Goal: Task Accomplishment & Management: Manage account settings

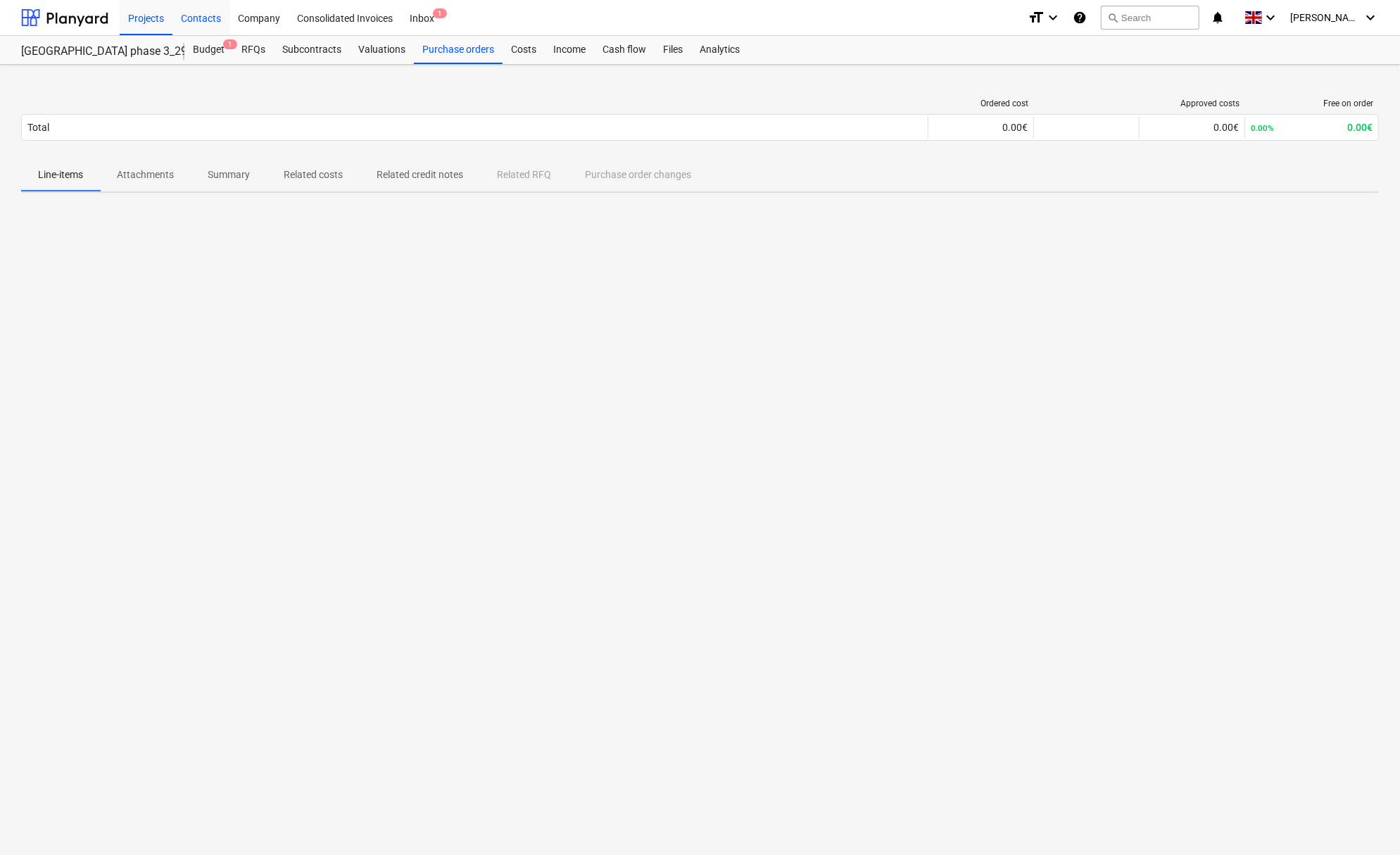
click at [216, 15] on div "Contacts" at bounding box center [201, 17] width 57 height 36
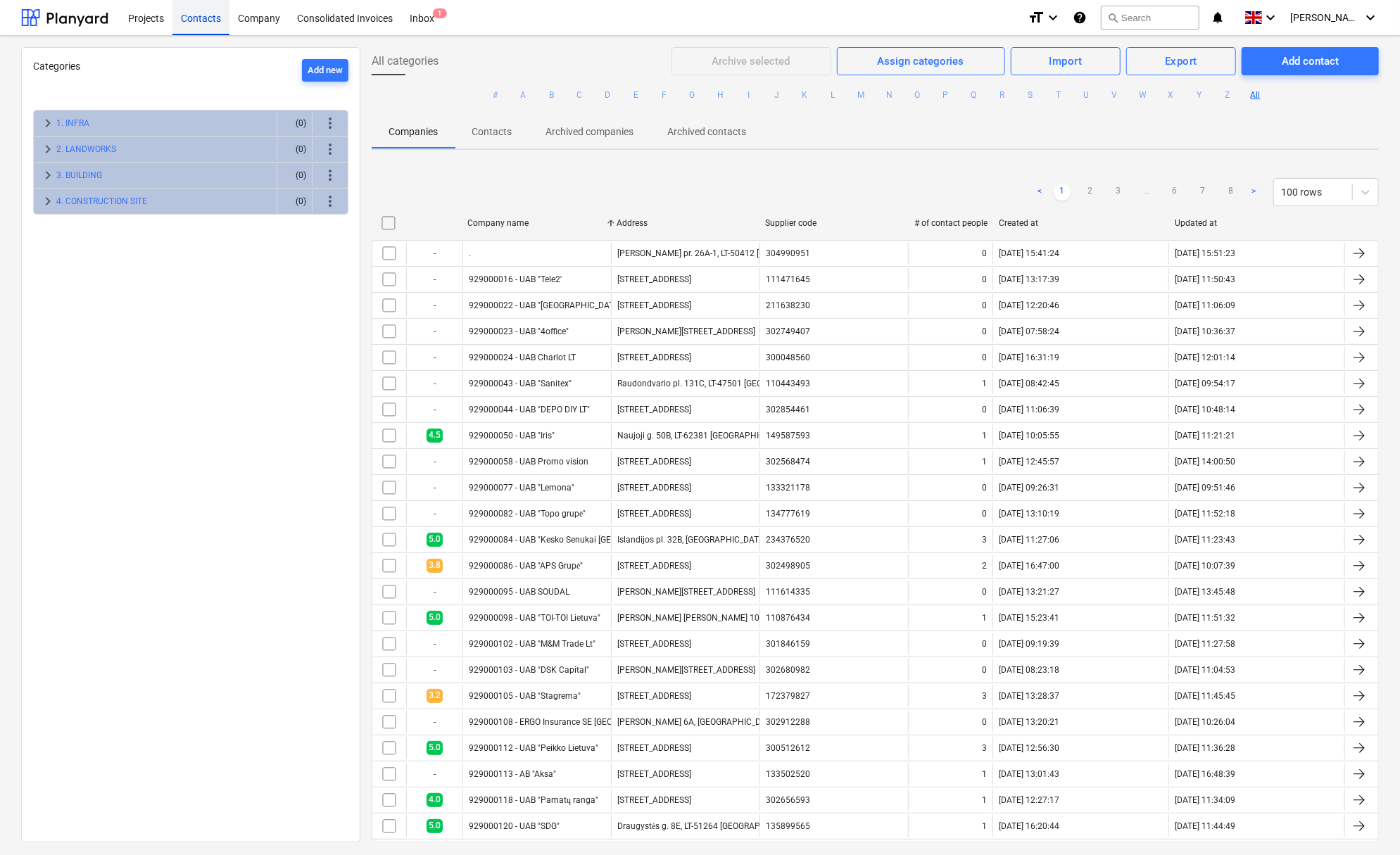
click at [193, 21] on div "Contacts" at bounding box center [201, 17] width 57 height 36
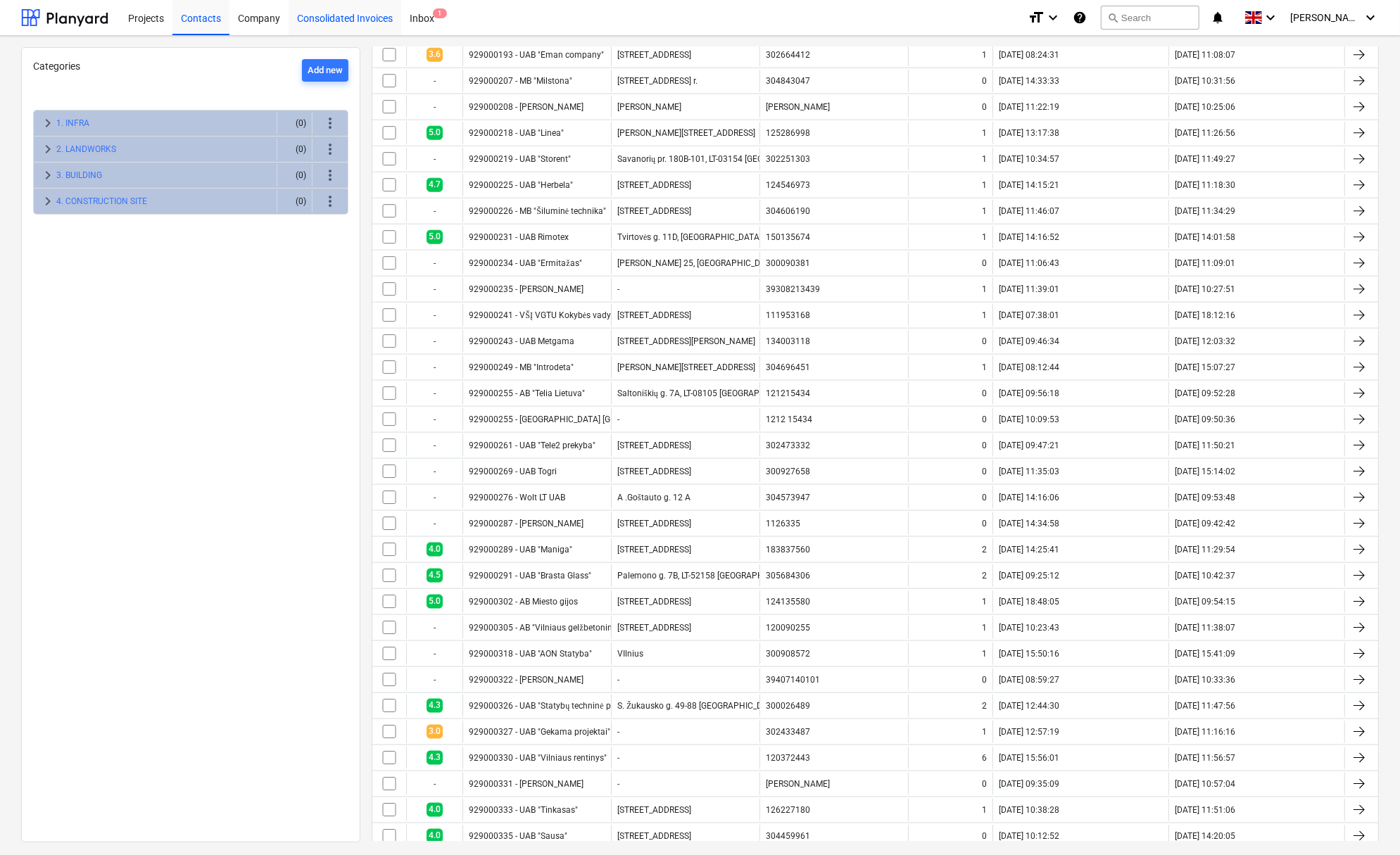
scroll to position [484, 0]
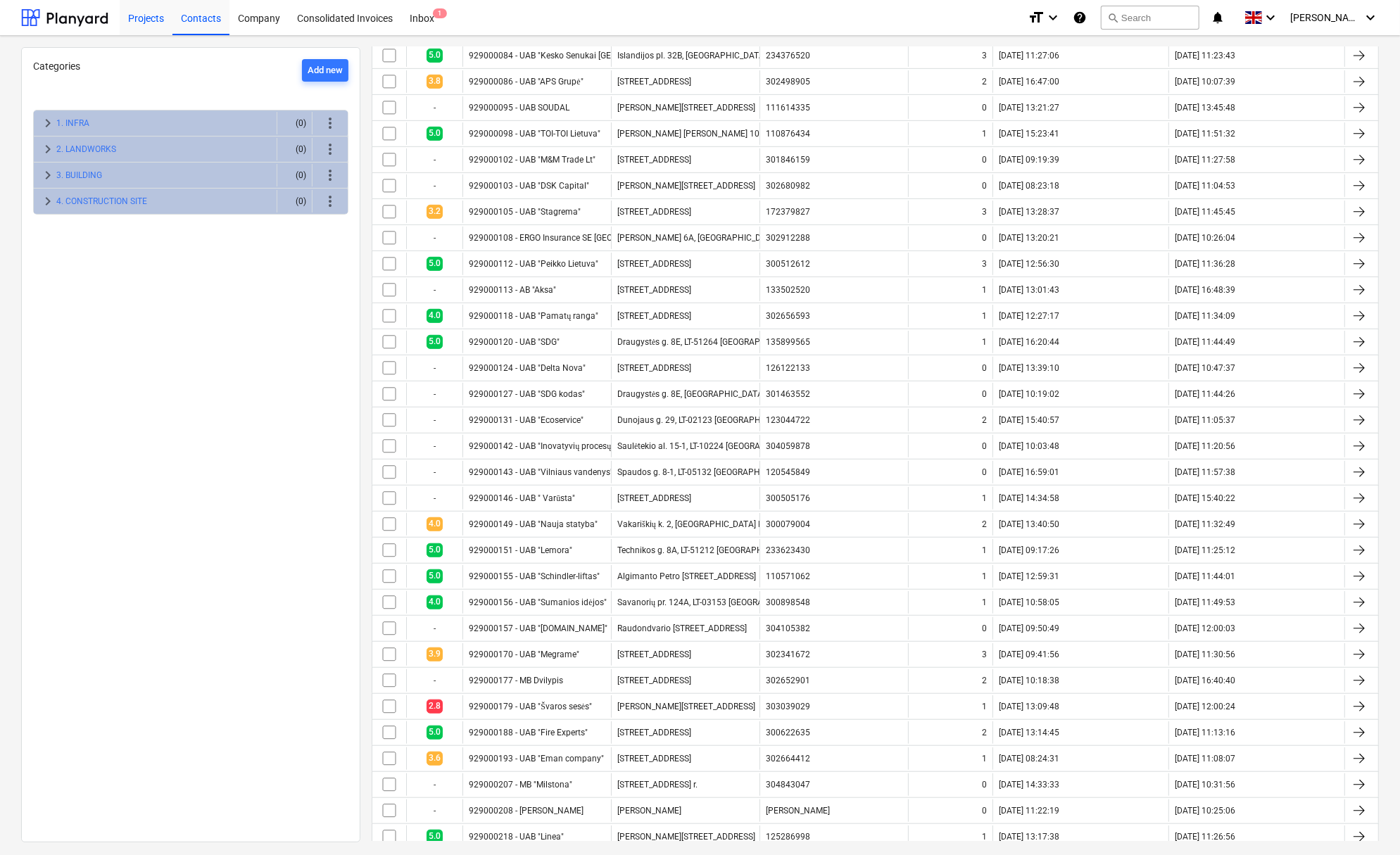
click at [161, 13] on div "Projects" at bounding box center [146, 17] width 53 height 36
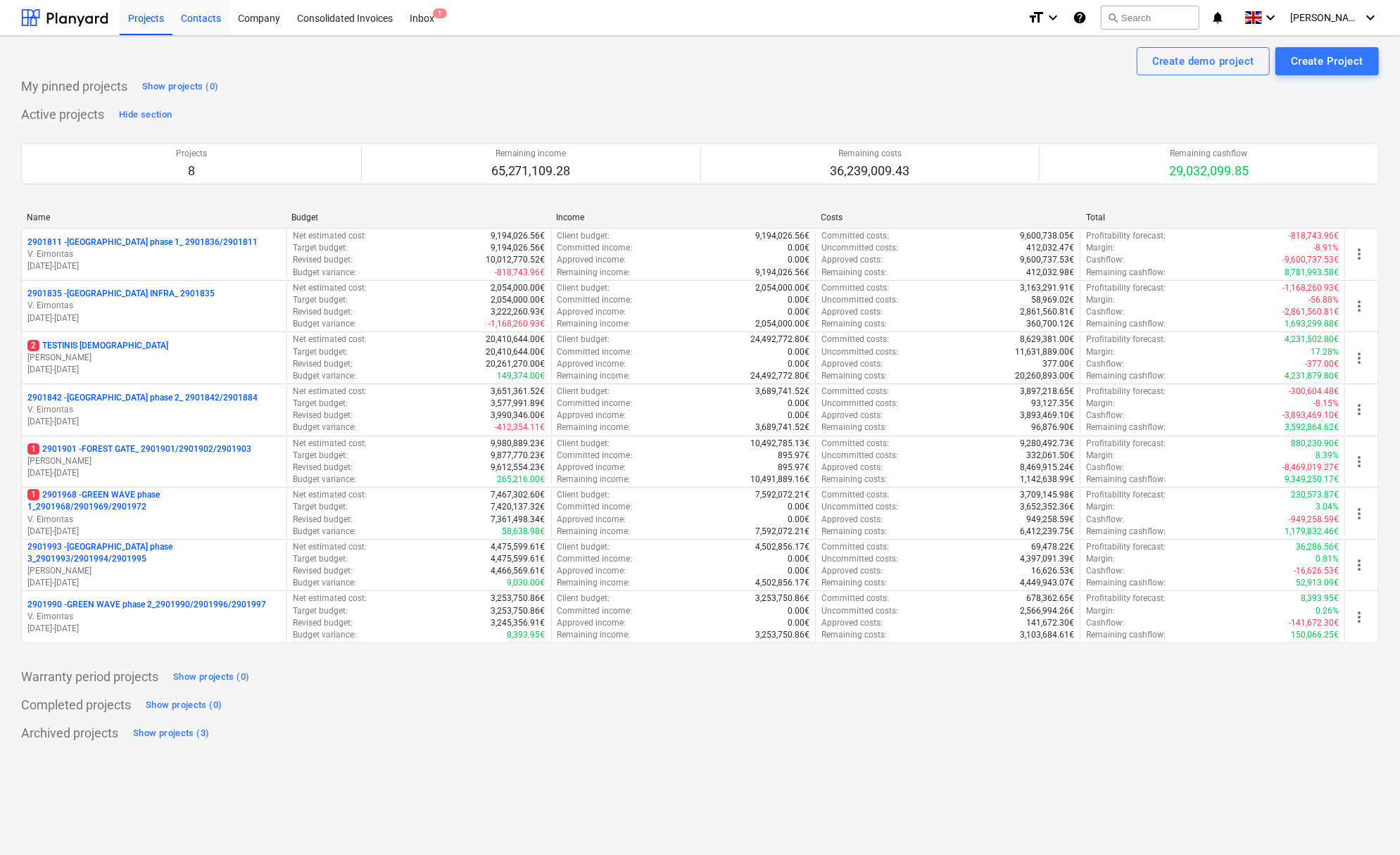
click at [210, 19] on div "Contacts" at bounding box center [201, 17] width 57 height 36
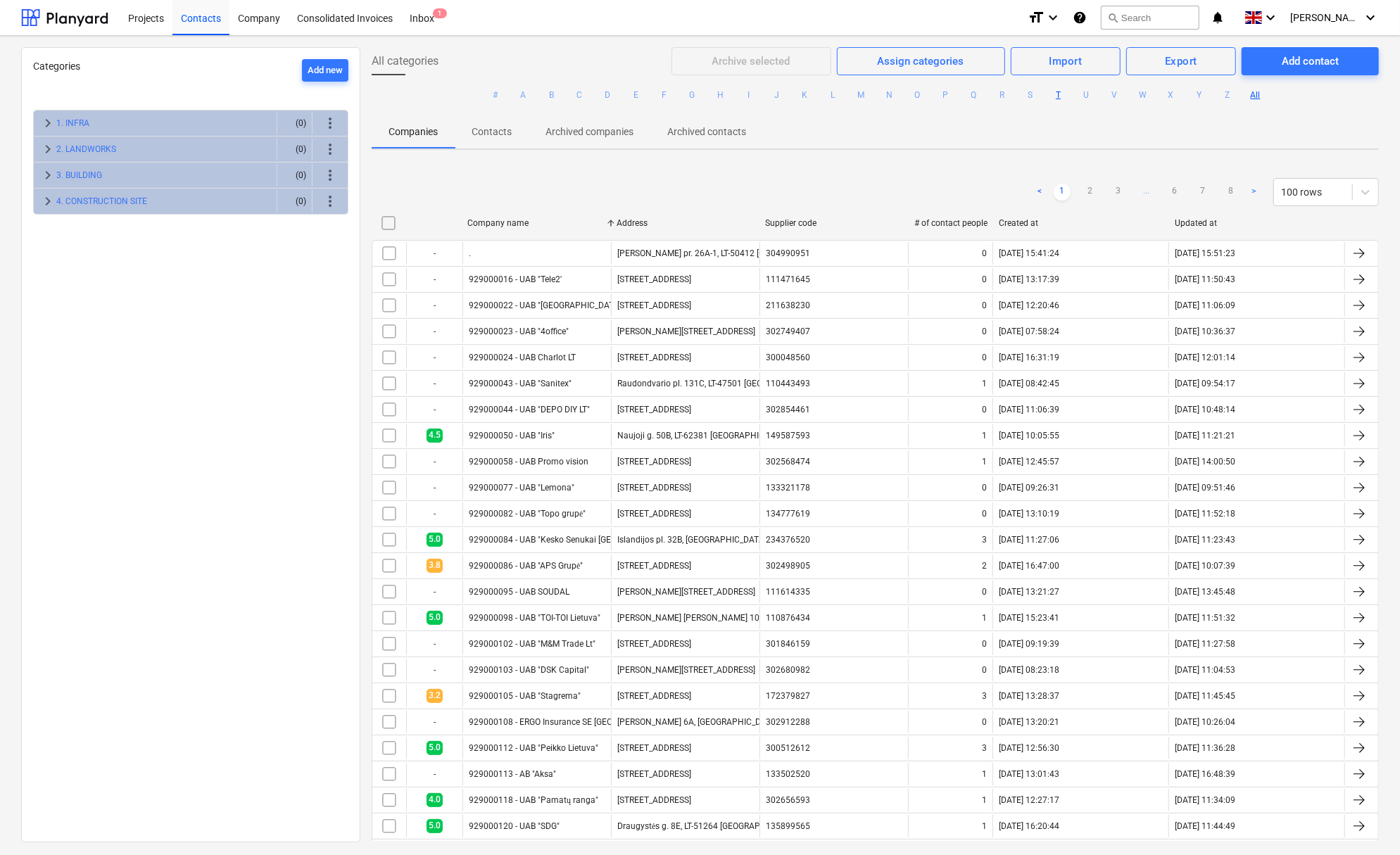
click at [1059, 94] on button "T" at bounding box center [1058, 95] width 17 height 17
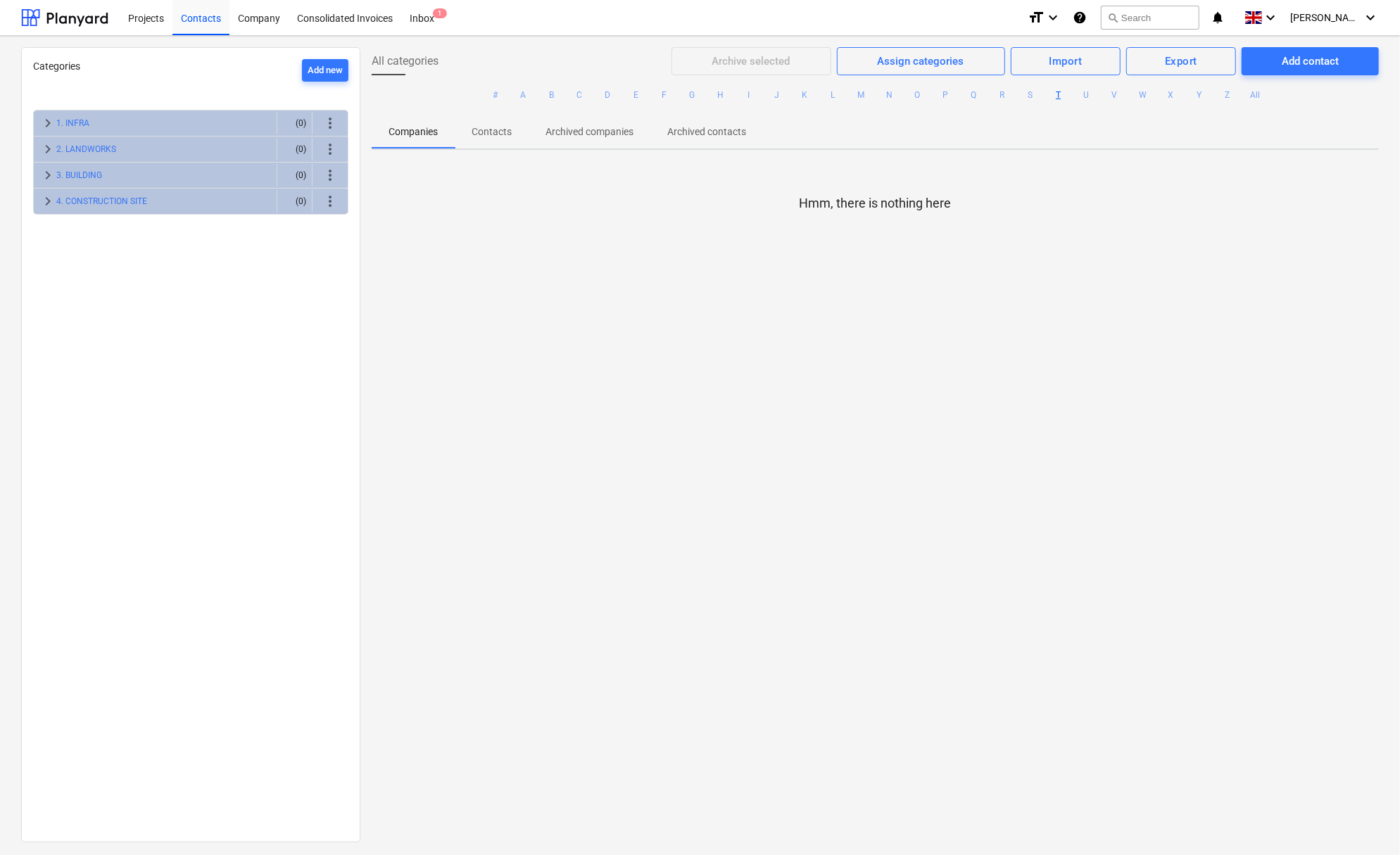
click at [757, 65] on div "Archive selected Assign categories Import Export Add contact" at bounding box center [1025, 61] width 708 height 28
click at [515, 94] on button "A" at bounding box center [523, 95] width 17 height 17
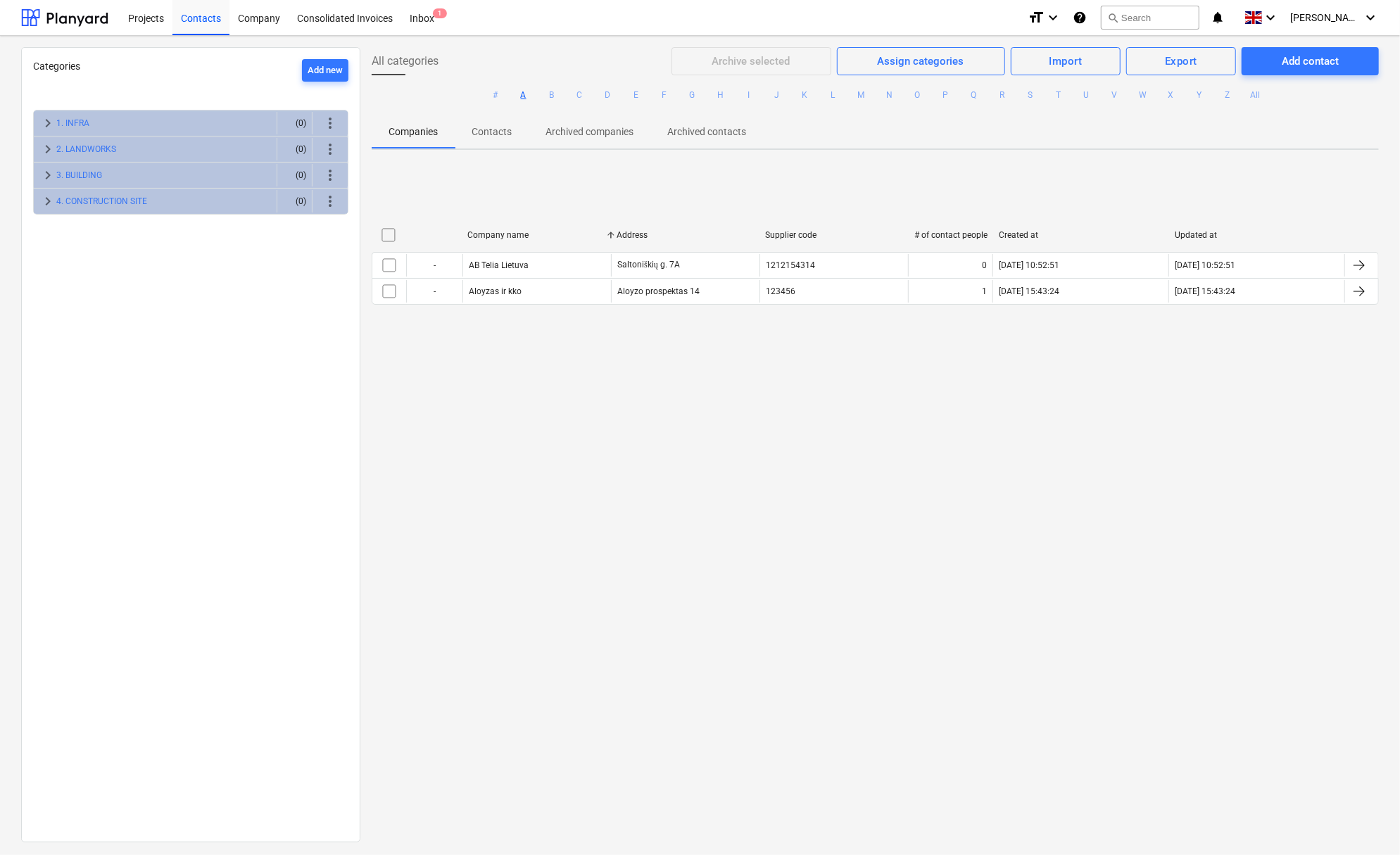
click at [484, 127] on p "Contacts" at bounding box center [491, 131] width 40 height 15
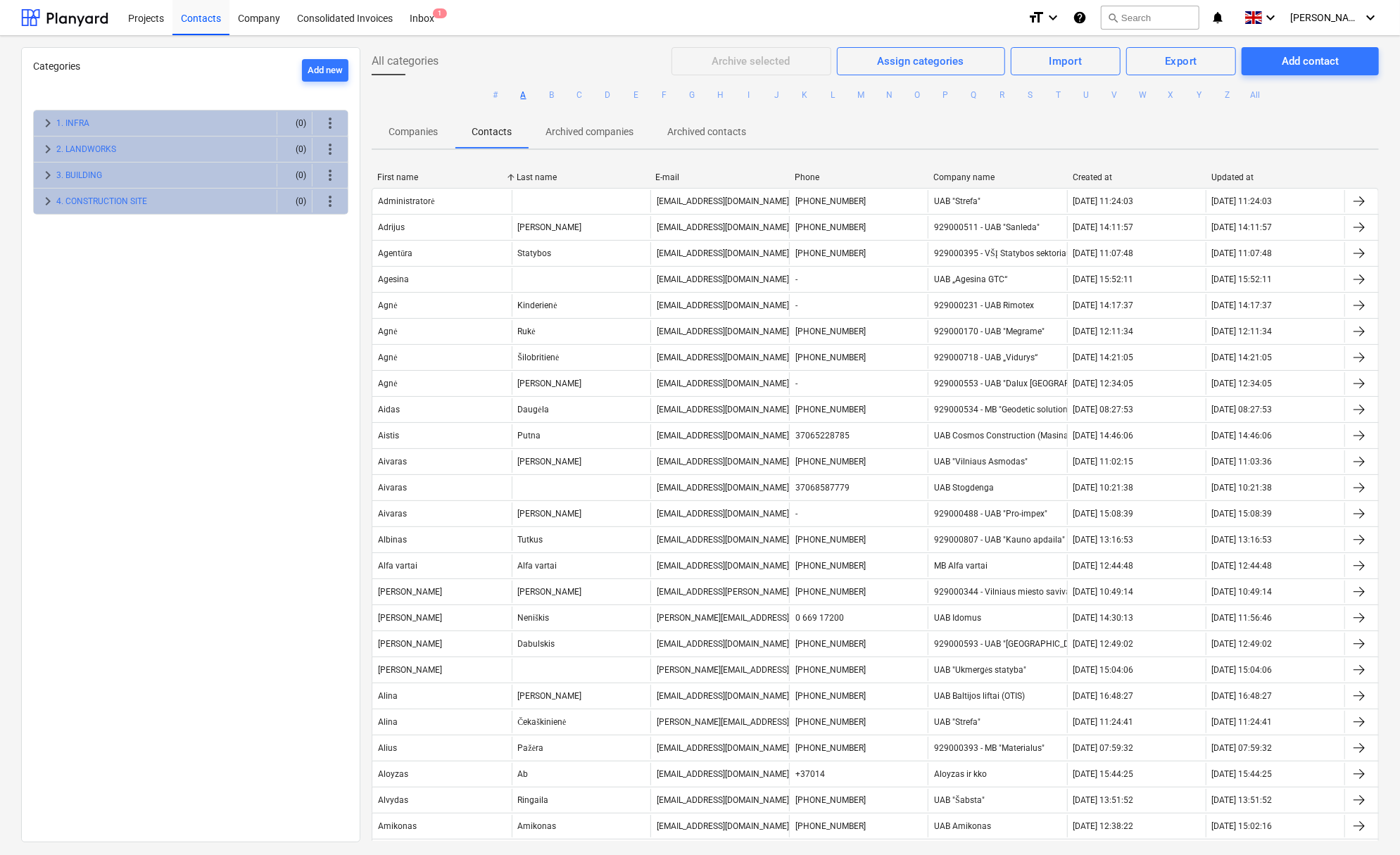
drag, startPoint x: 750, startPoint y: 63, endPoint x: 733, endPoint y: 62, distance: 17.0
click at [749, 62] on div "Archive selected Assign categories Import Export Add contact" at bounding box center [1025, 61] width 708 height 28
click at [398, 54] on span "All categories" at bounding box center [405, 61] width 67 height 17
drag, startPoint x: 158, startPoint y: 68, endPoint x: 150, endPoint y: 48, distance: 21.5
click at [158, 69] on div "Categories Add new" at bounding box center [191, 66] width 316 height 15
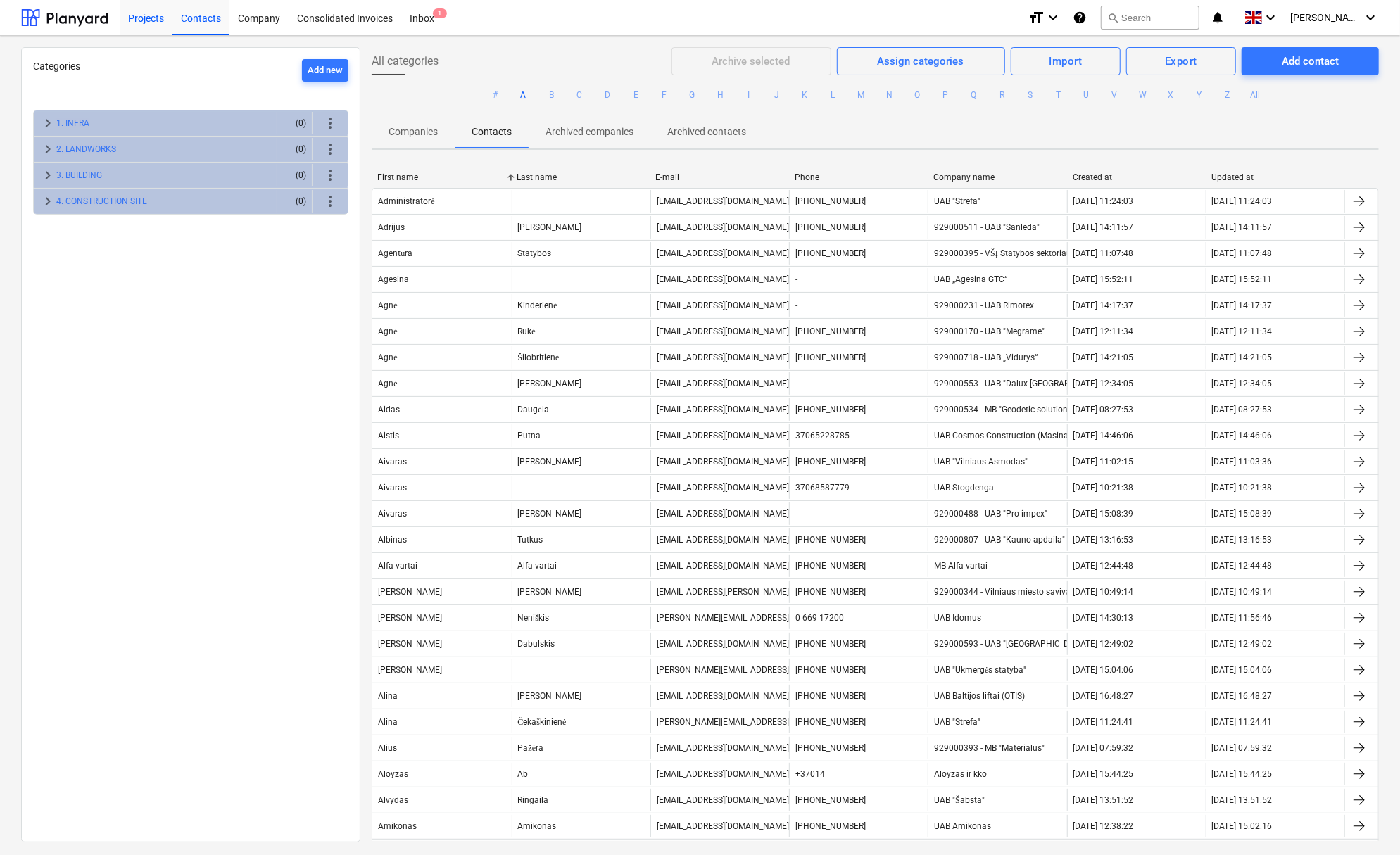
drag, startPoint x: 145, startPoint y: 21, endPoint x: 161, endPoint y: 21, distance: 16.0
click at [145, 21] on div "Projects" at bounding box center [146, 17] width 53 height 36
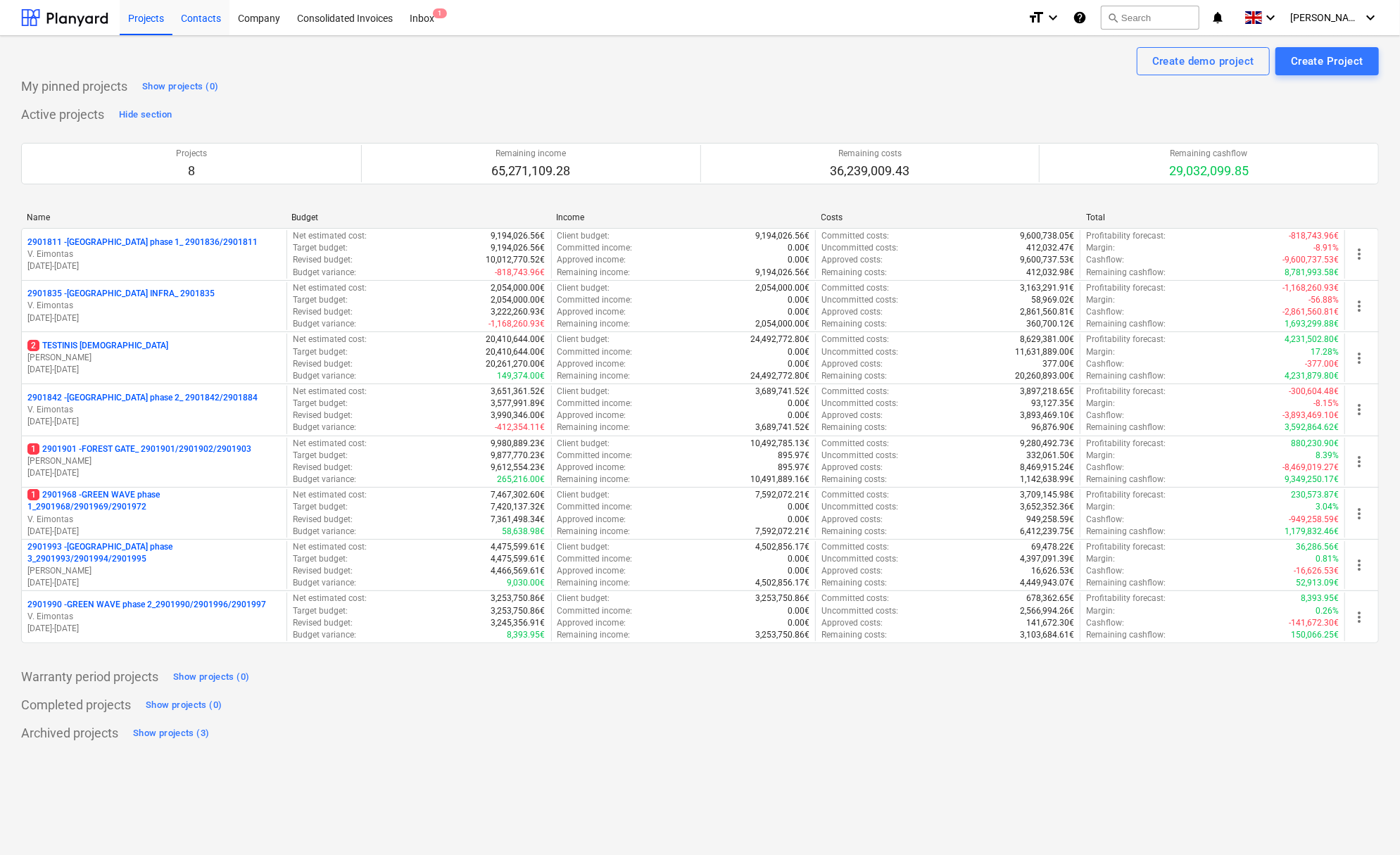
click at [186, 22] on div "Contacts" at bounding box center [201, 17] width 57 height 36
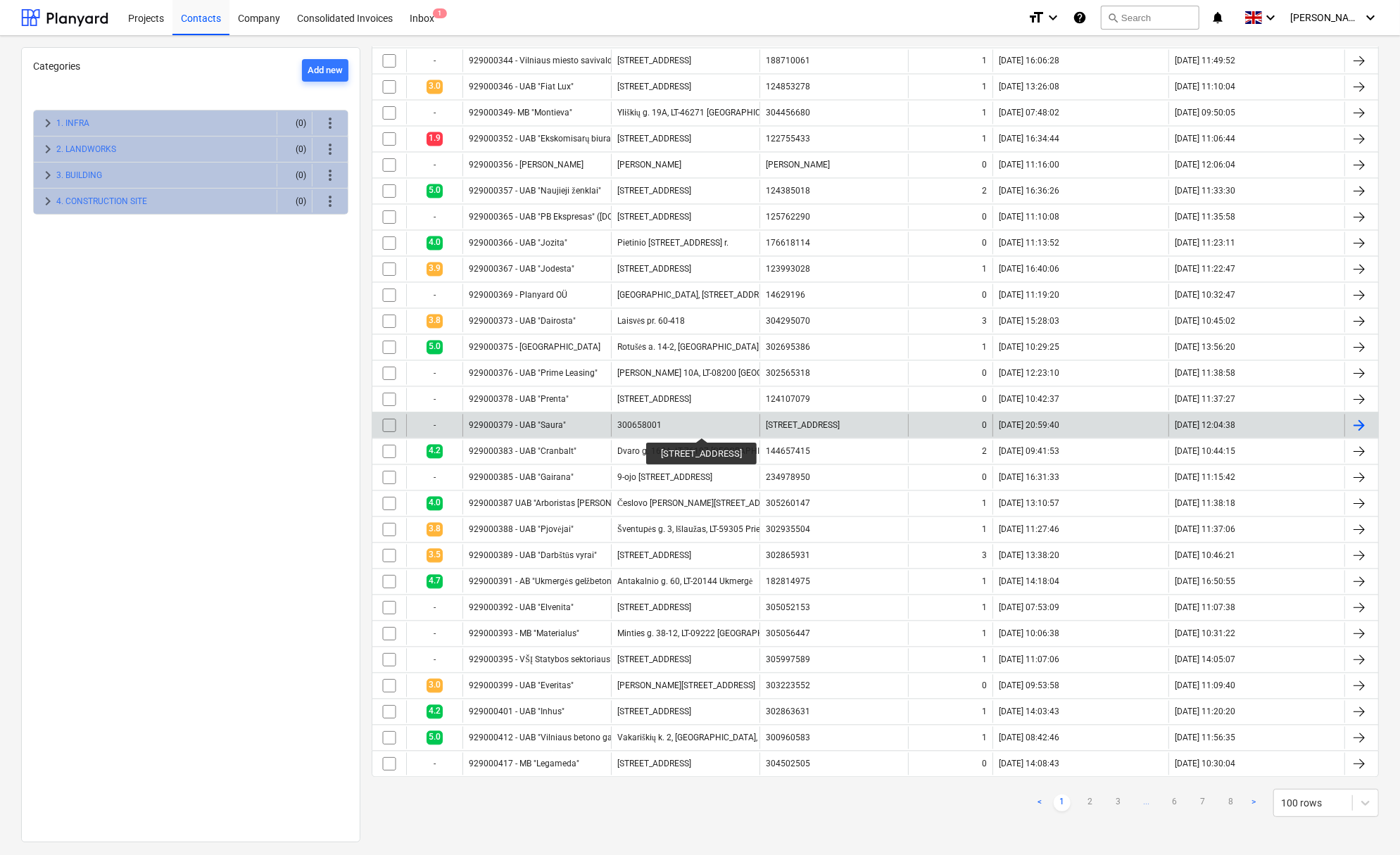
scroll to position [2068, 0]
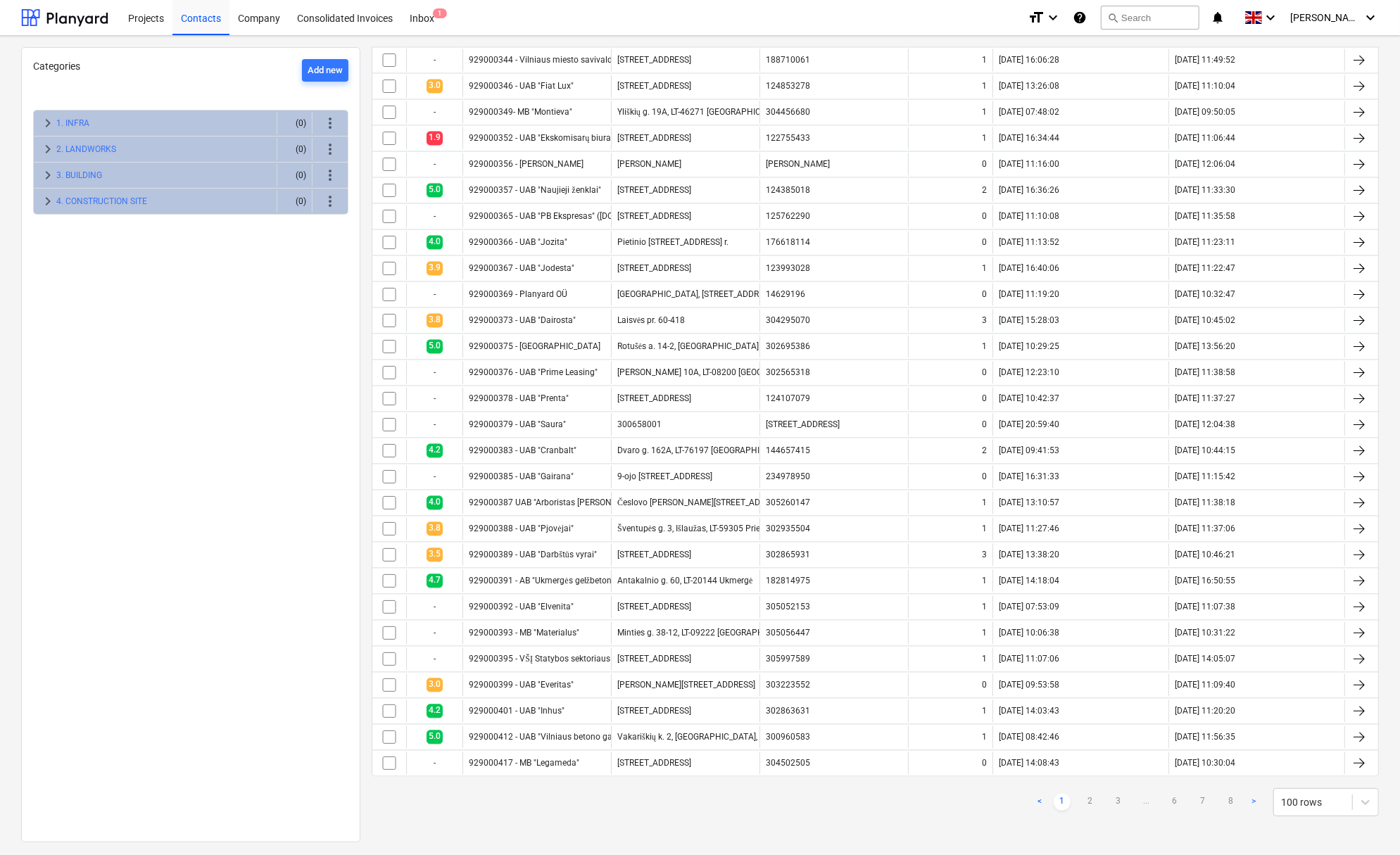
click at [1245, 799] on link ">" at bounding box center [1253, 802] width 17 height 17
checkbox input "false"
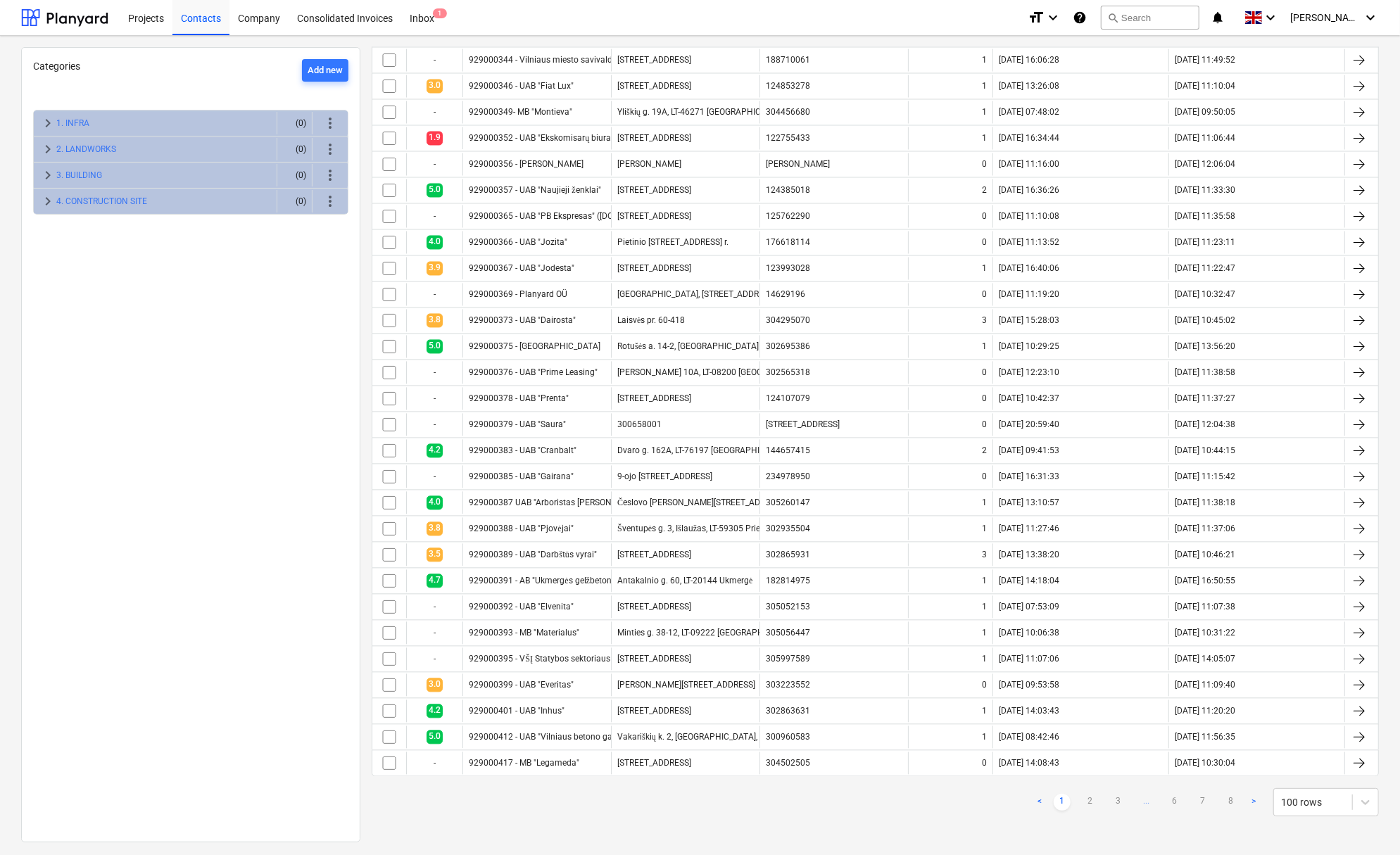
checkbox input "false"
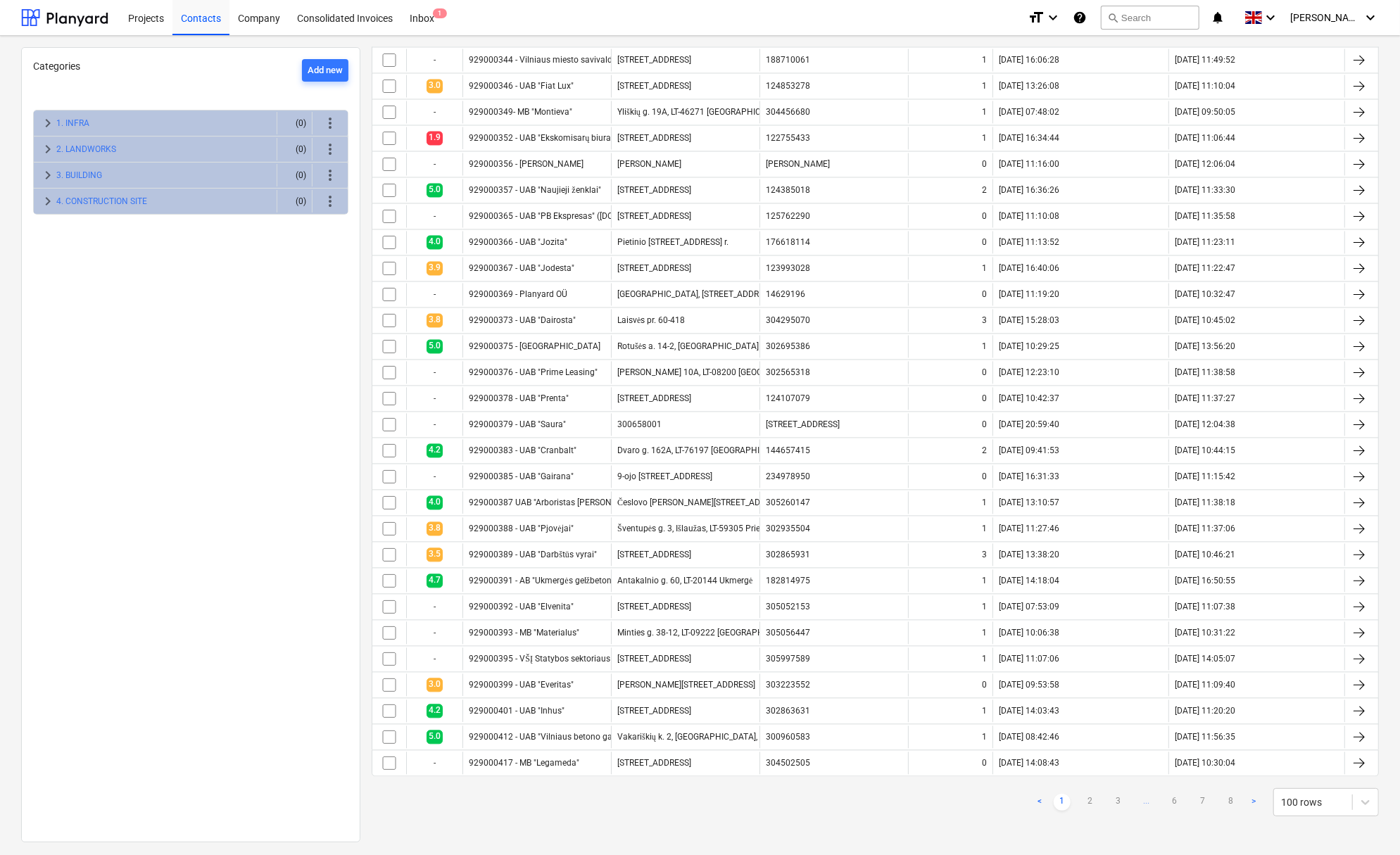
checkbox input "false"
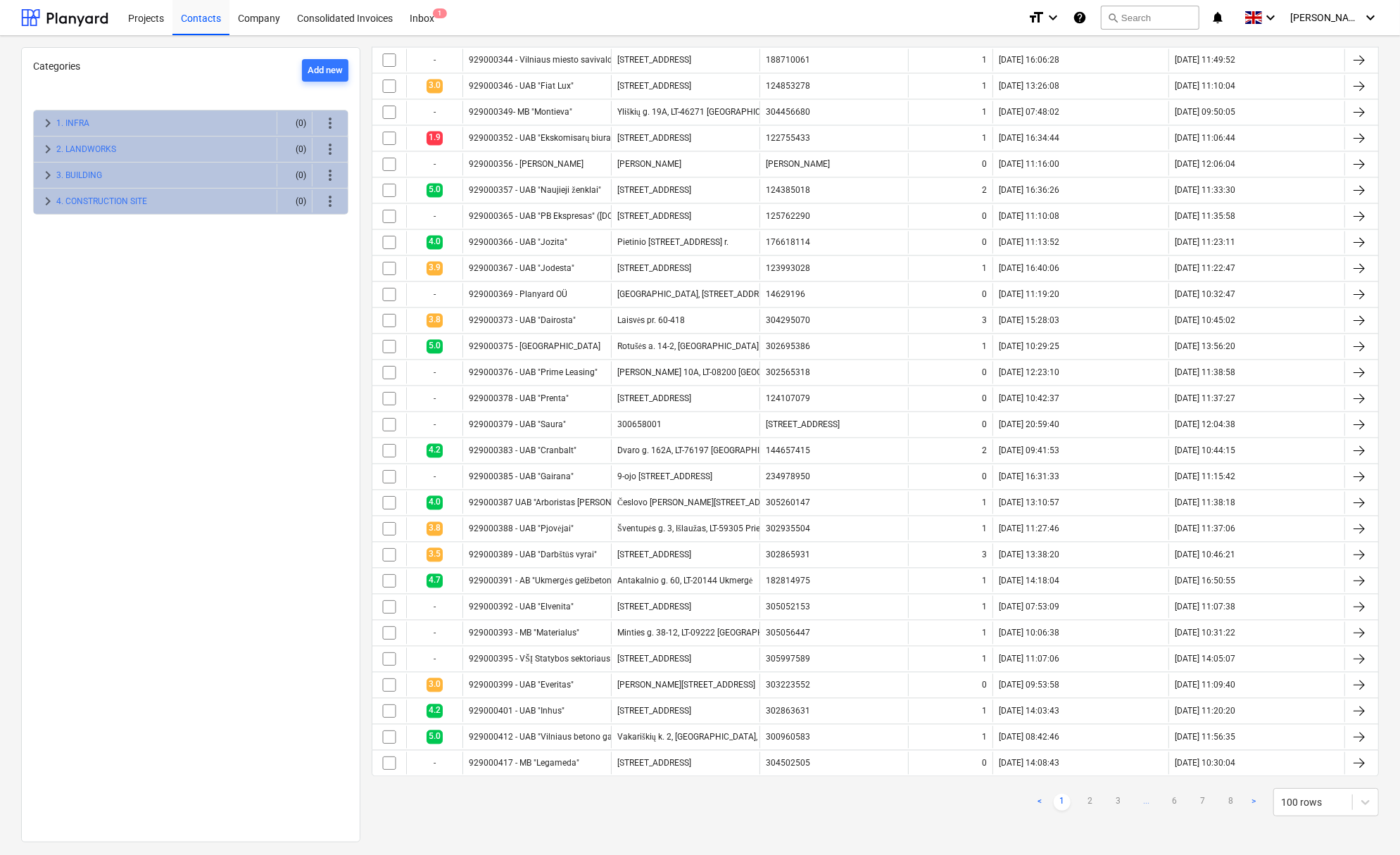
checkbox input "false"
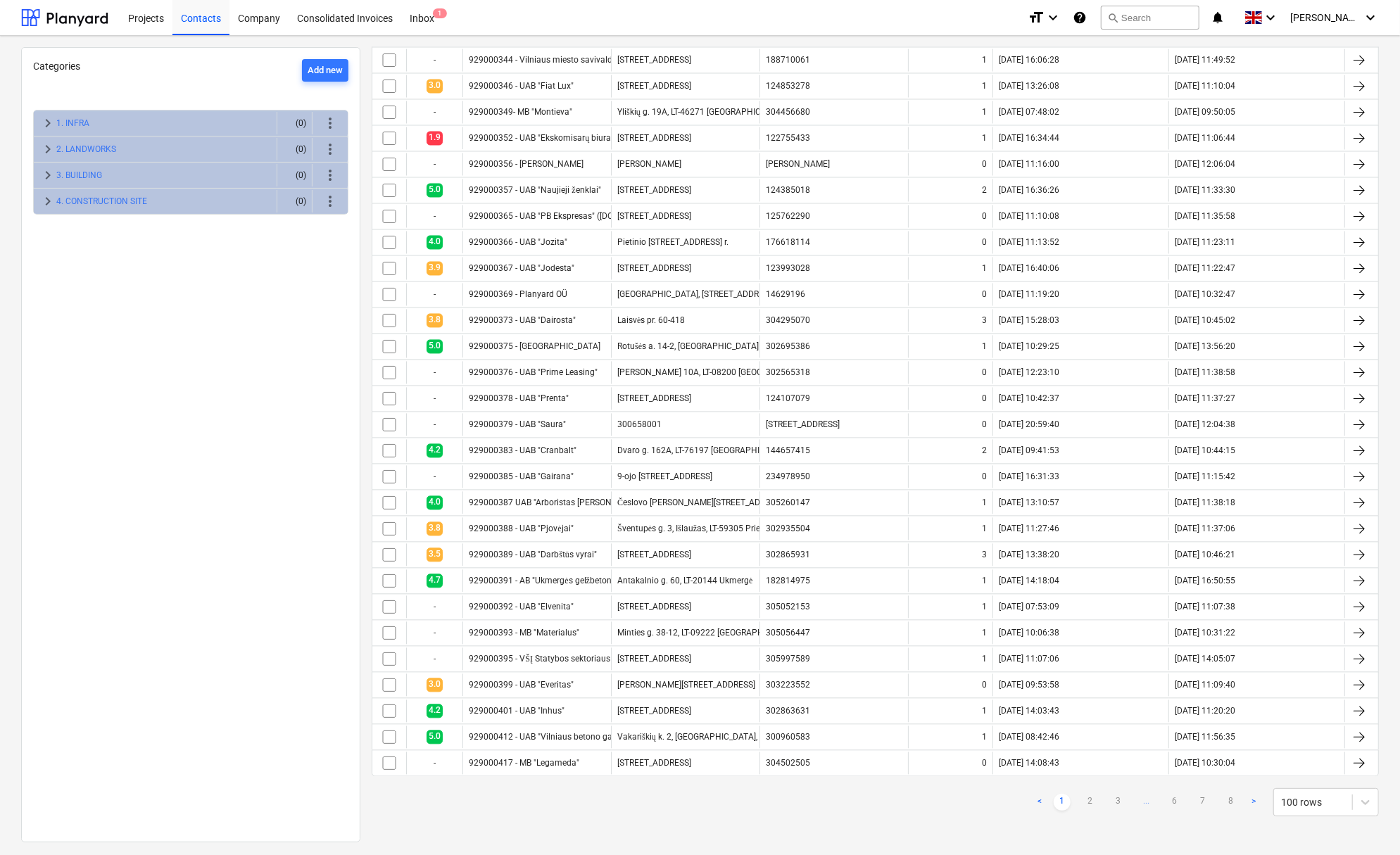
checkbox input "false"
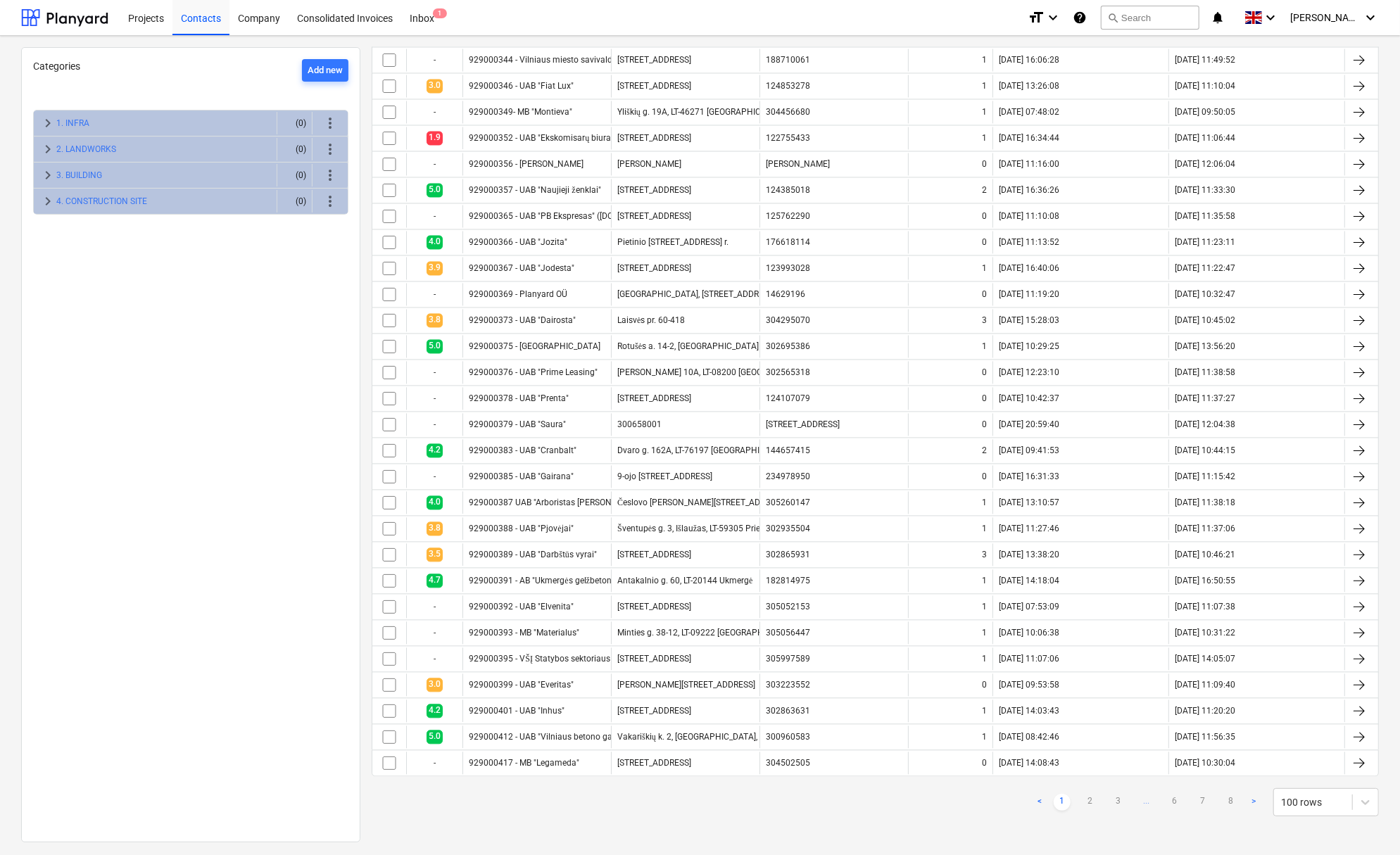
checkbox input "false"
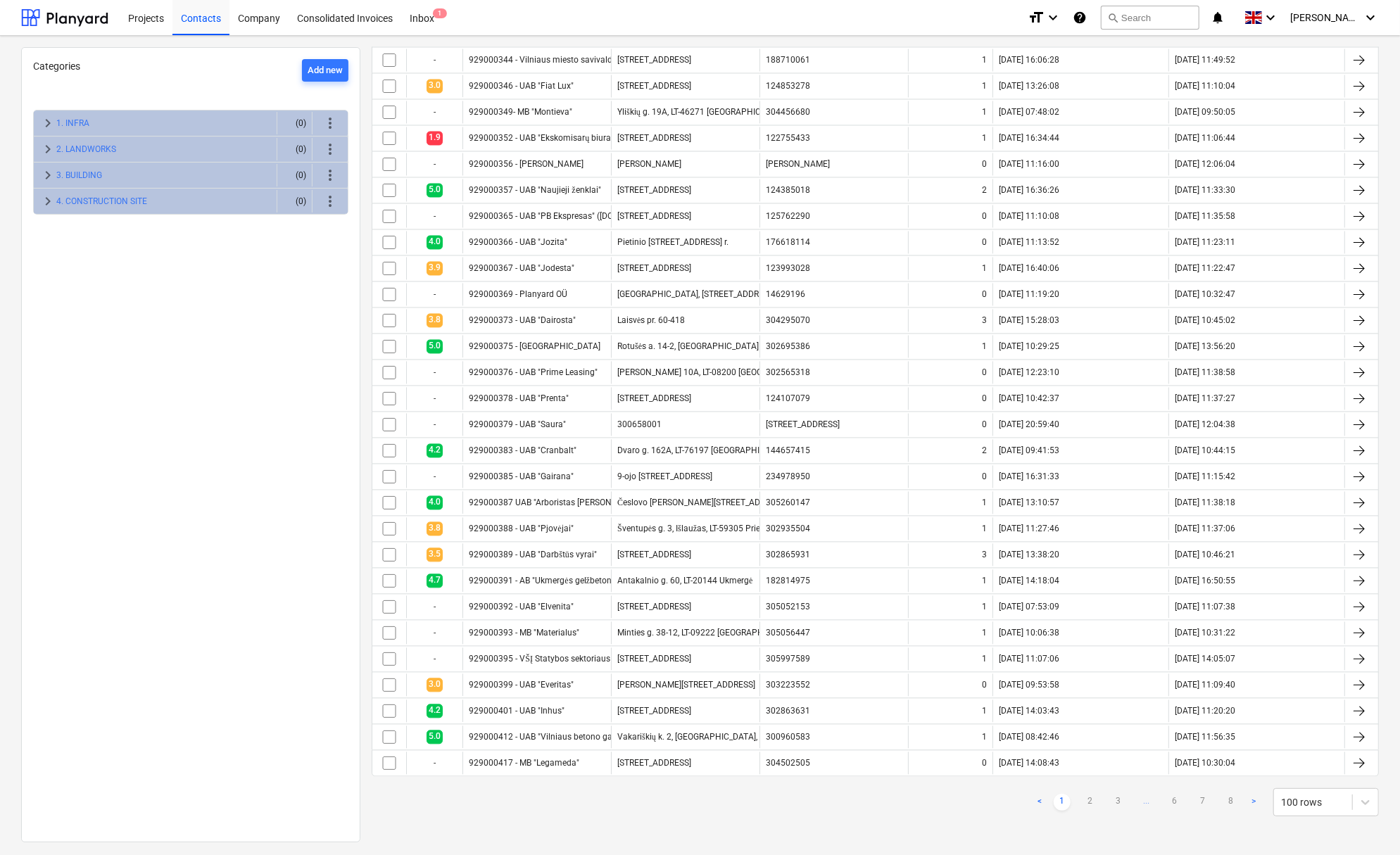
checkbox input "false"
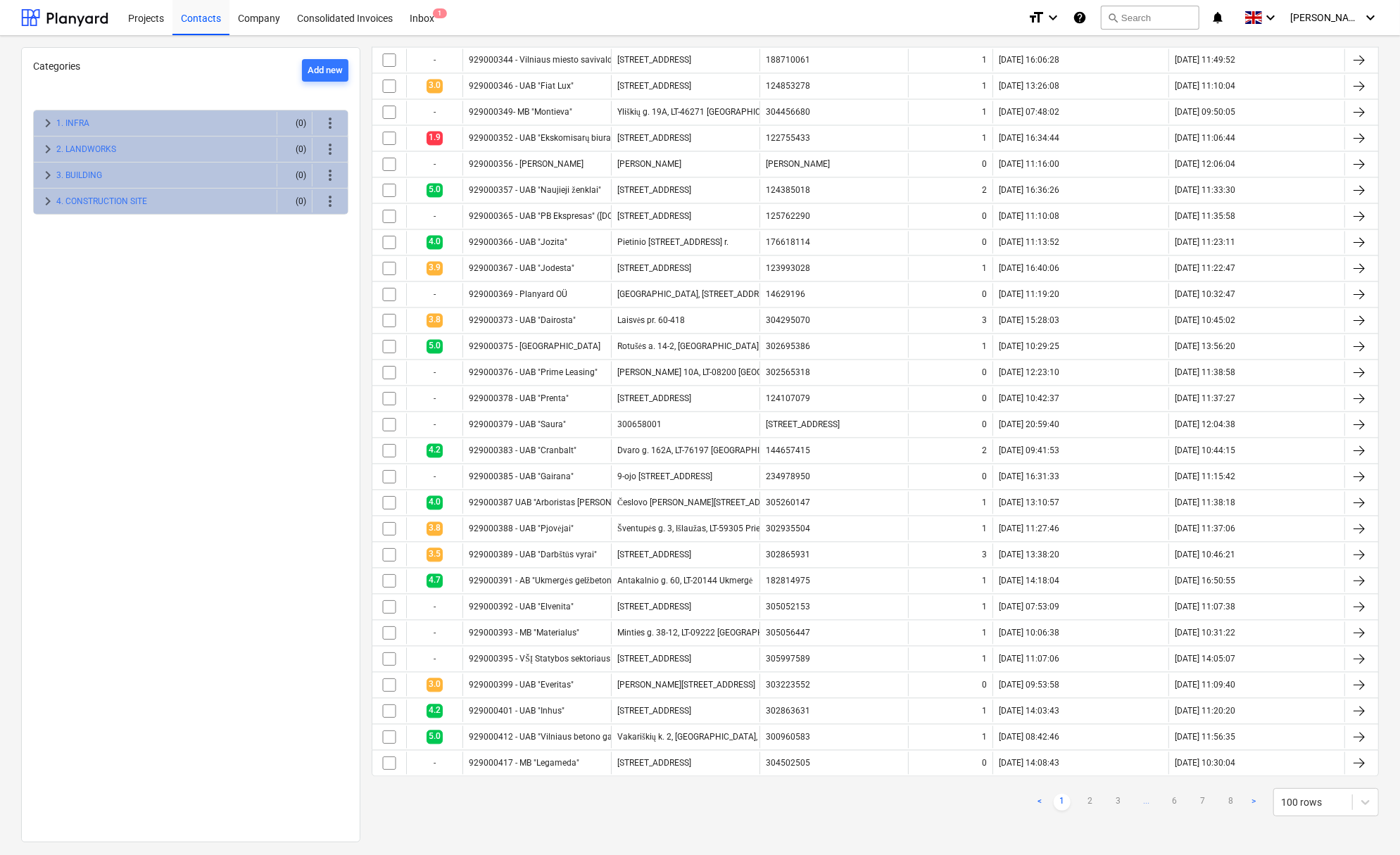
checkbox input "false"
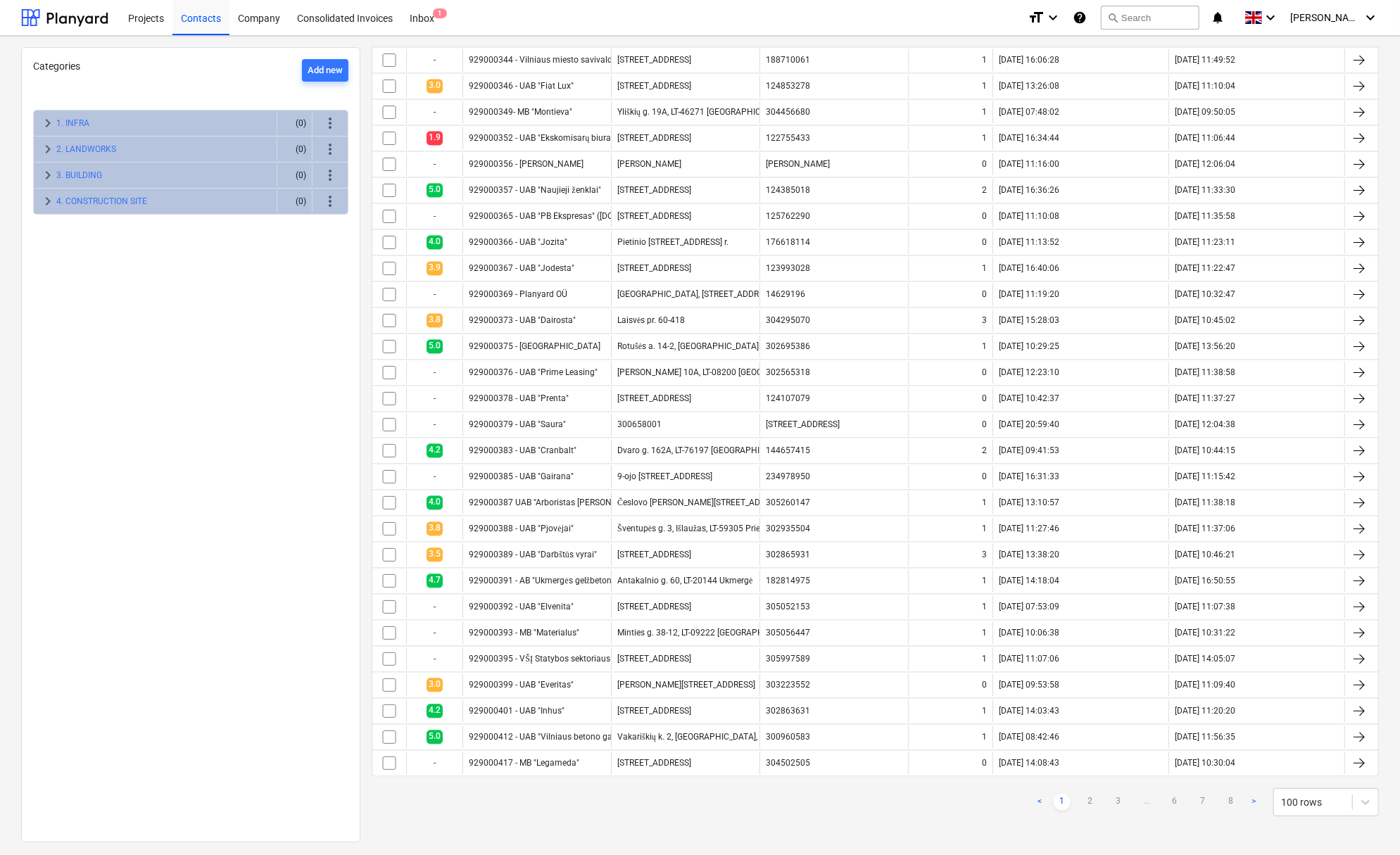
checkbox input "false"
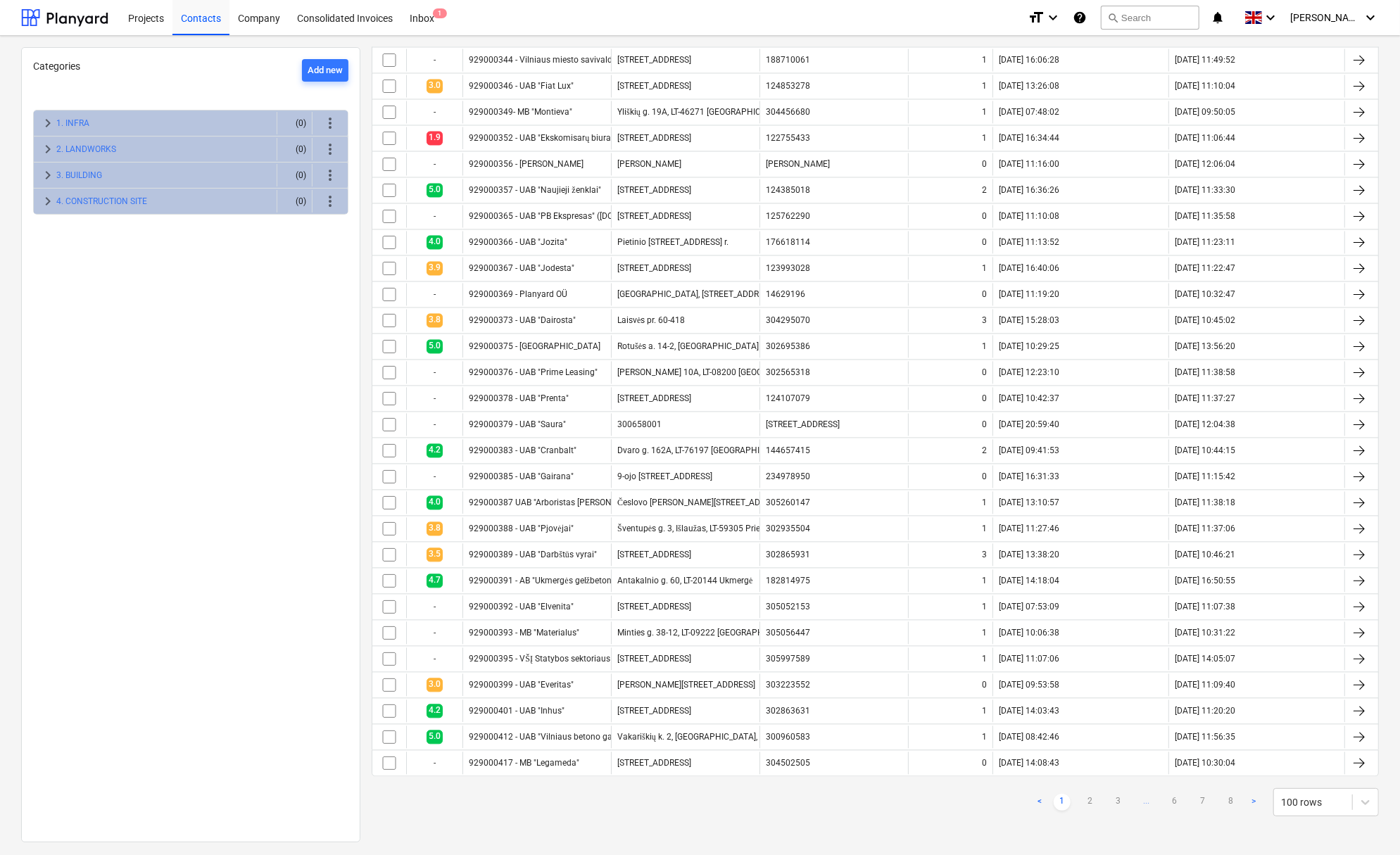
checkbox input "false"
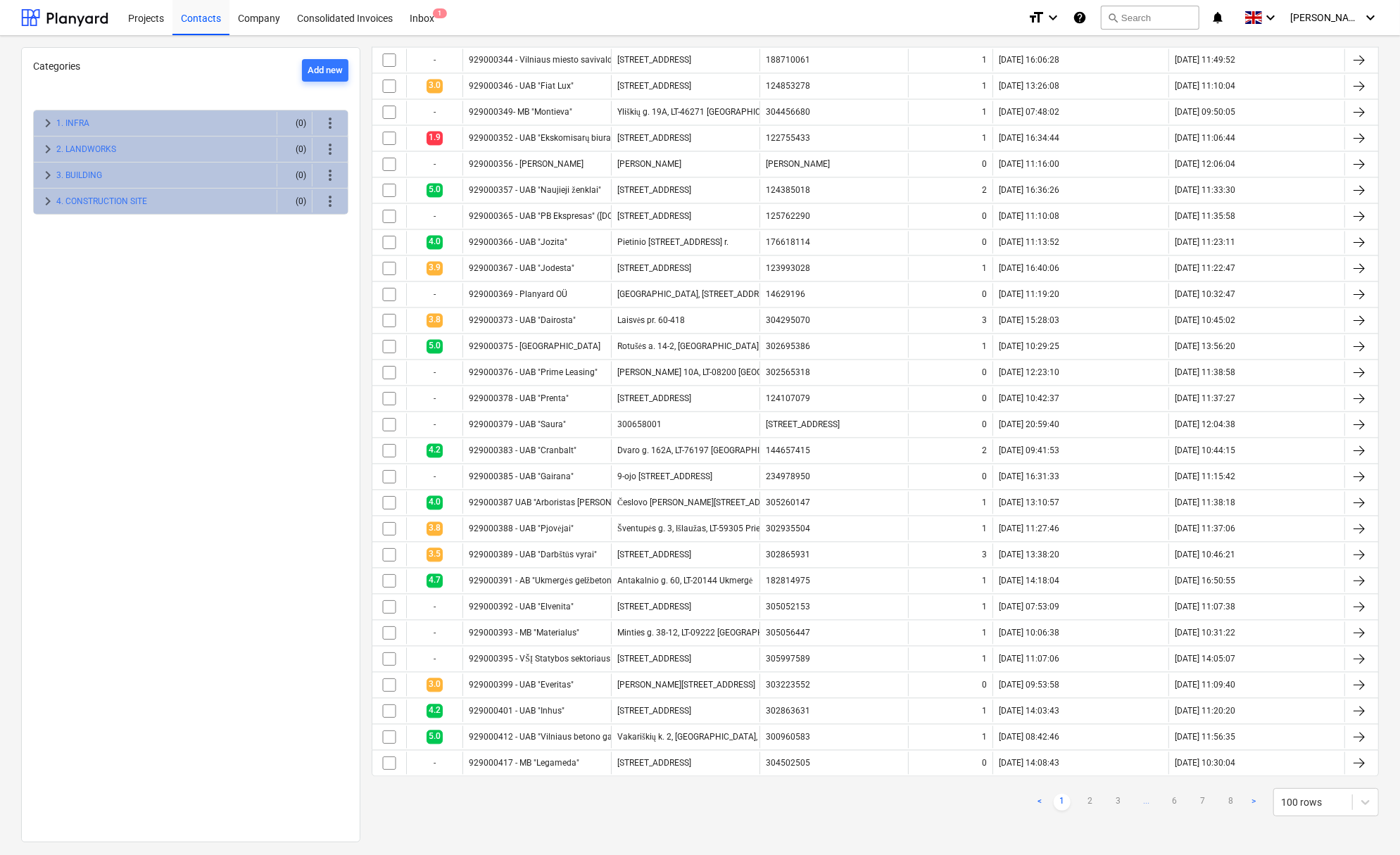
checkbox input "false"
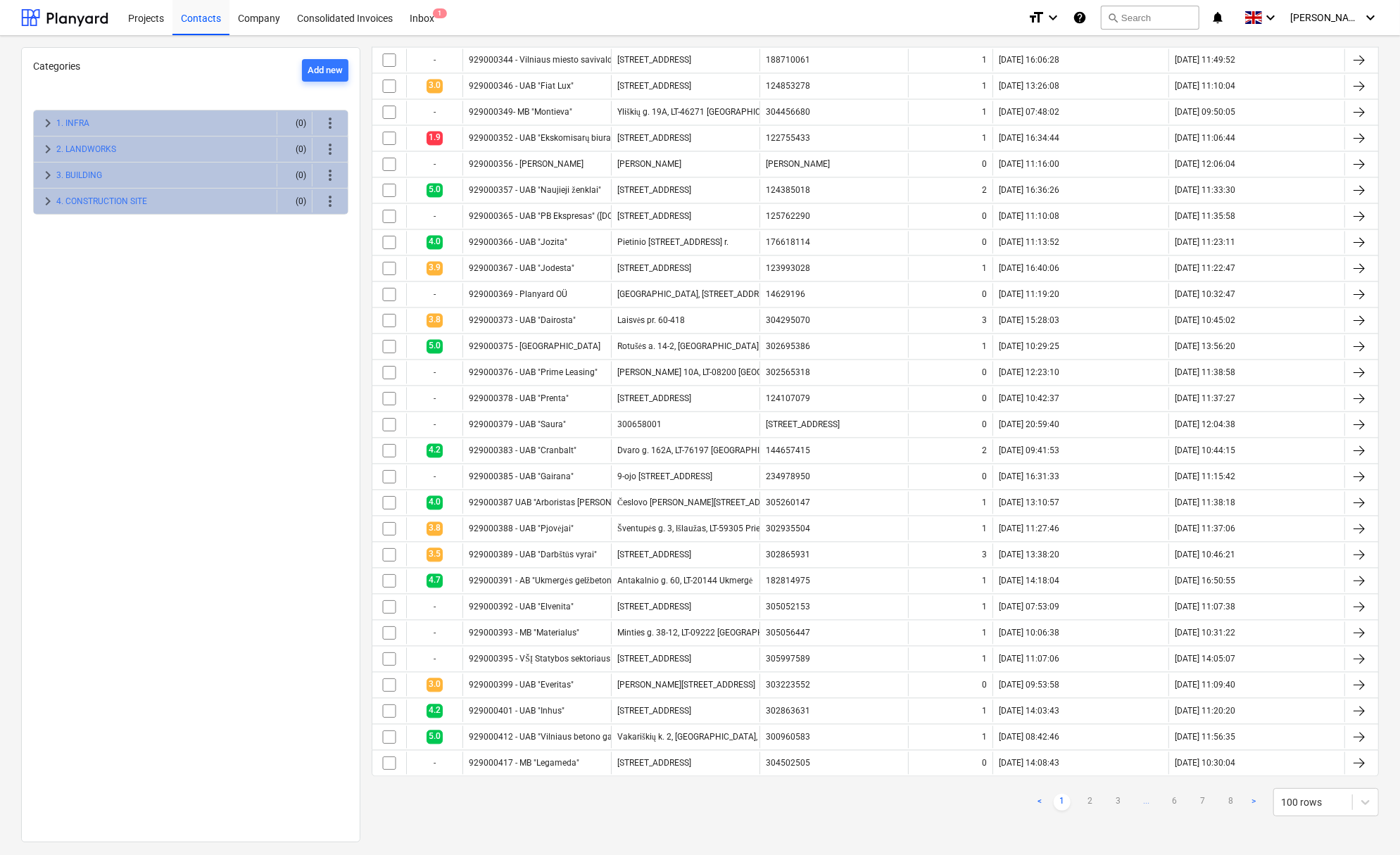
checkbox input "false"
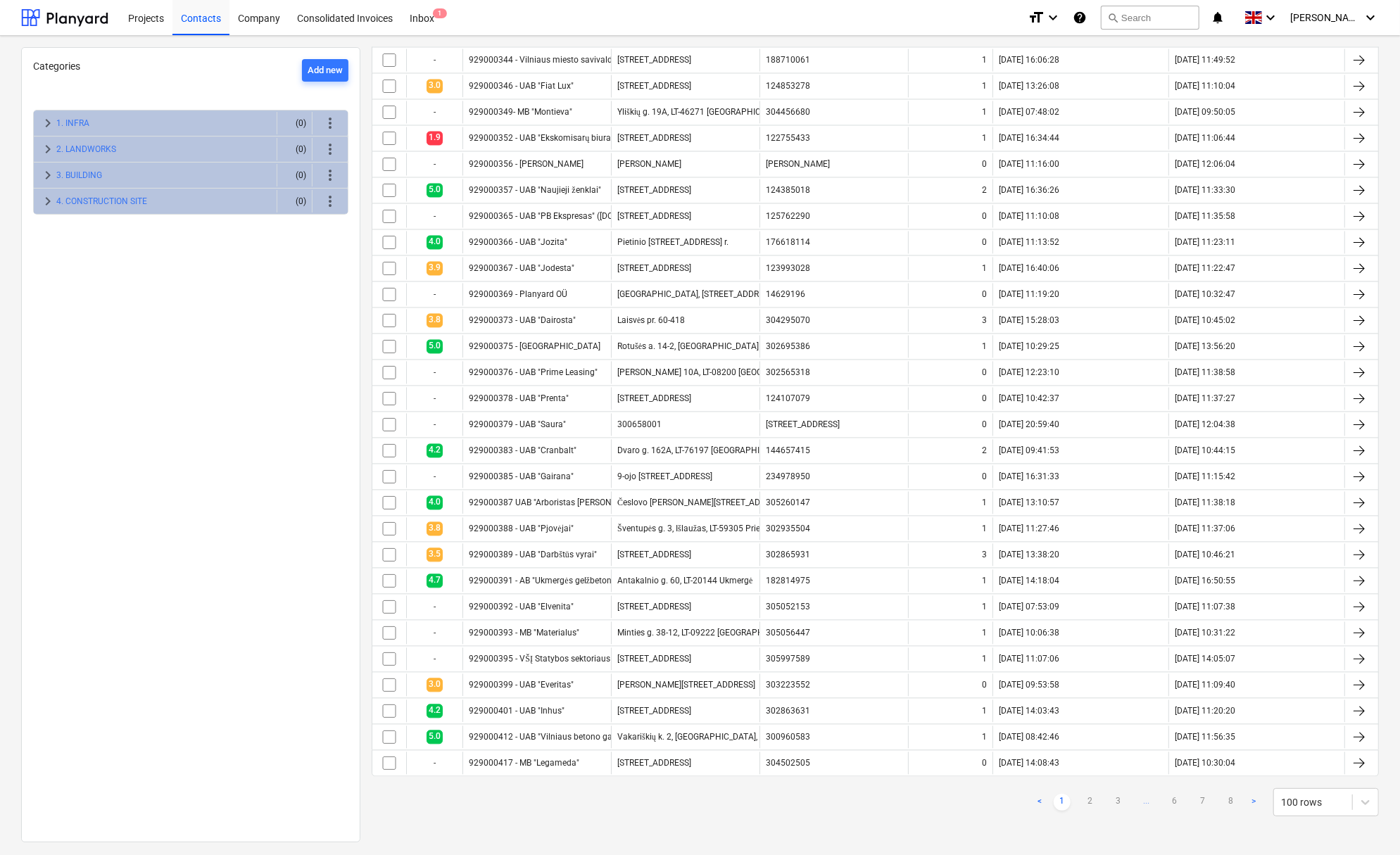
checkbox input "false"
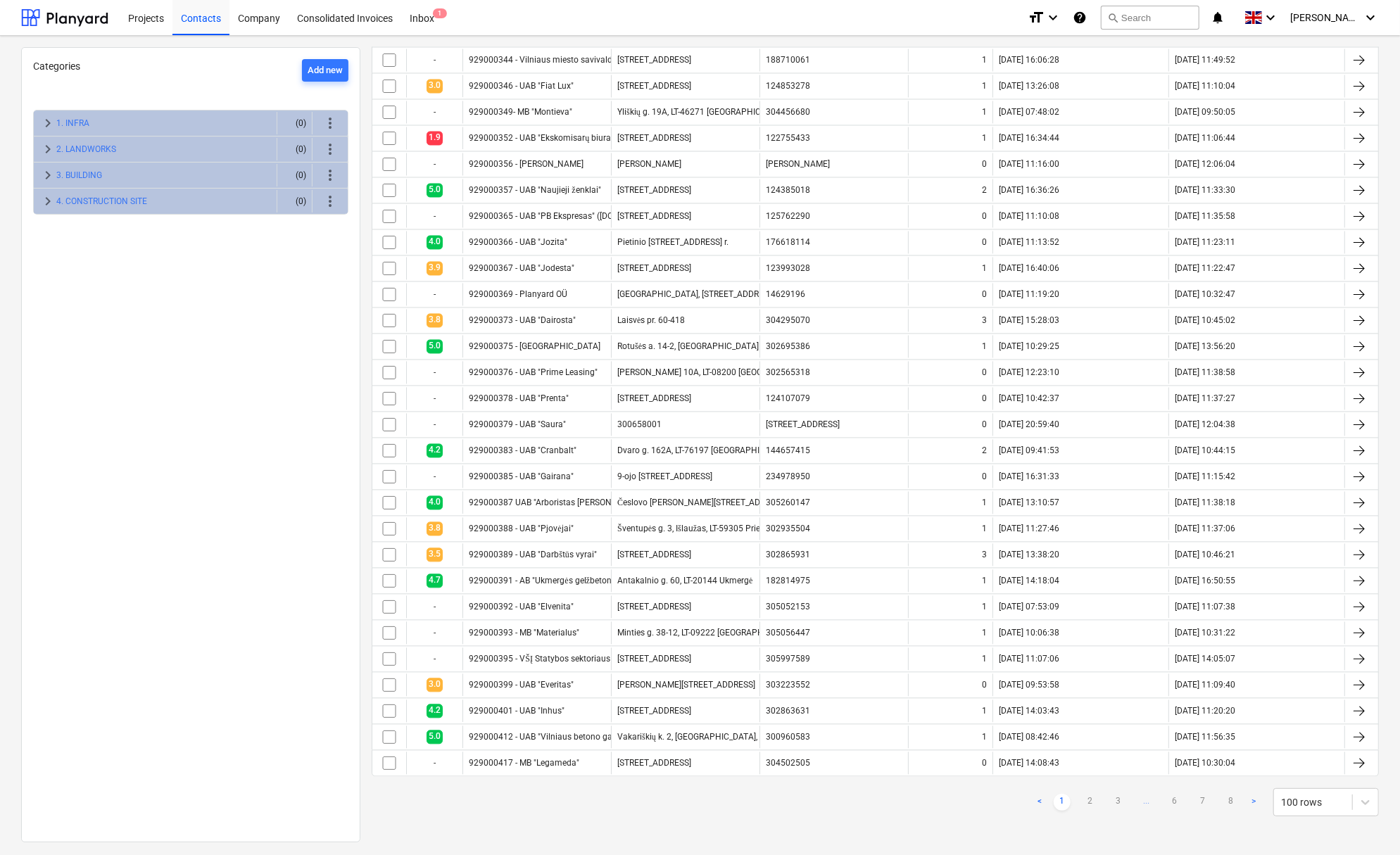
checkbox input "false"
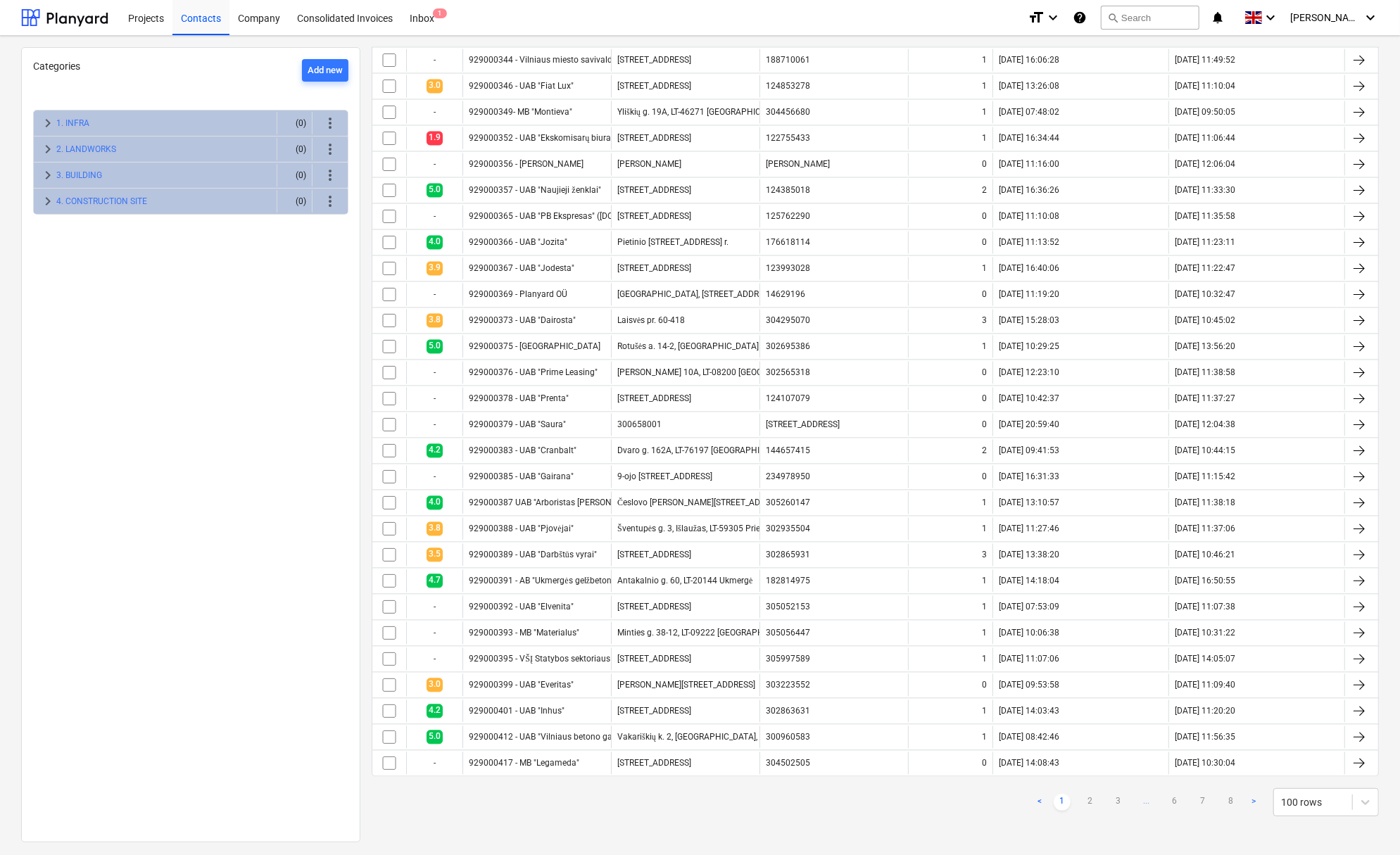
checkbox input "false"
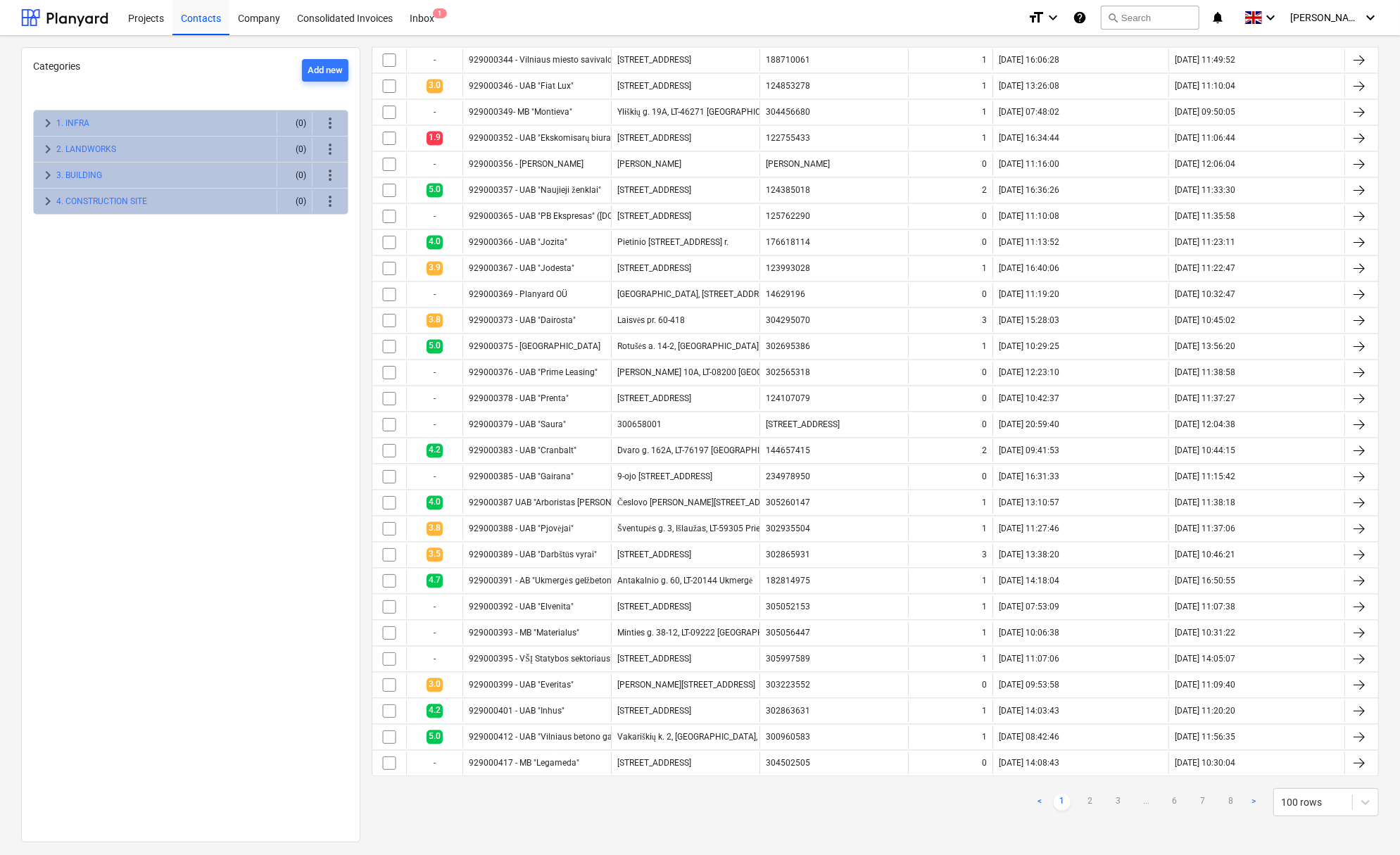
checkbox input "false"
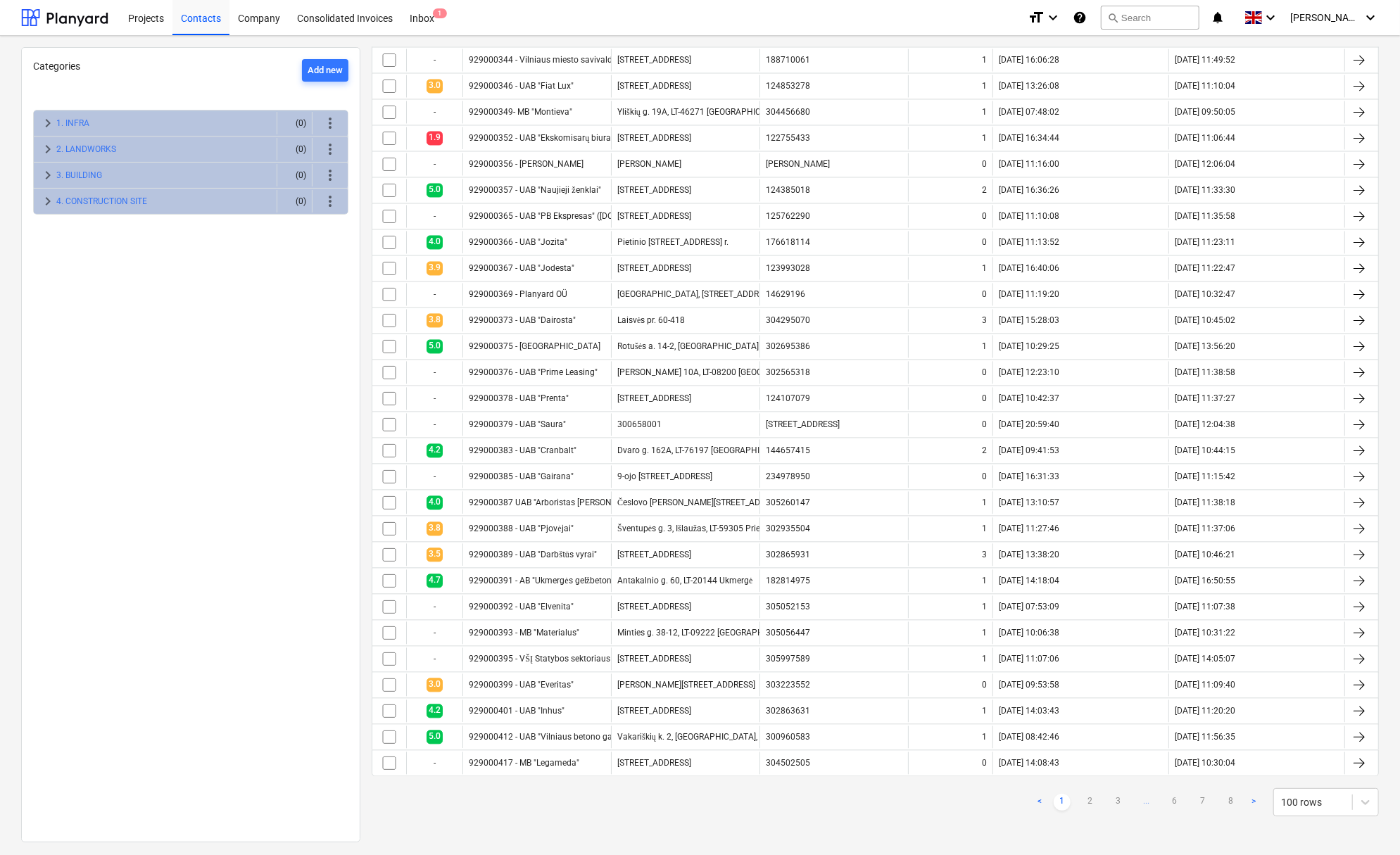
checkbox input "false"
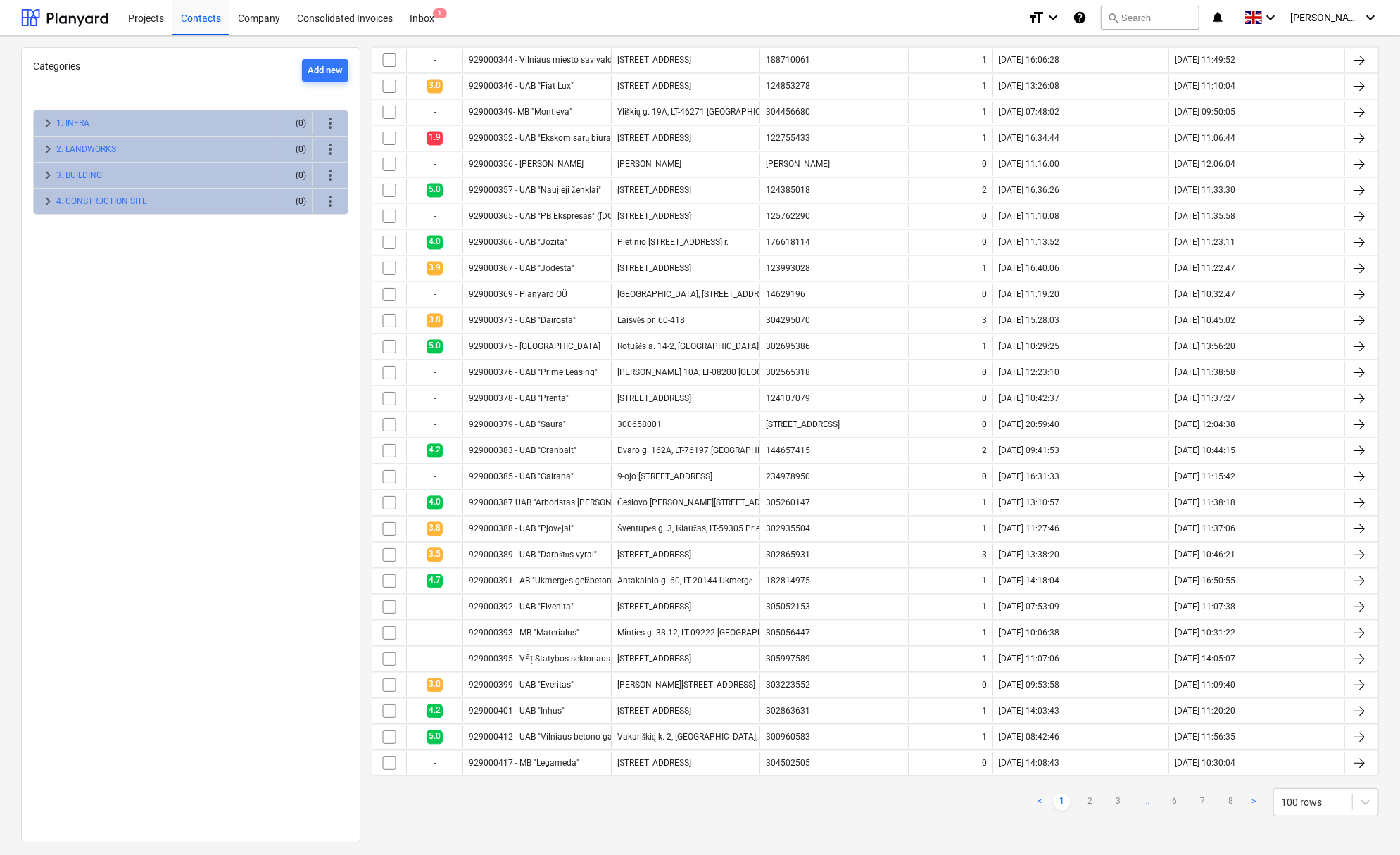
checkbox input "false"
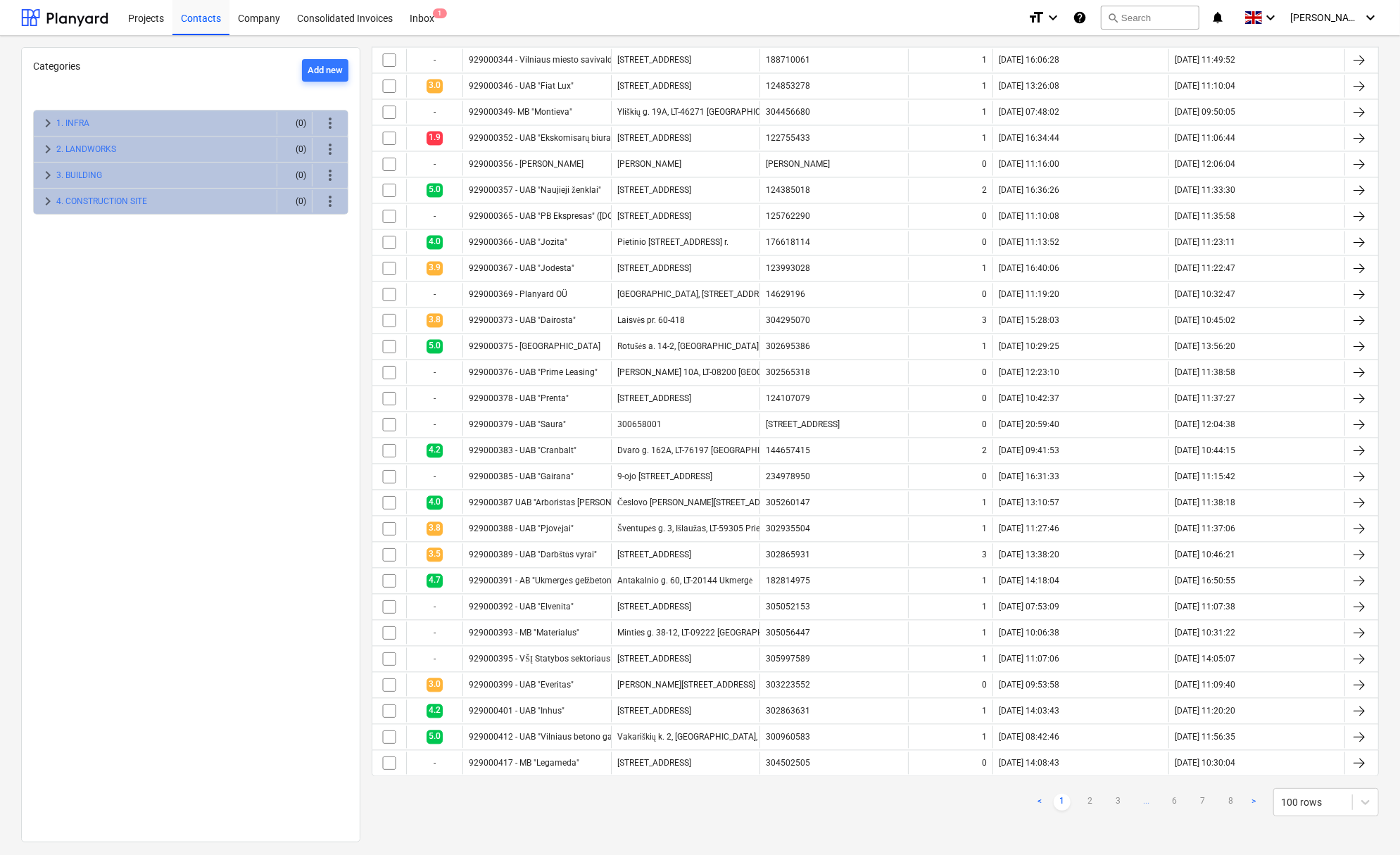
checkbox input "false"
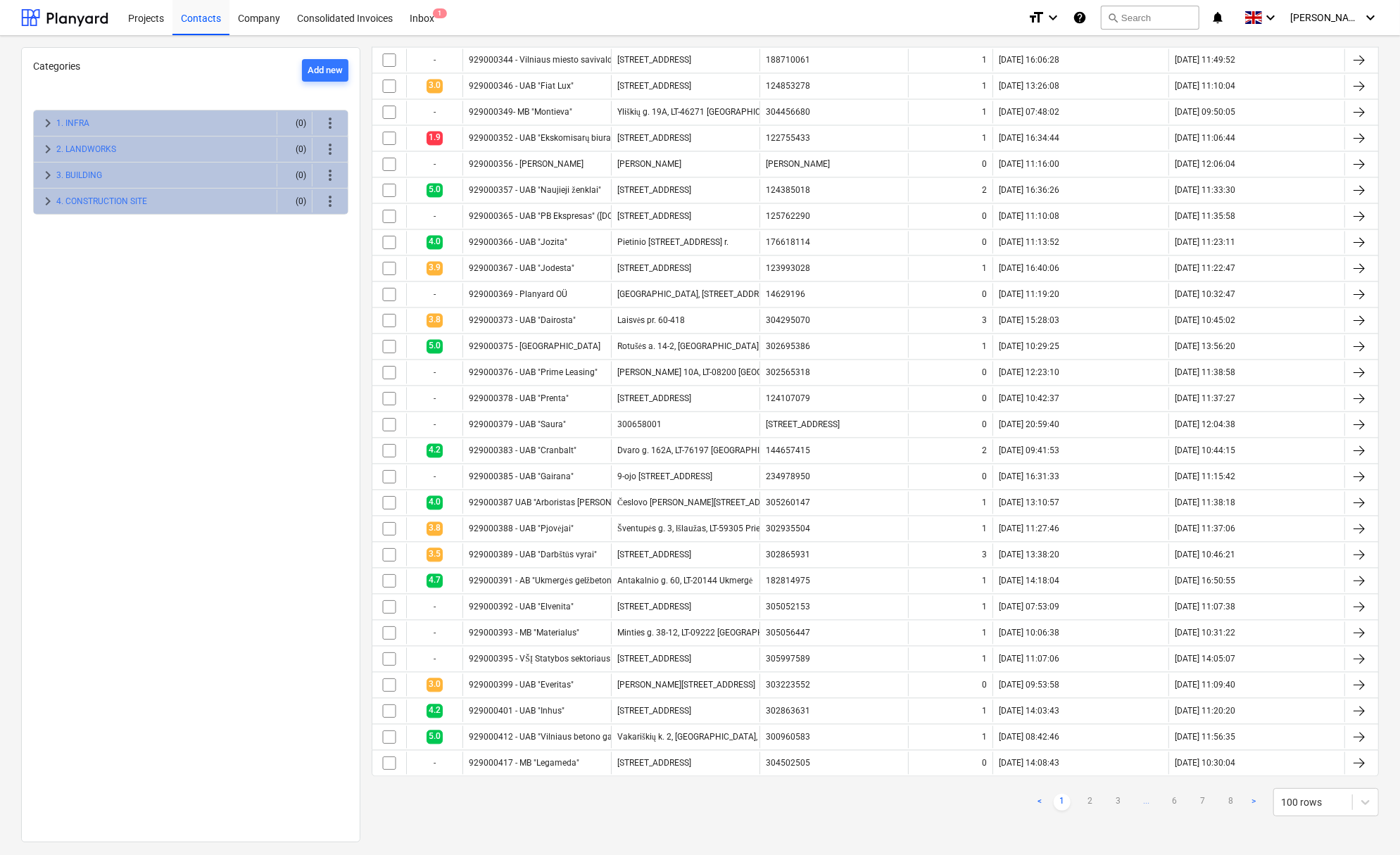
checkbox input "false"
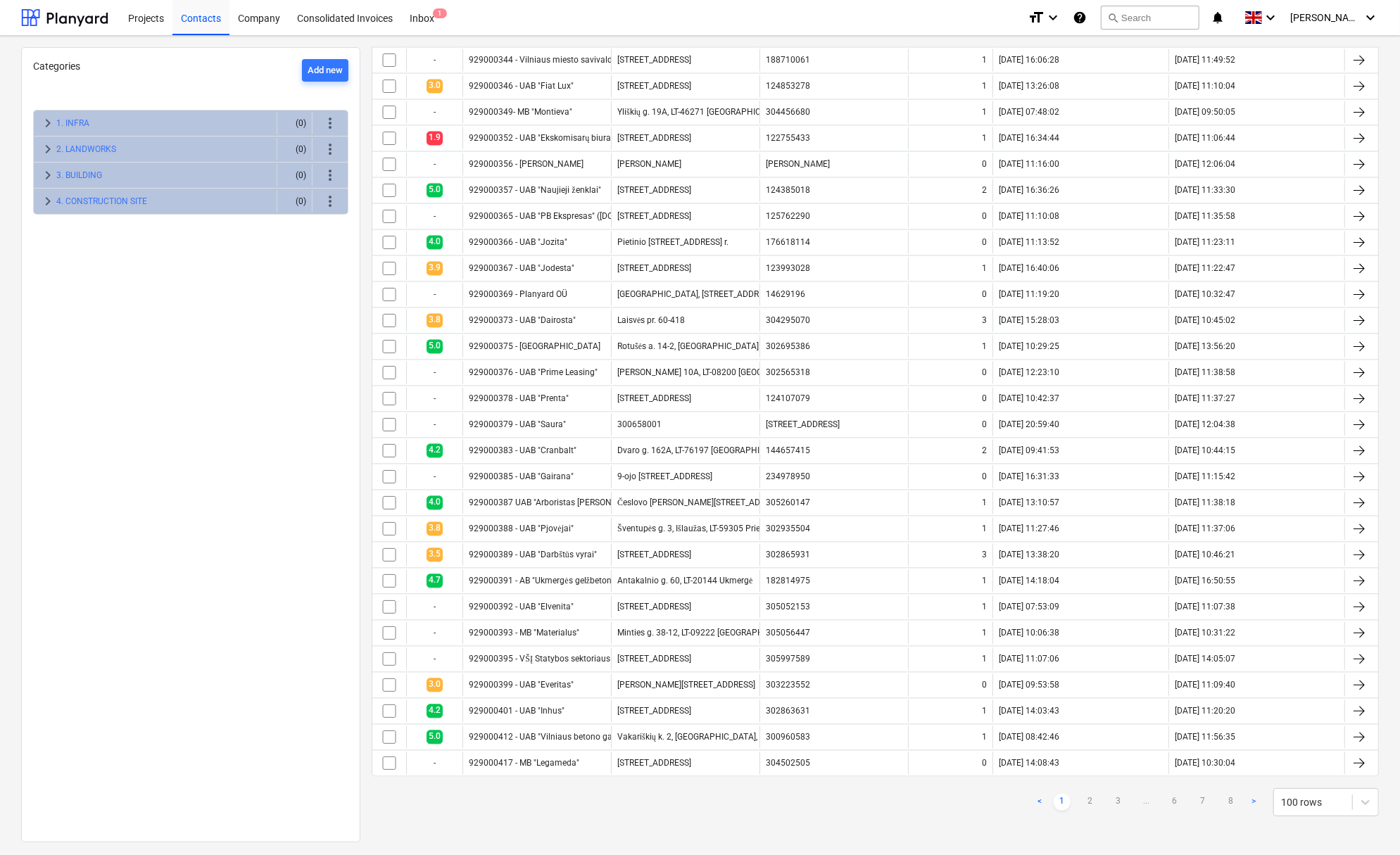
checkbox input "false"
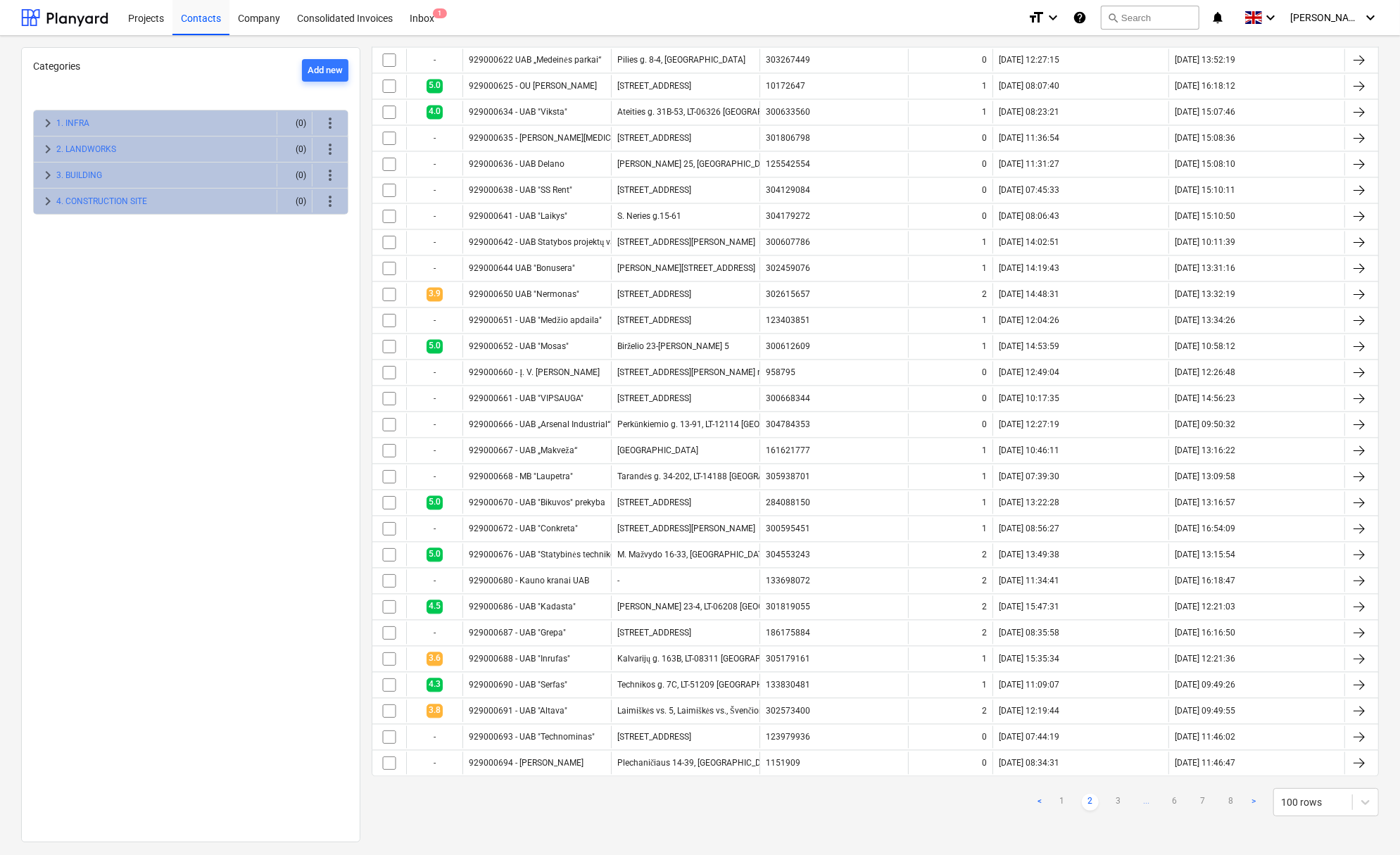
click at [1245, 800] on link ">" at bounding box center [1253, 802] width 17 height 17
checkbox input "false"
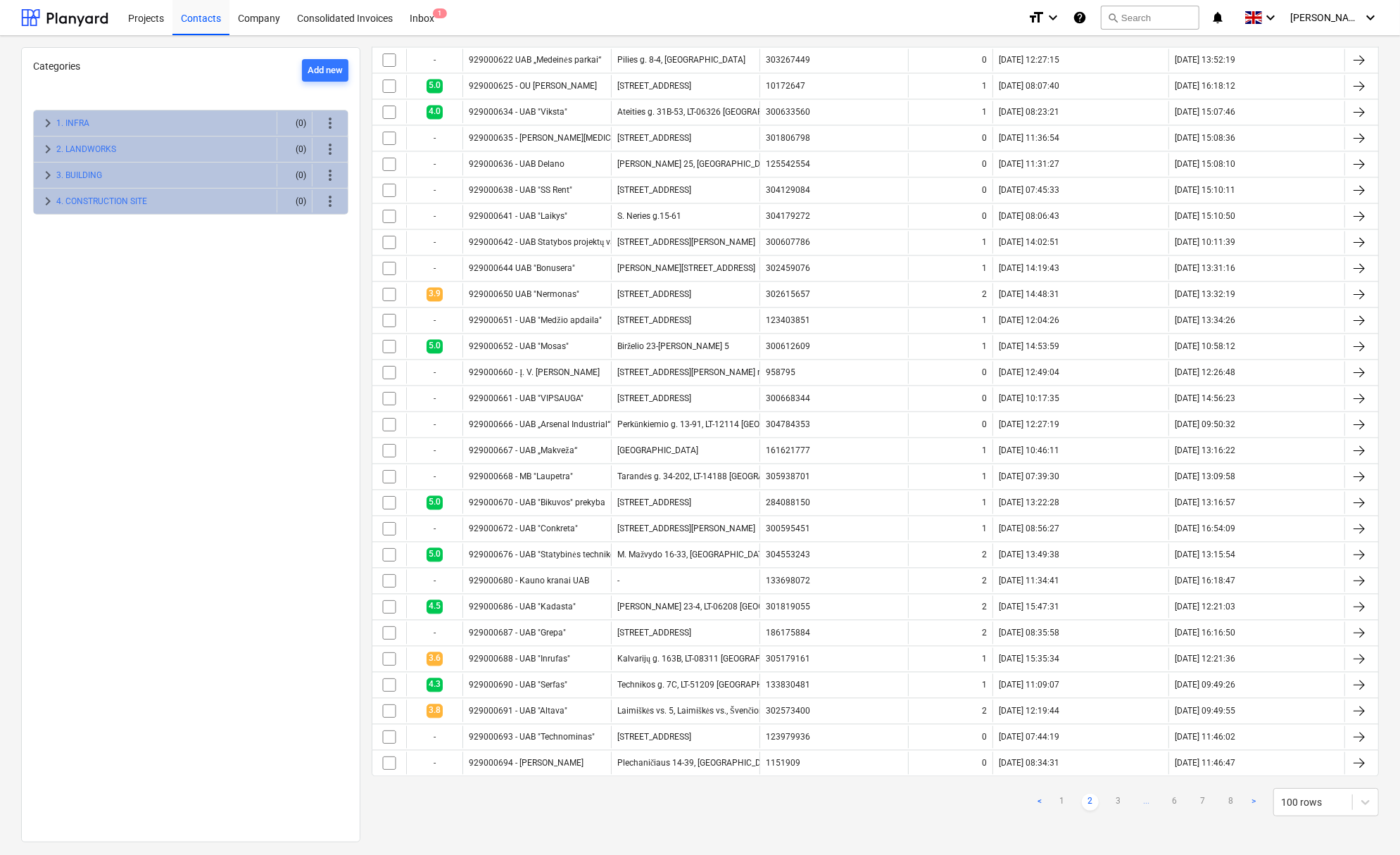
checkbox input "false"
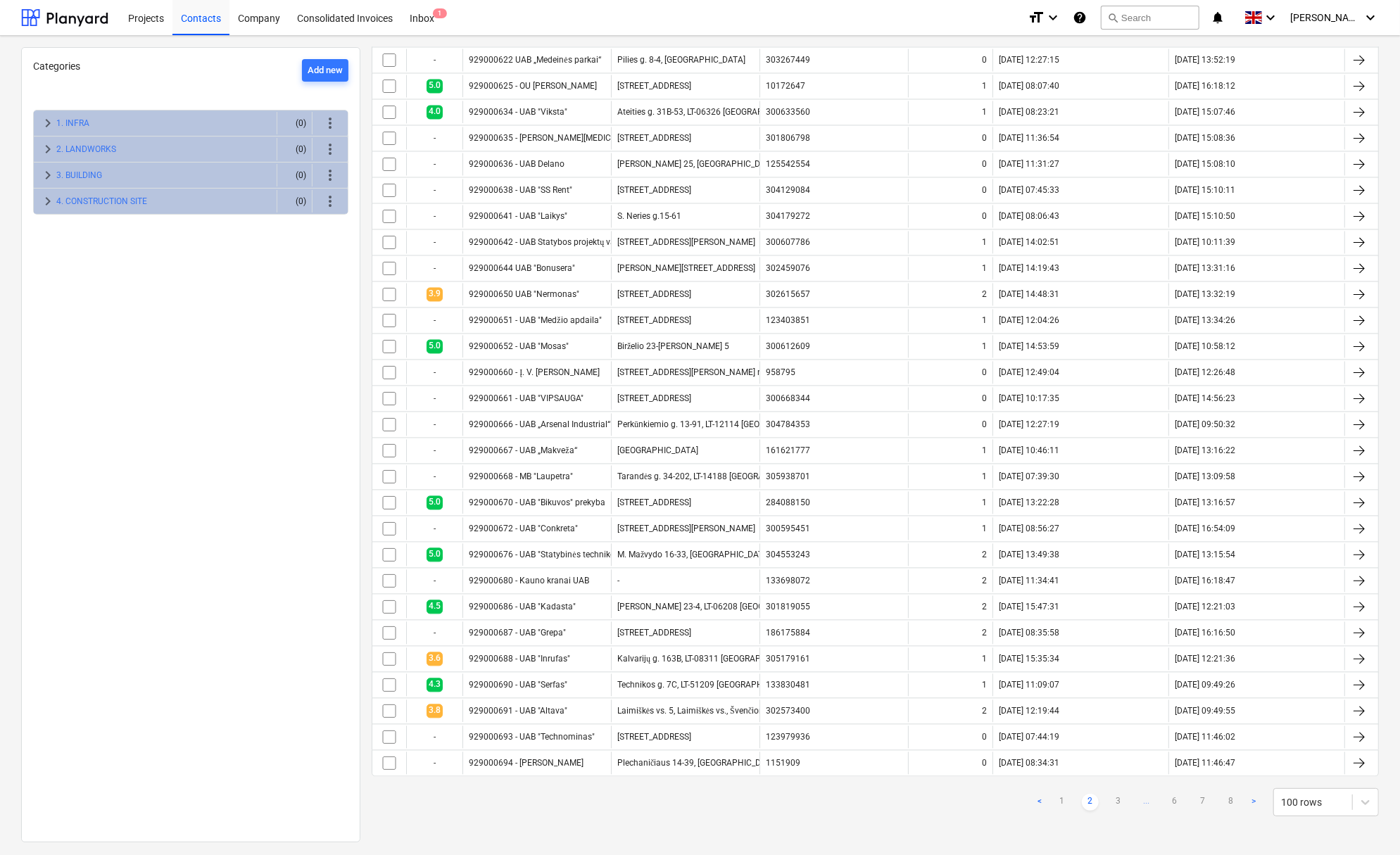
checkbox input "false"
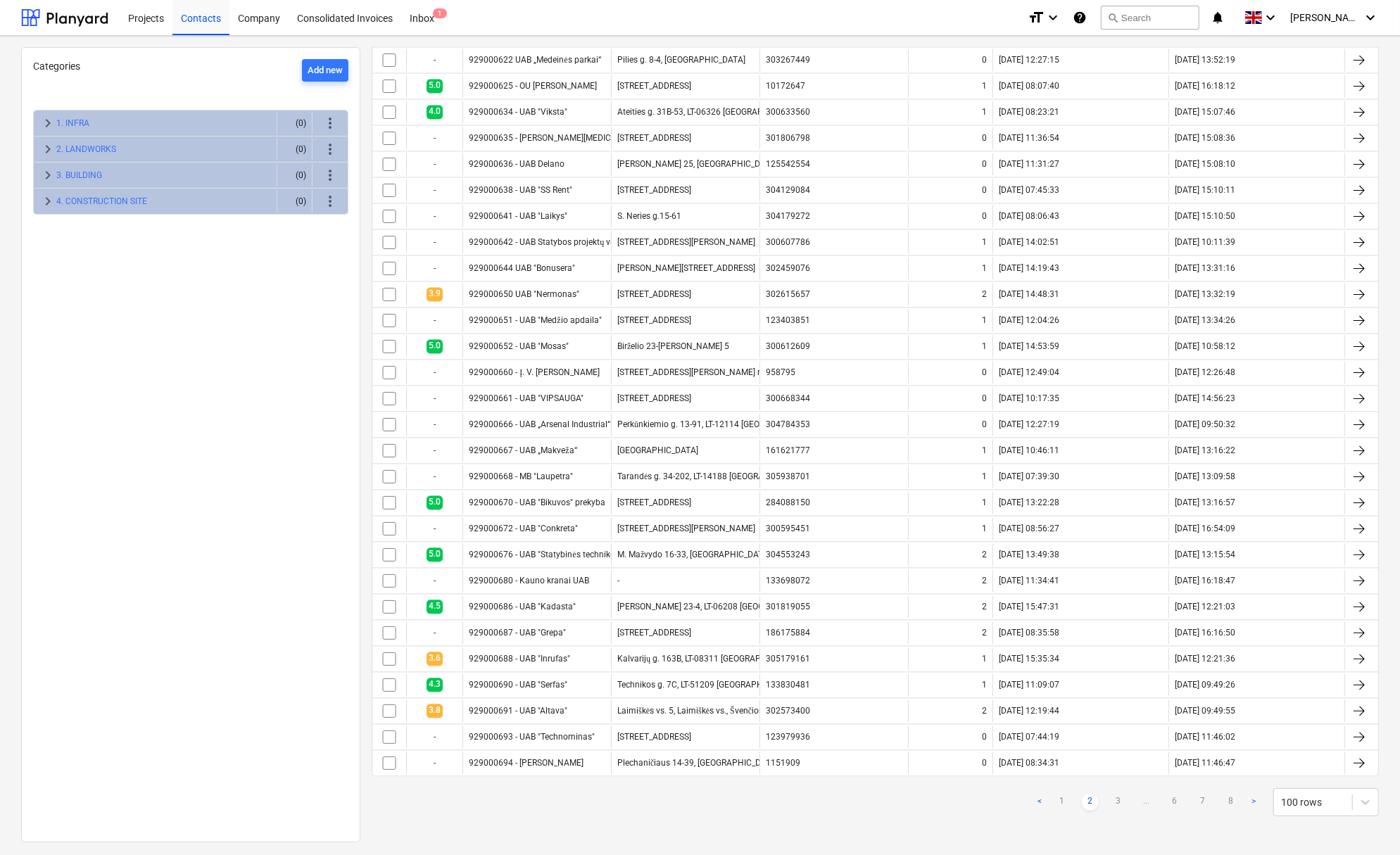
checkbox input "false"
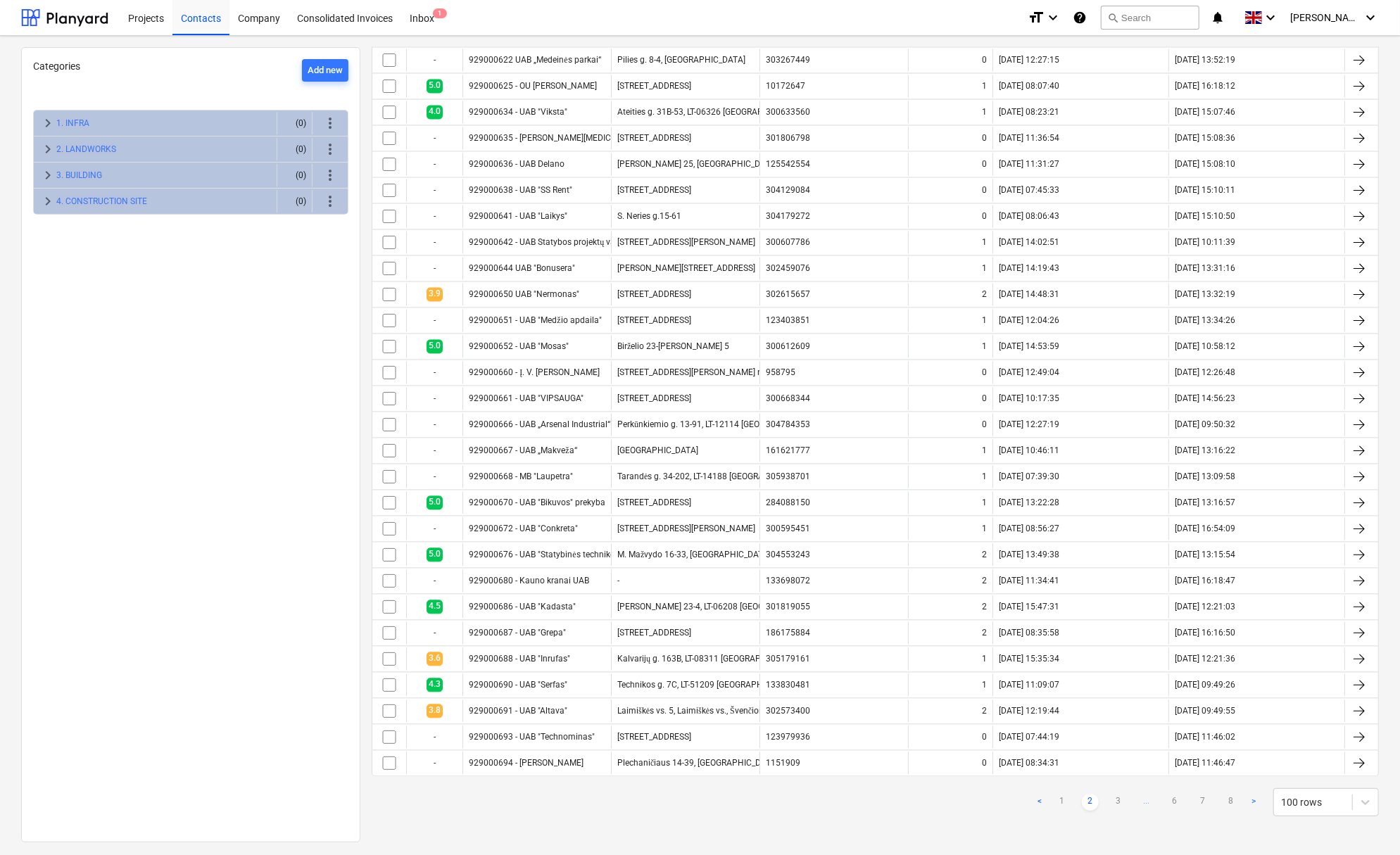
checkbox input "false"
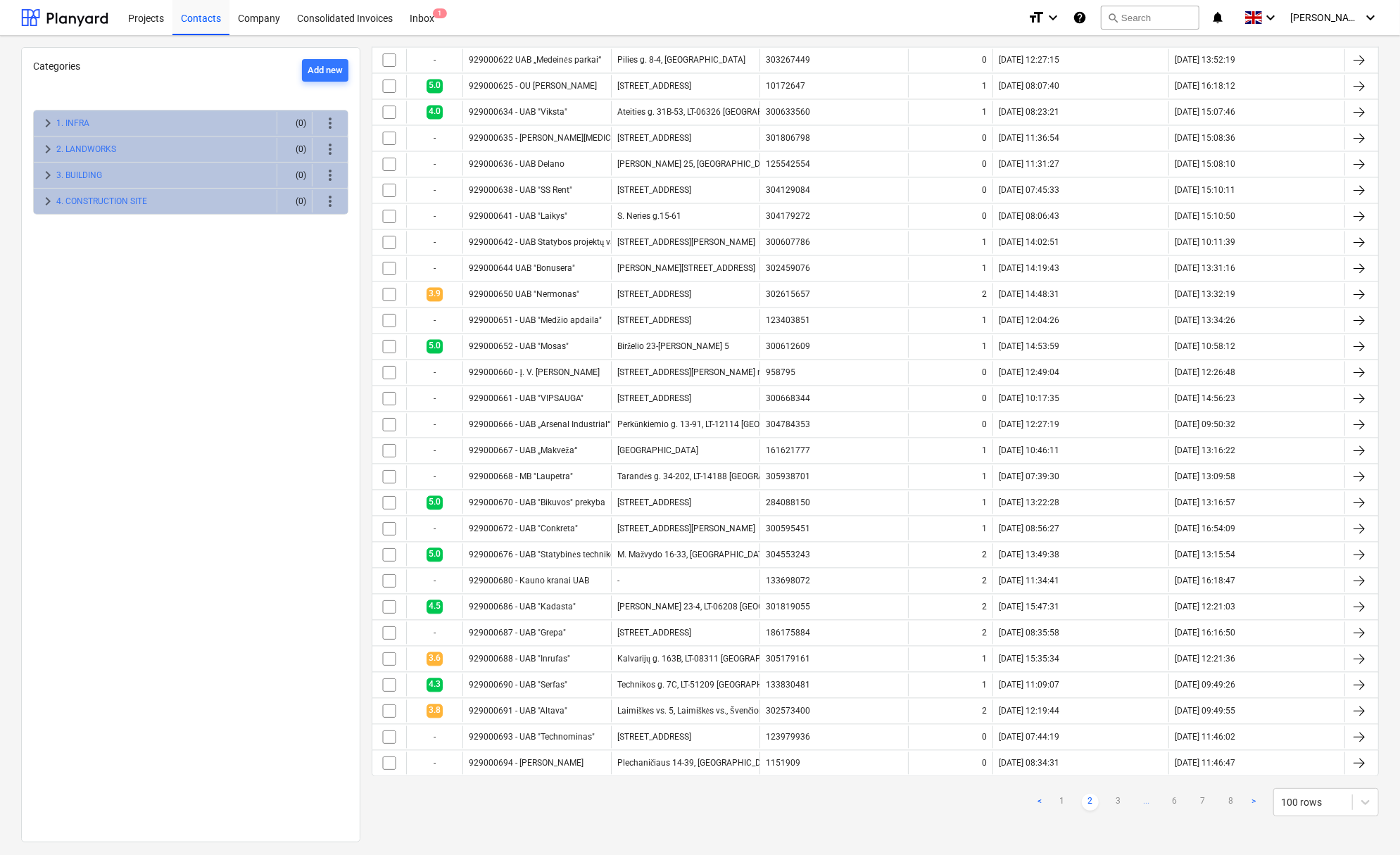
checkbox input "false"
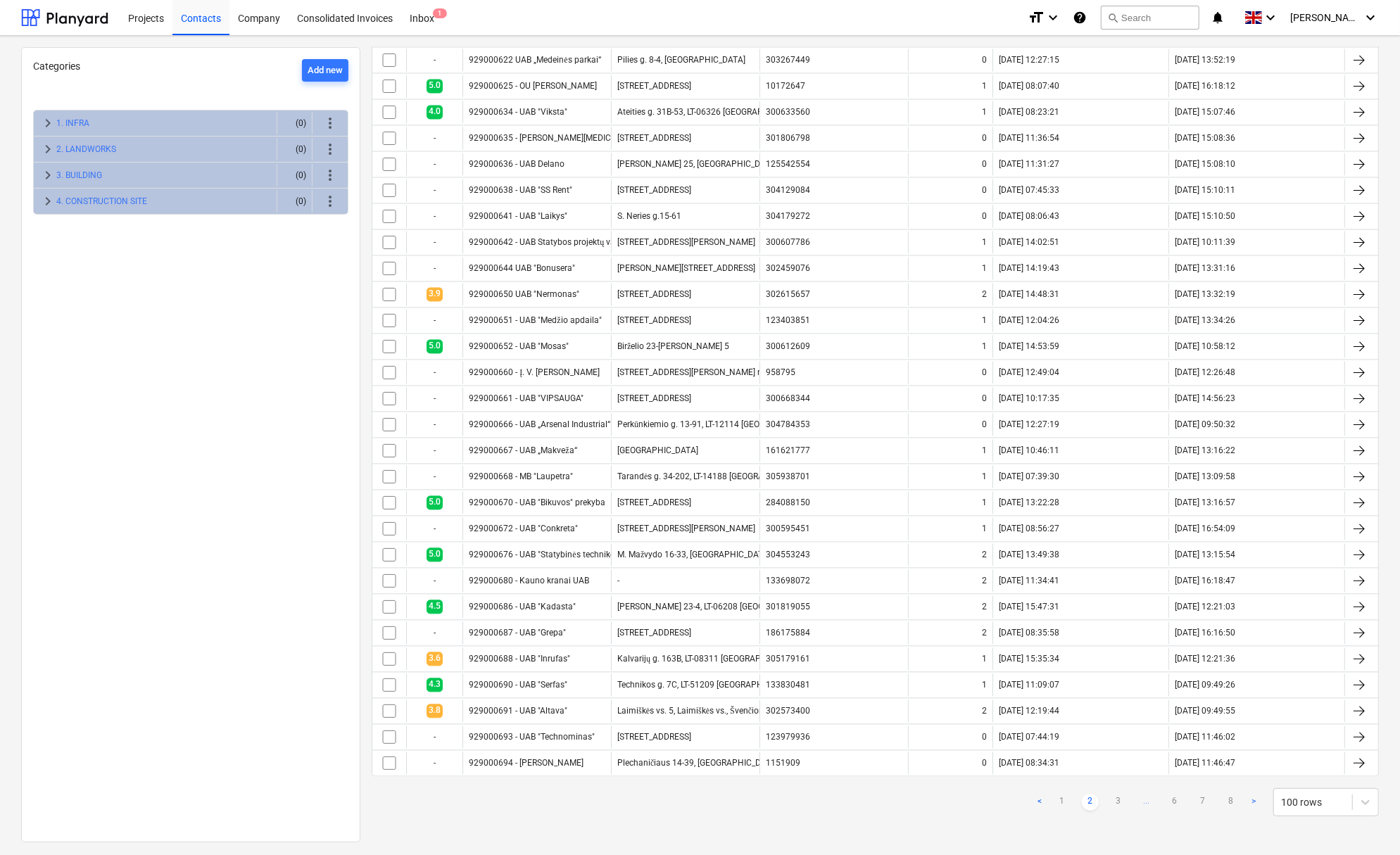
checkbox input "false"
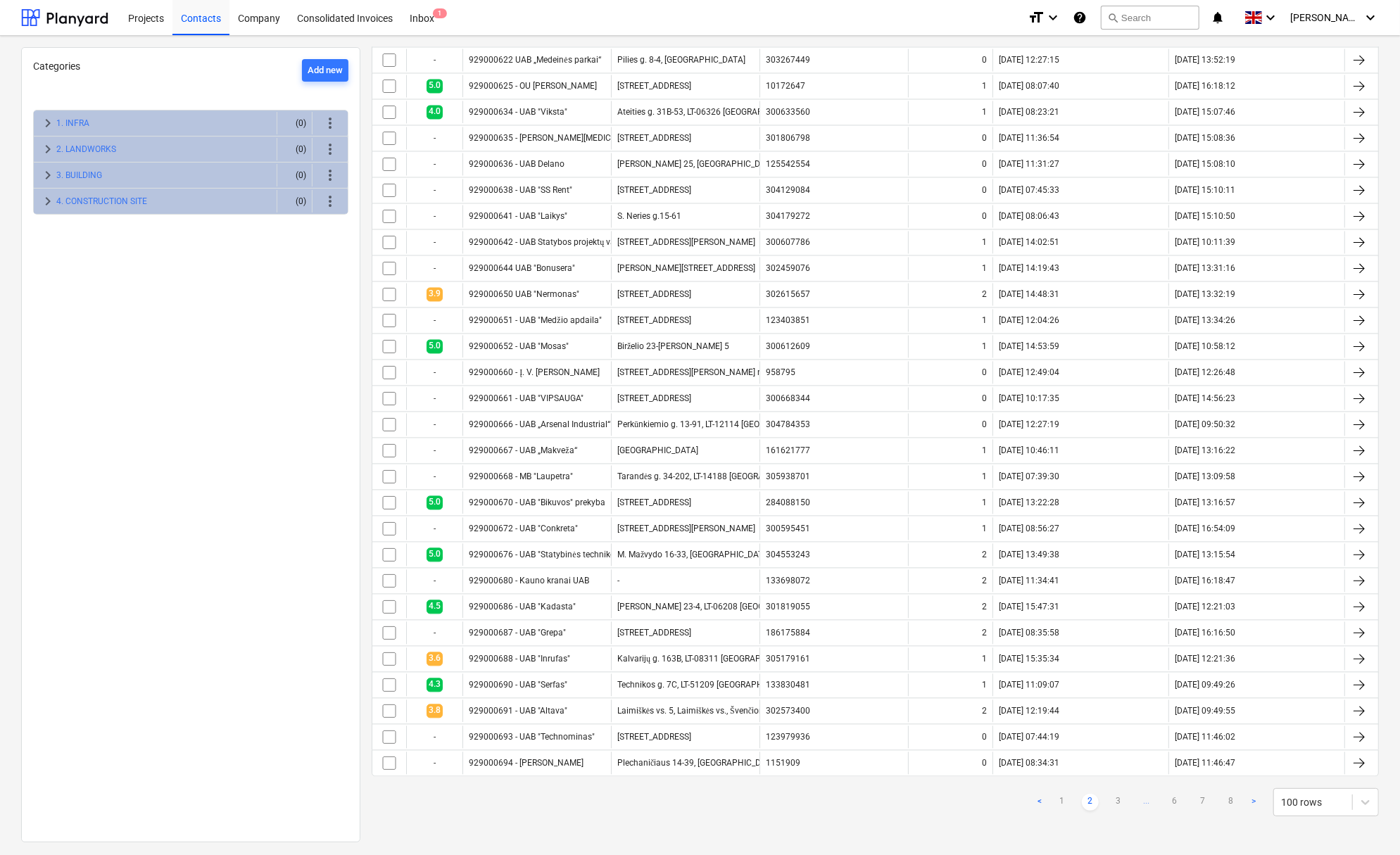
checkbox input "false"
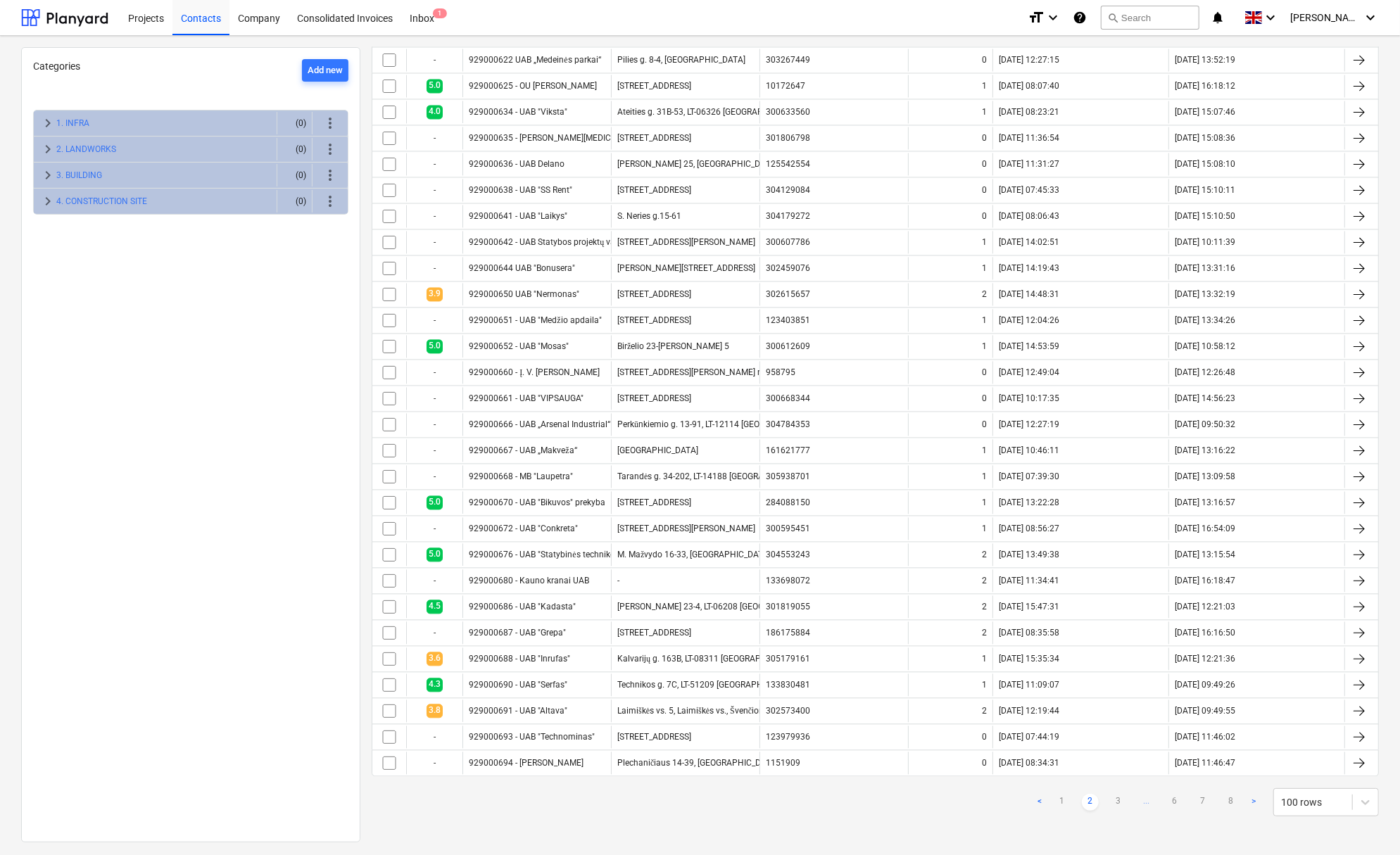
checkbox input "false"
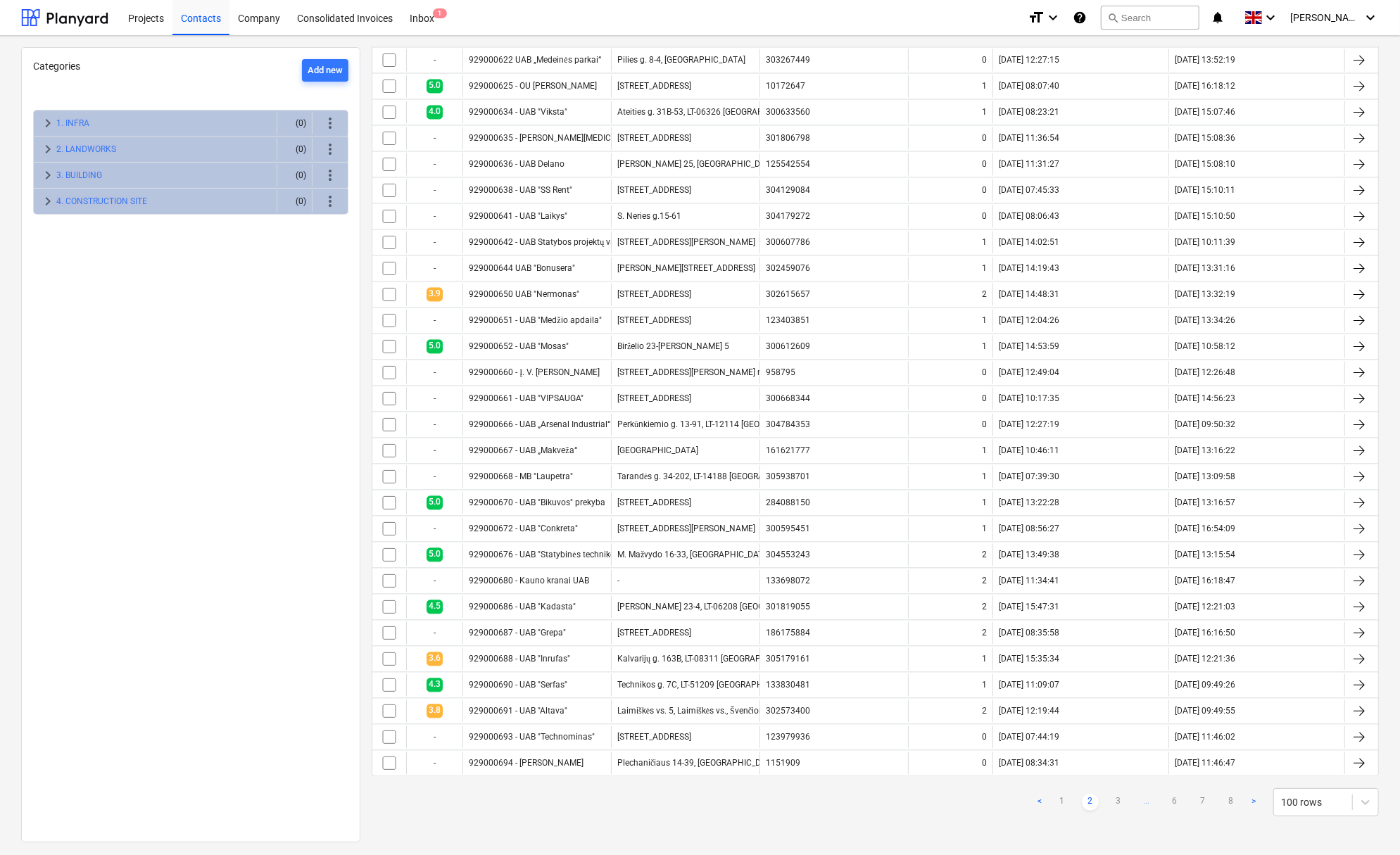
checkbox input "false"
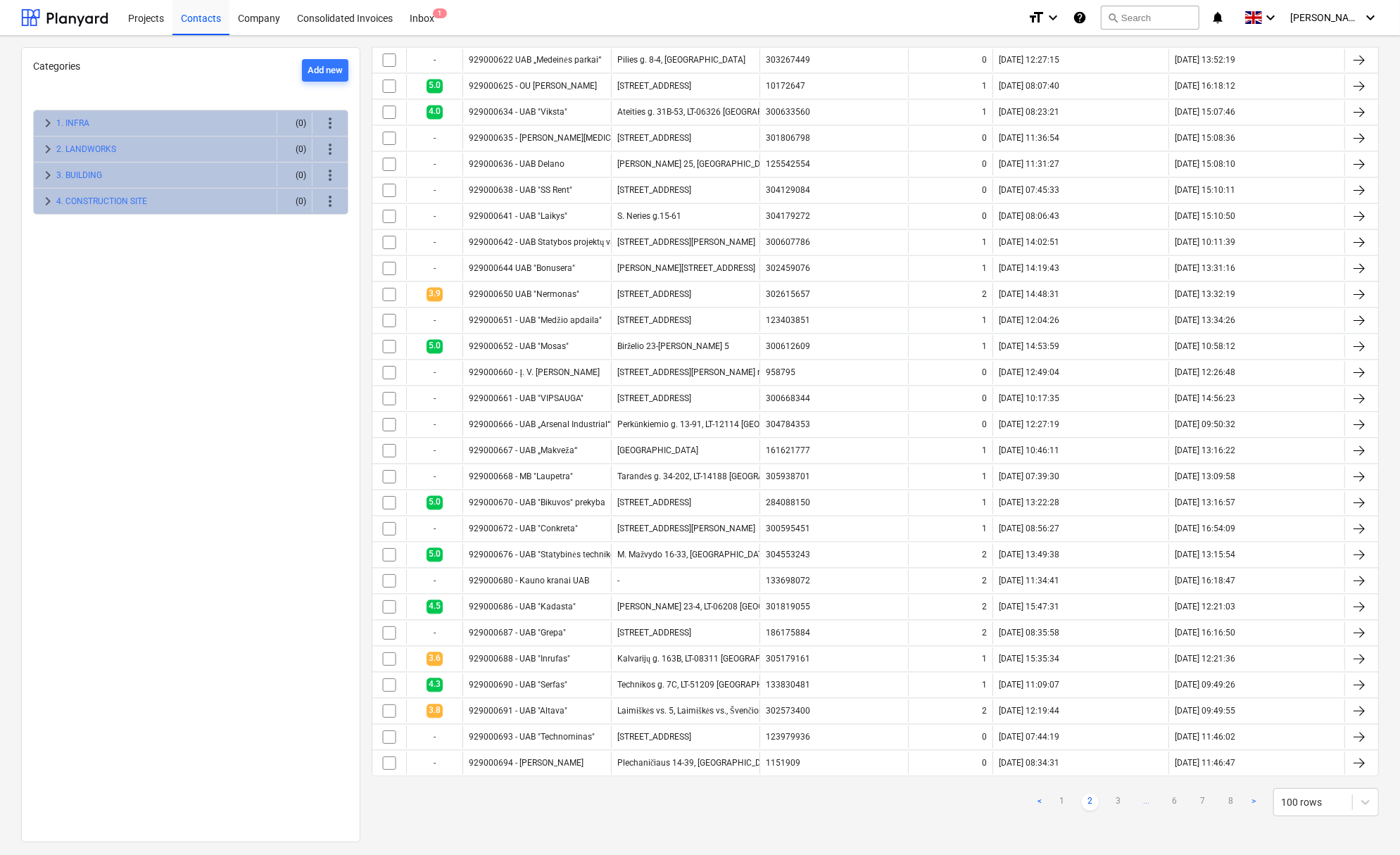
checkbox input "false"
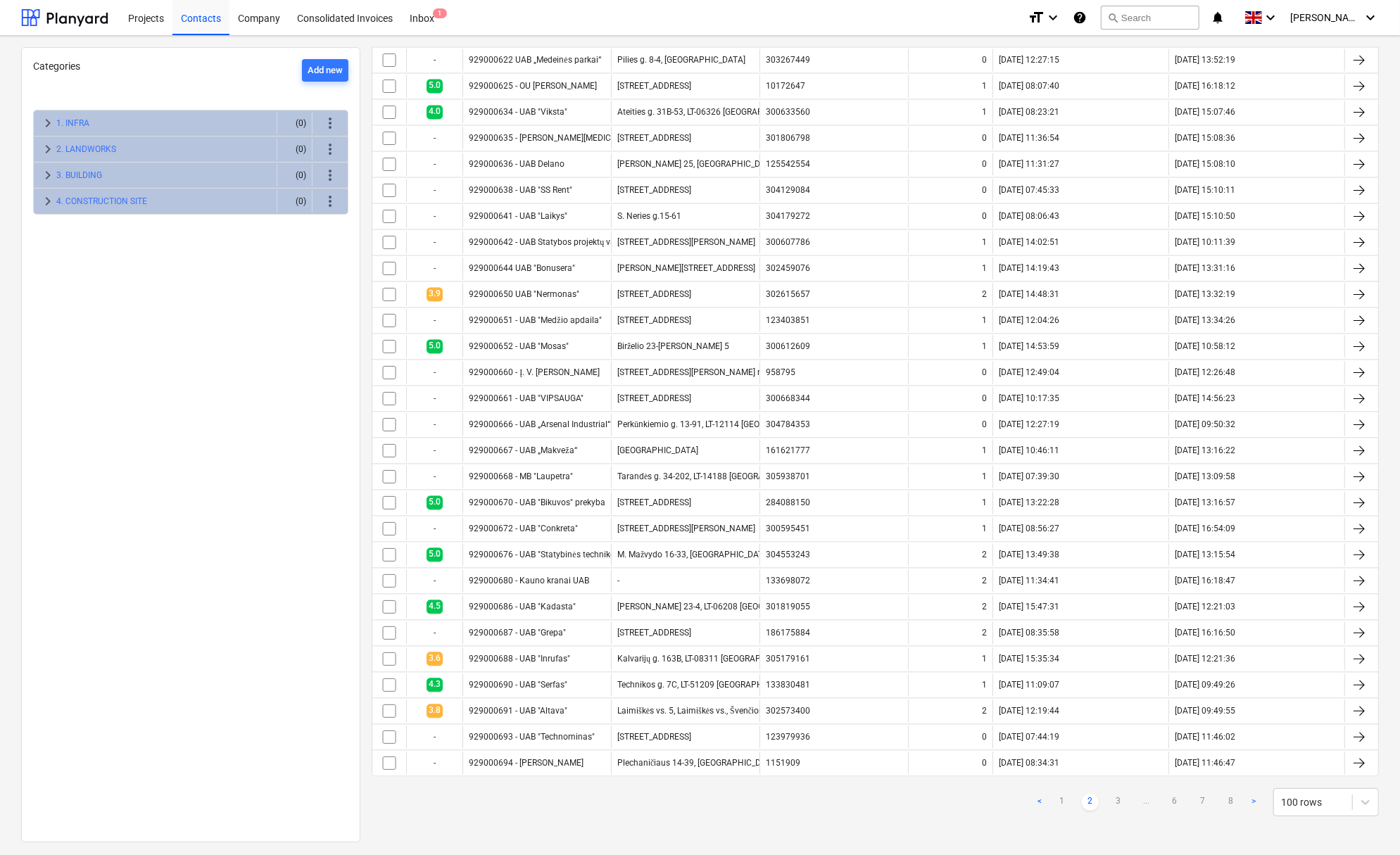
checkbox input "false"
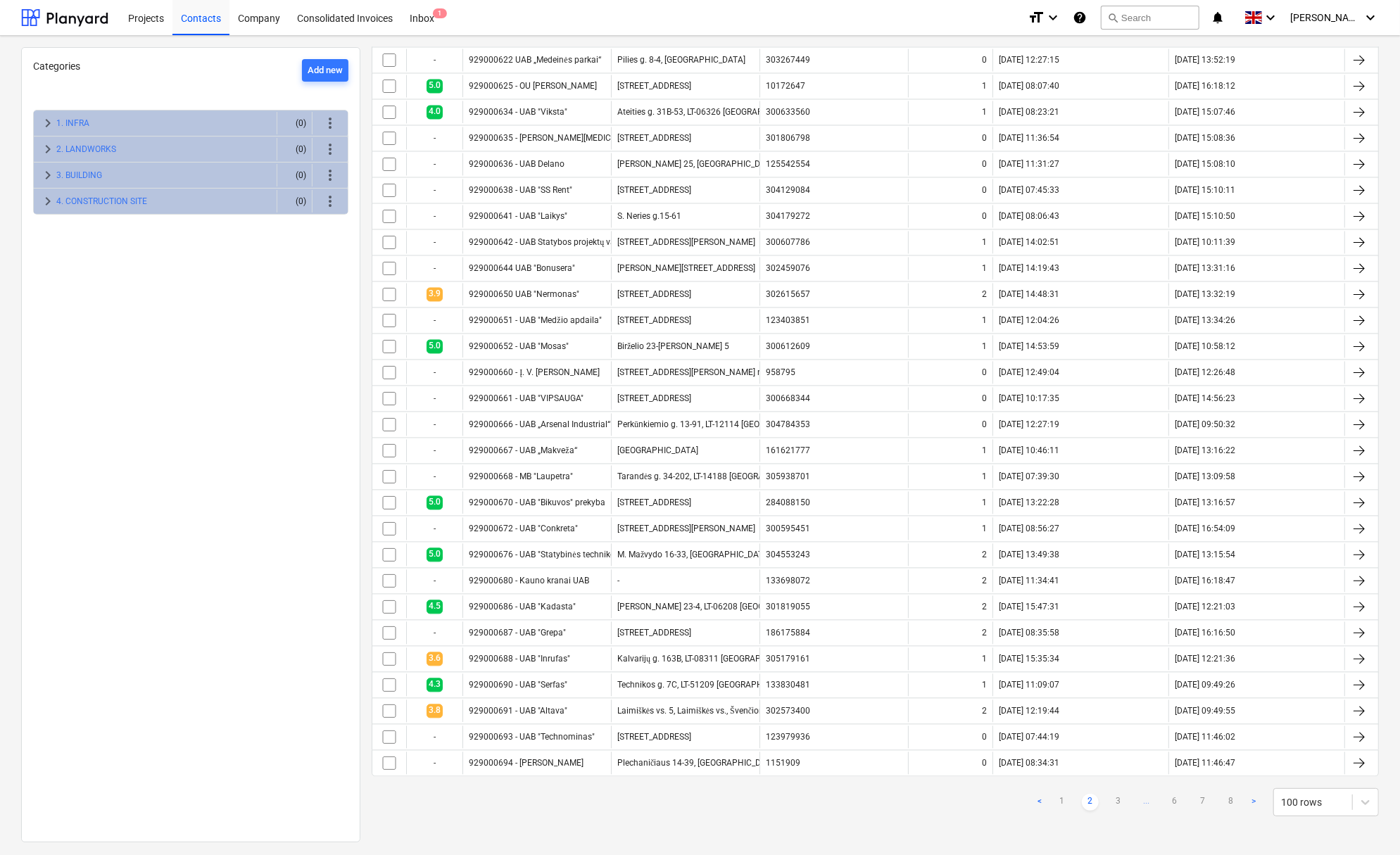
checkbox input "false"
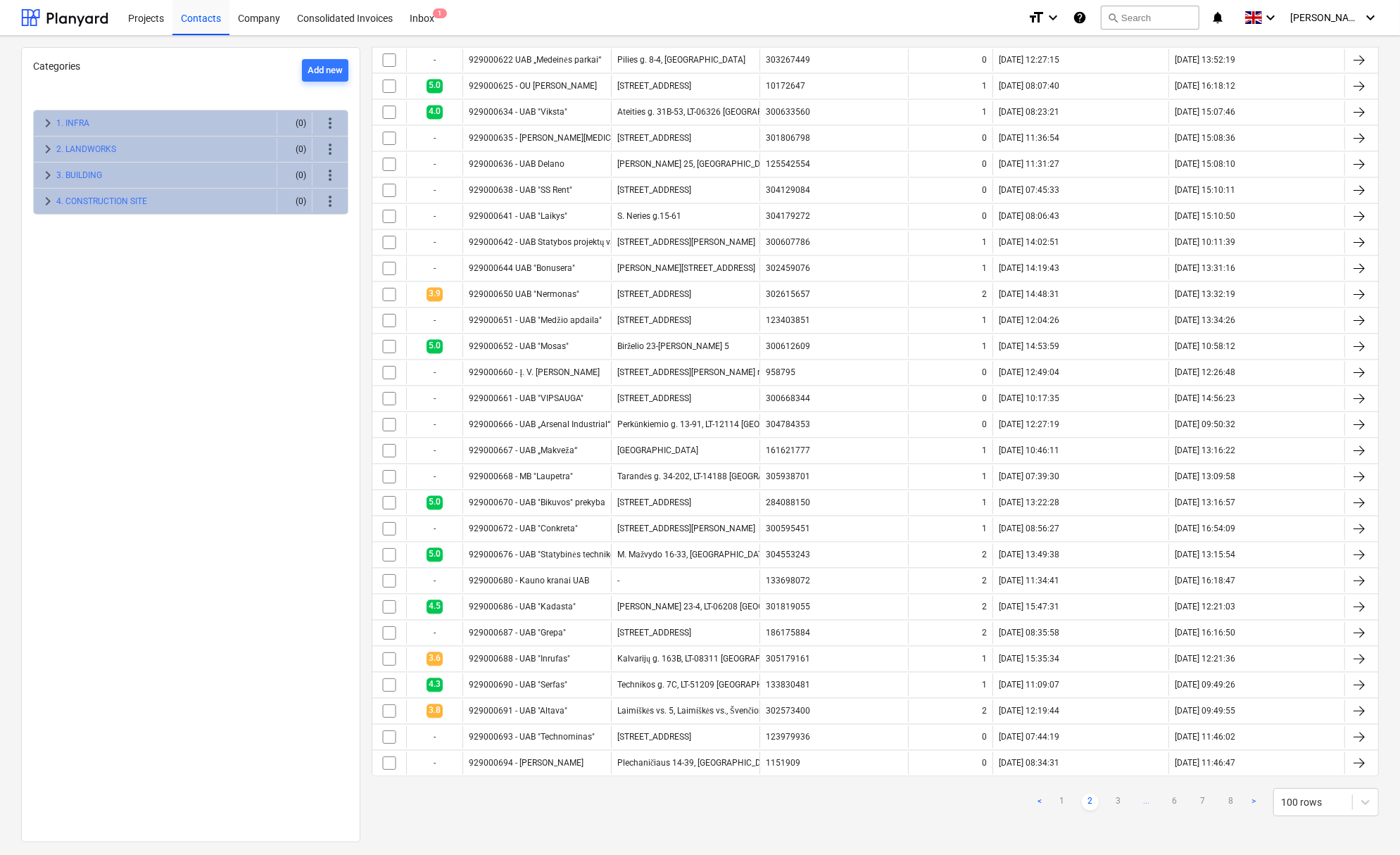
checkbox input "false"
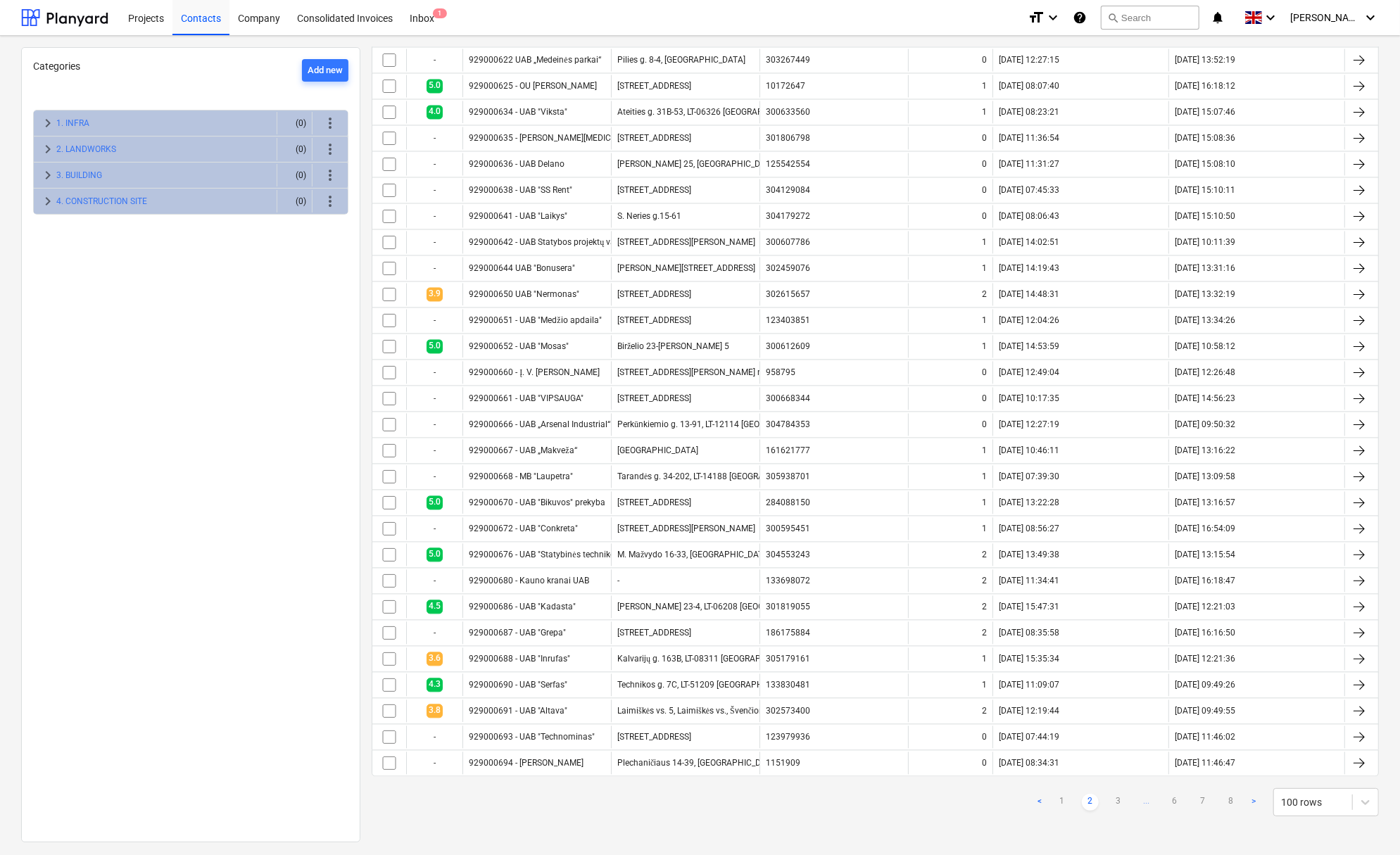
checkbox input "false"
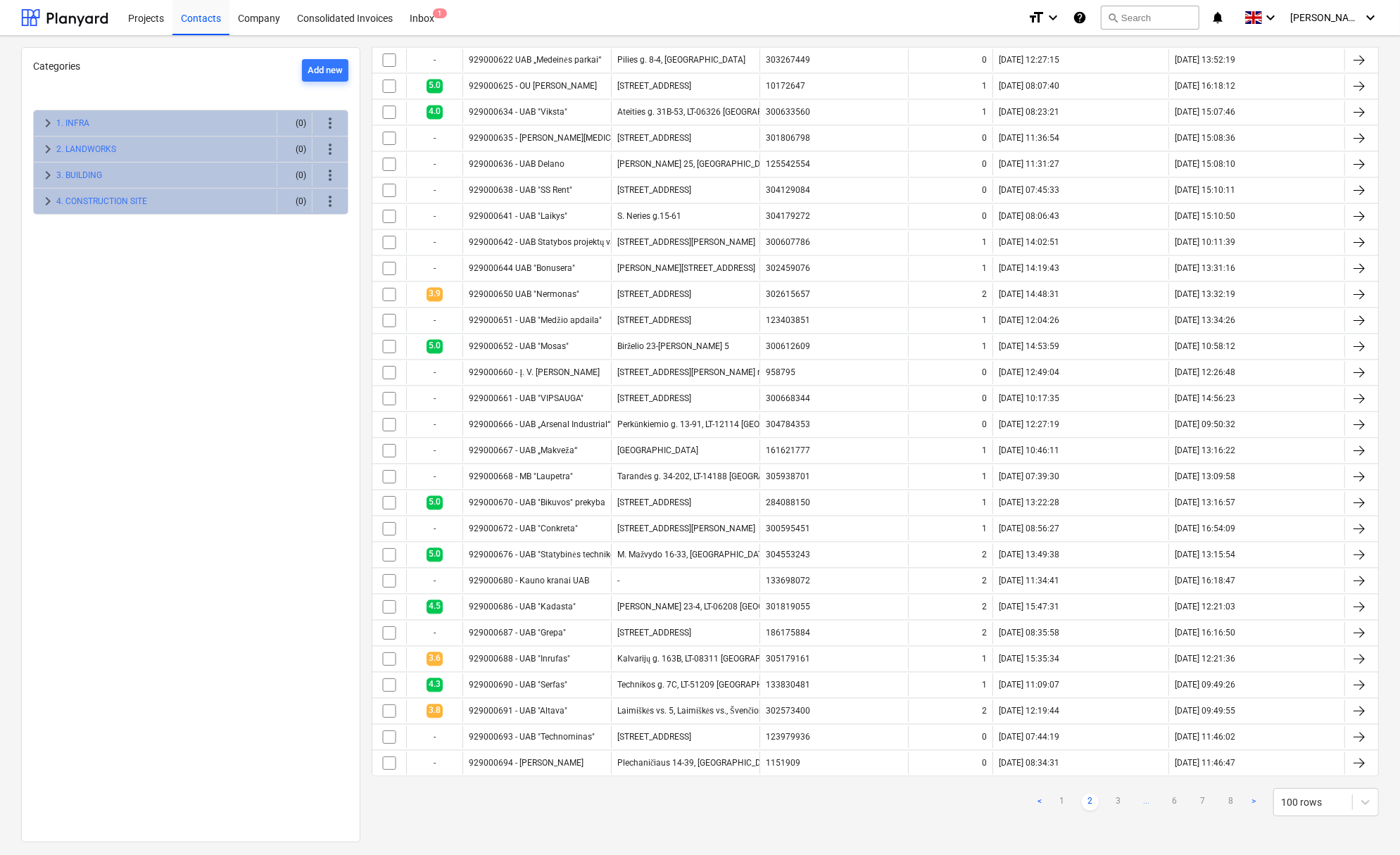
checkbox input "false"
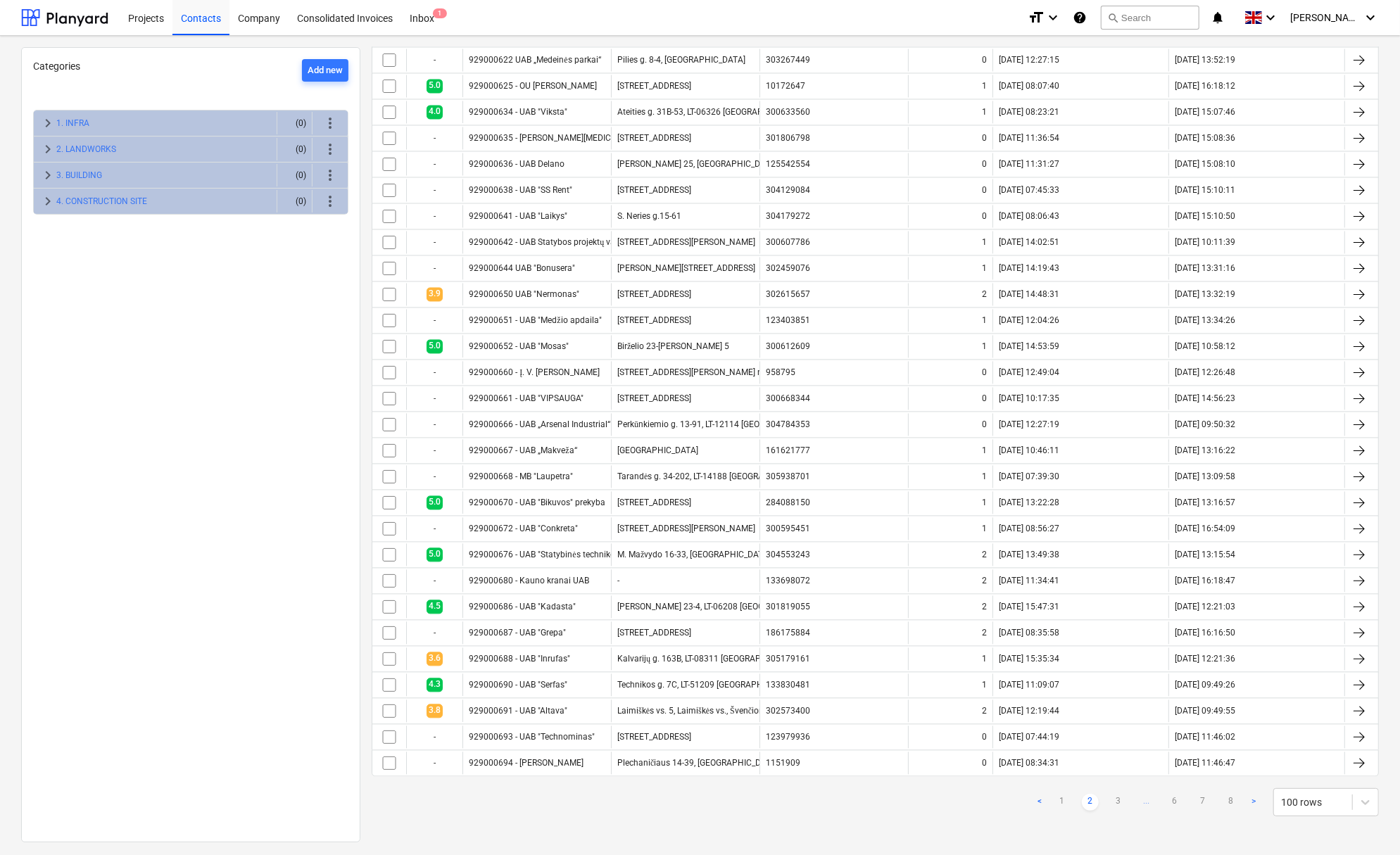
checkbox input "false"
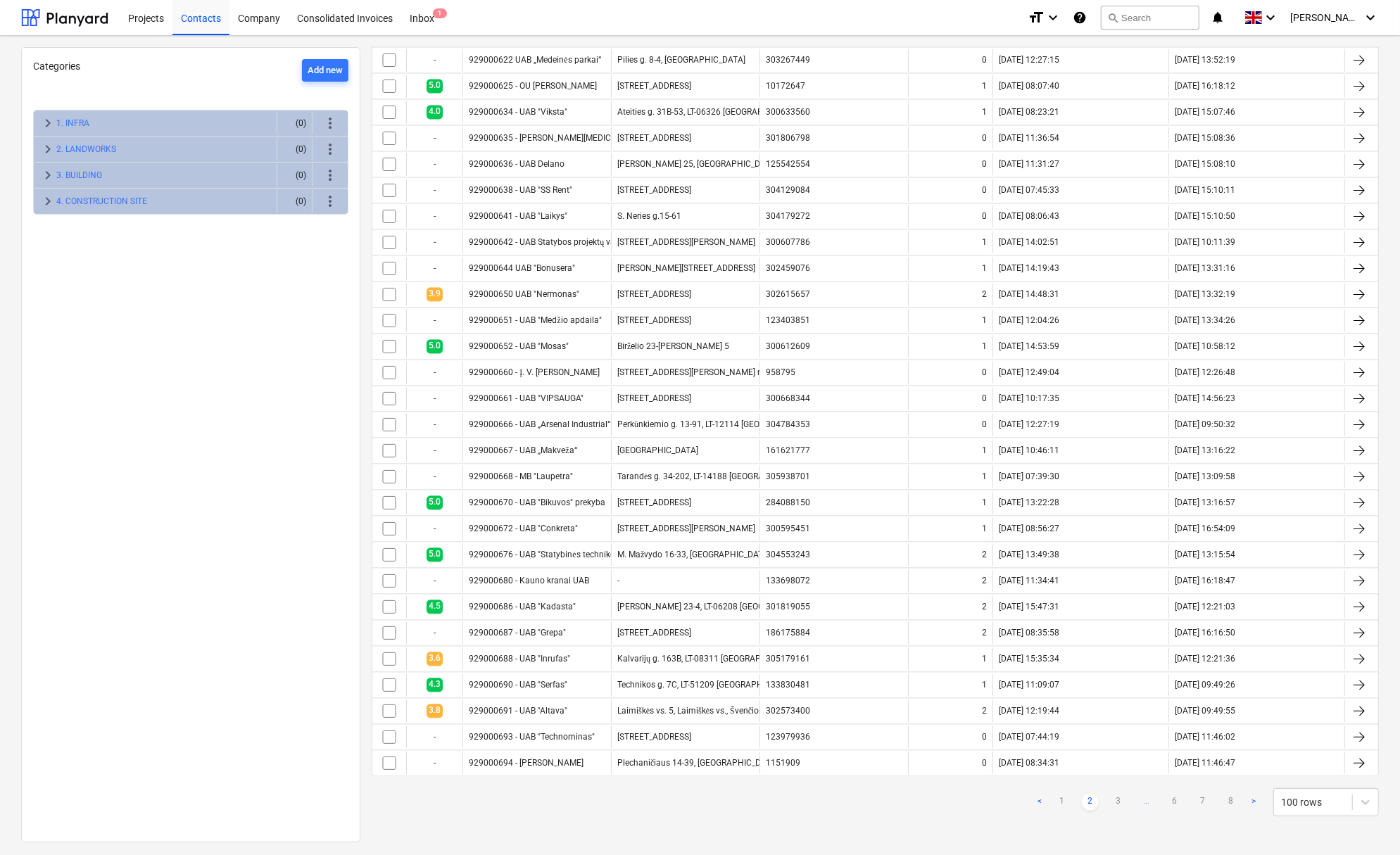
checkbox input "false"
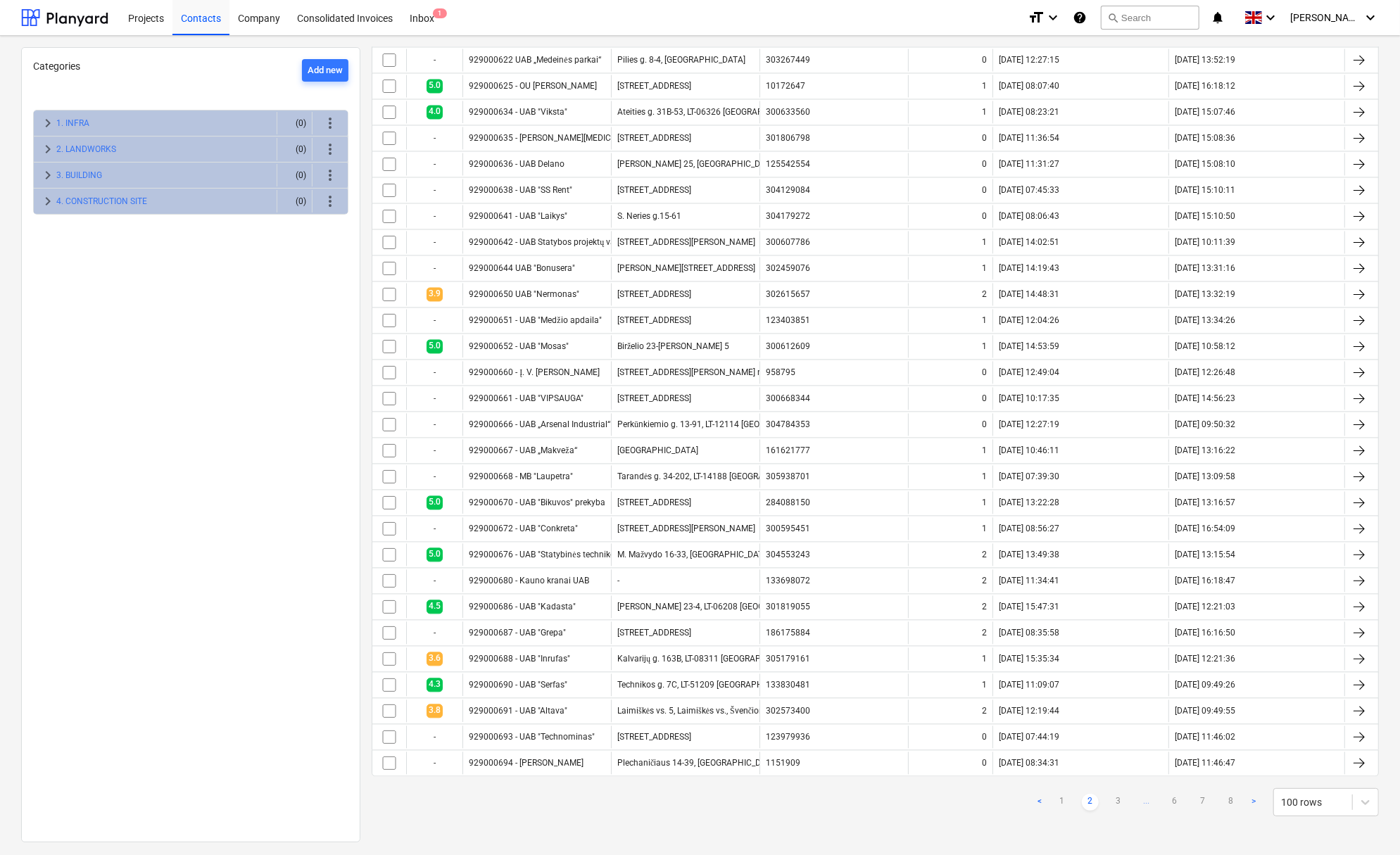
checkbox input "false"
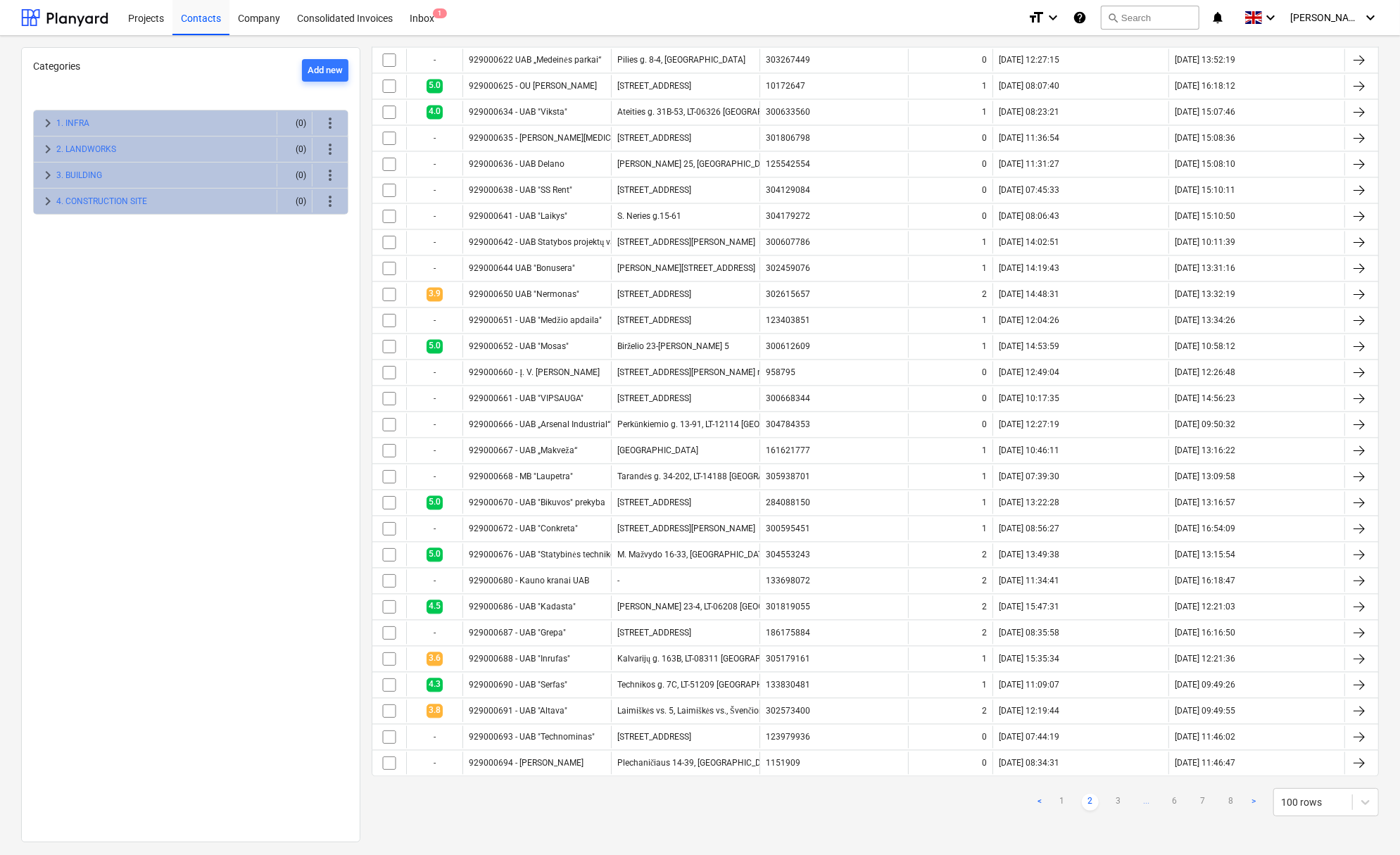
checkbox input "false"
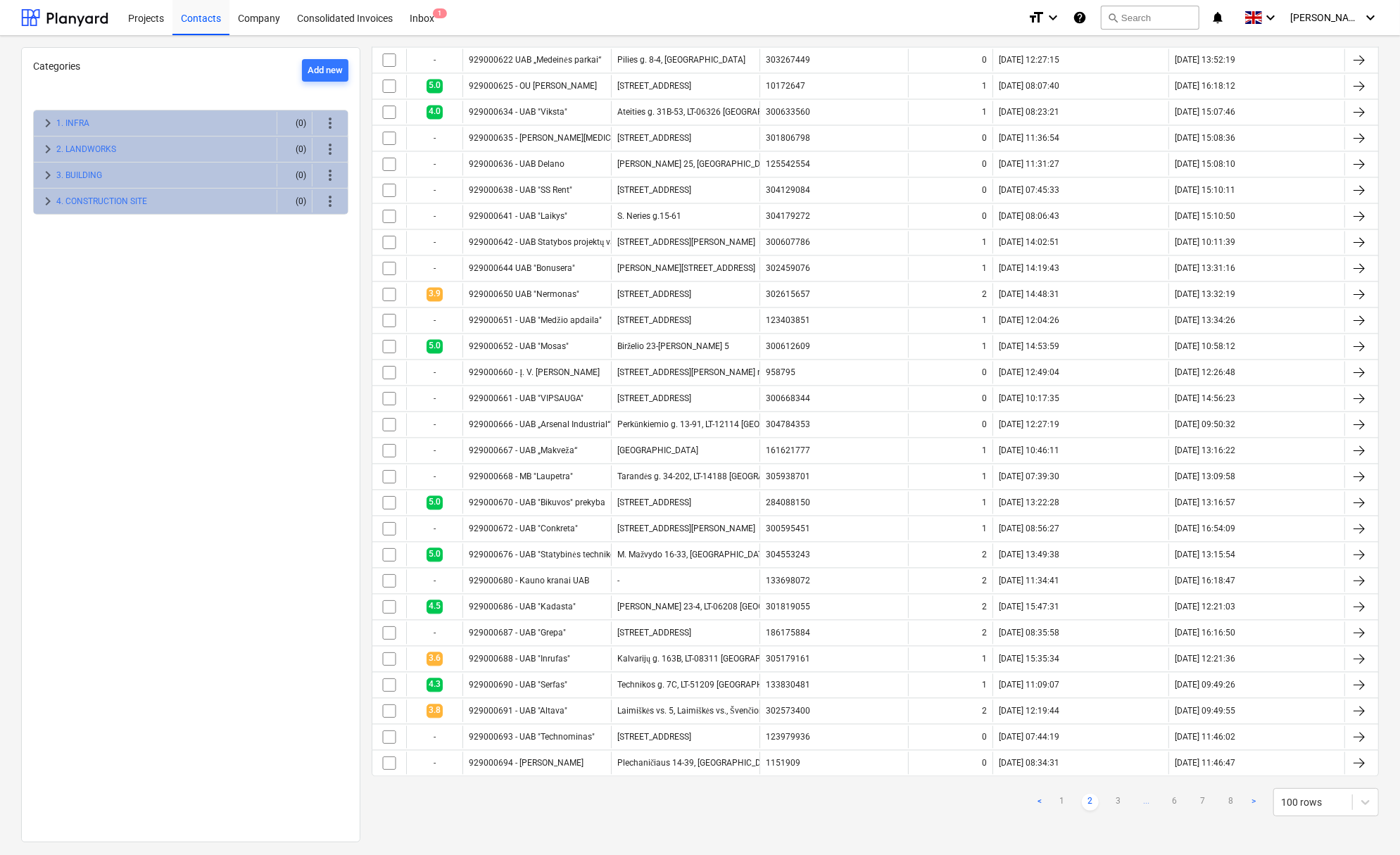
checkbox input "false"
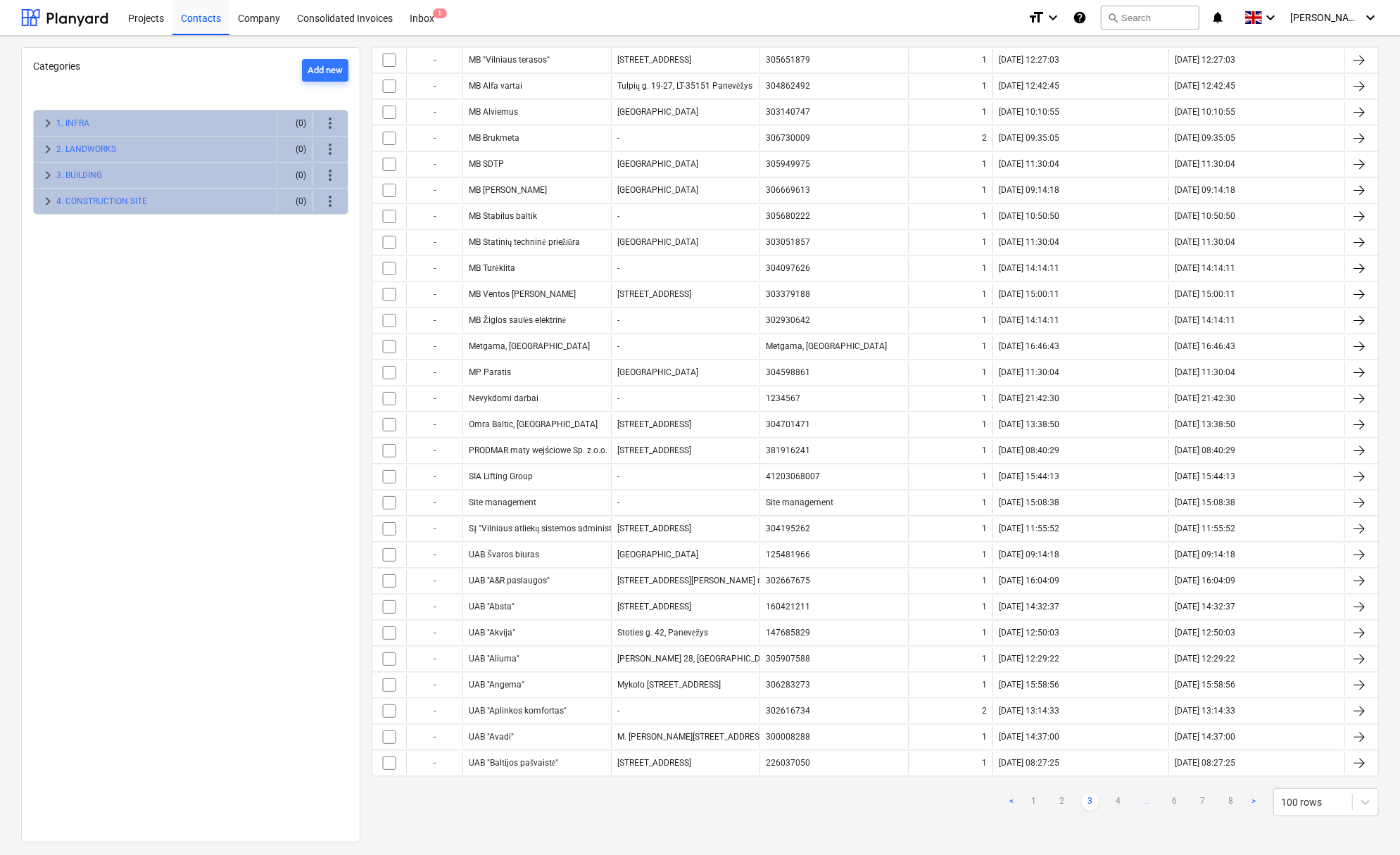
click at [1245, 795] on link ">" at bounding box center [1253, 802] width 17 height 17
click at [1246, 795] on link ">" at bounding box center [1253, 802] width 17 height 17
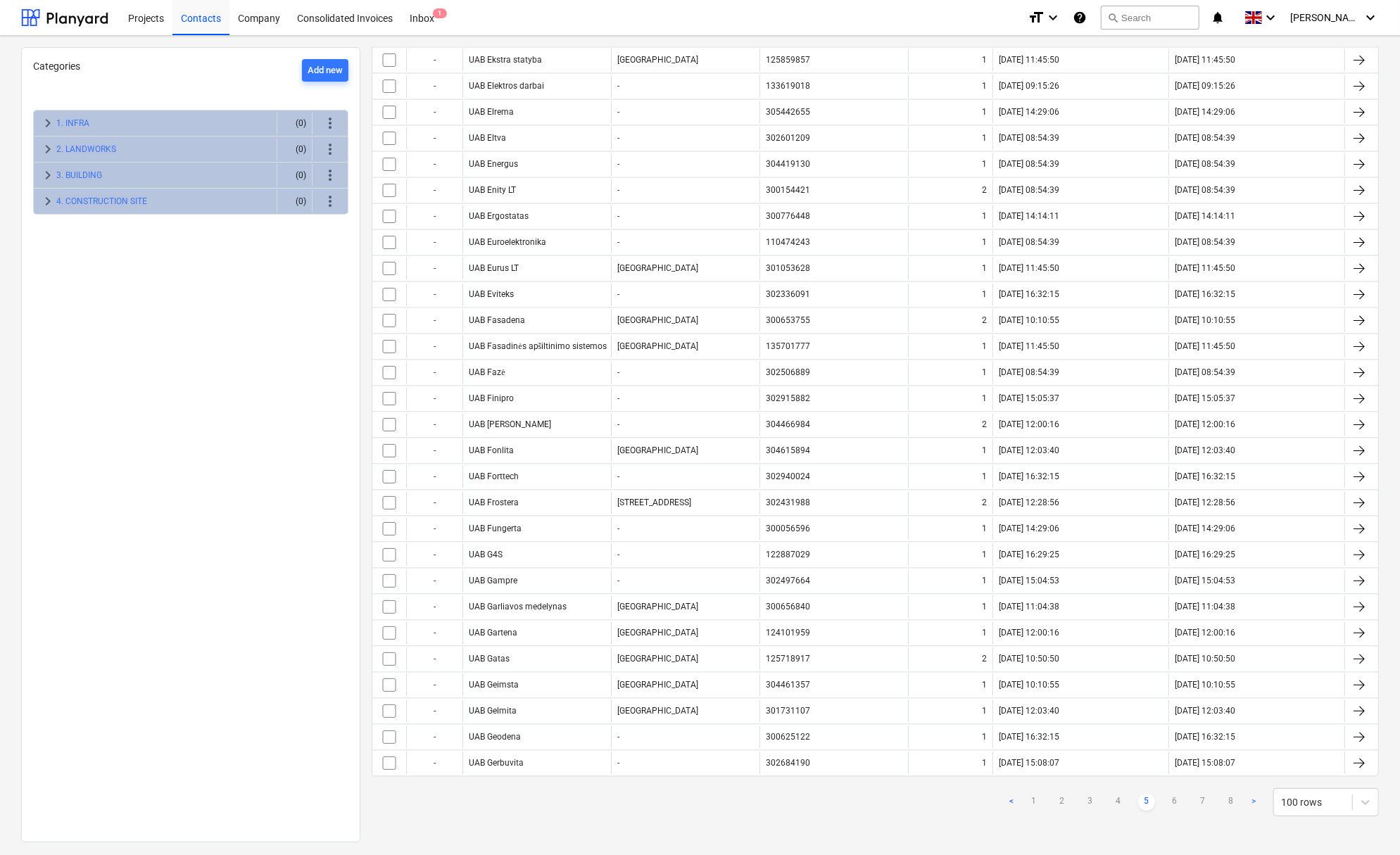
click at [1248, 796] on link ">" at bounding box center [1253, 802] width 17 height 17
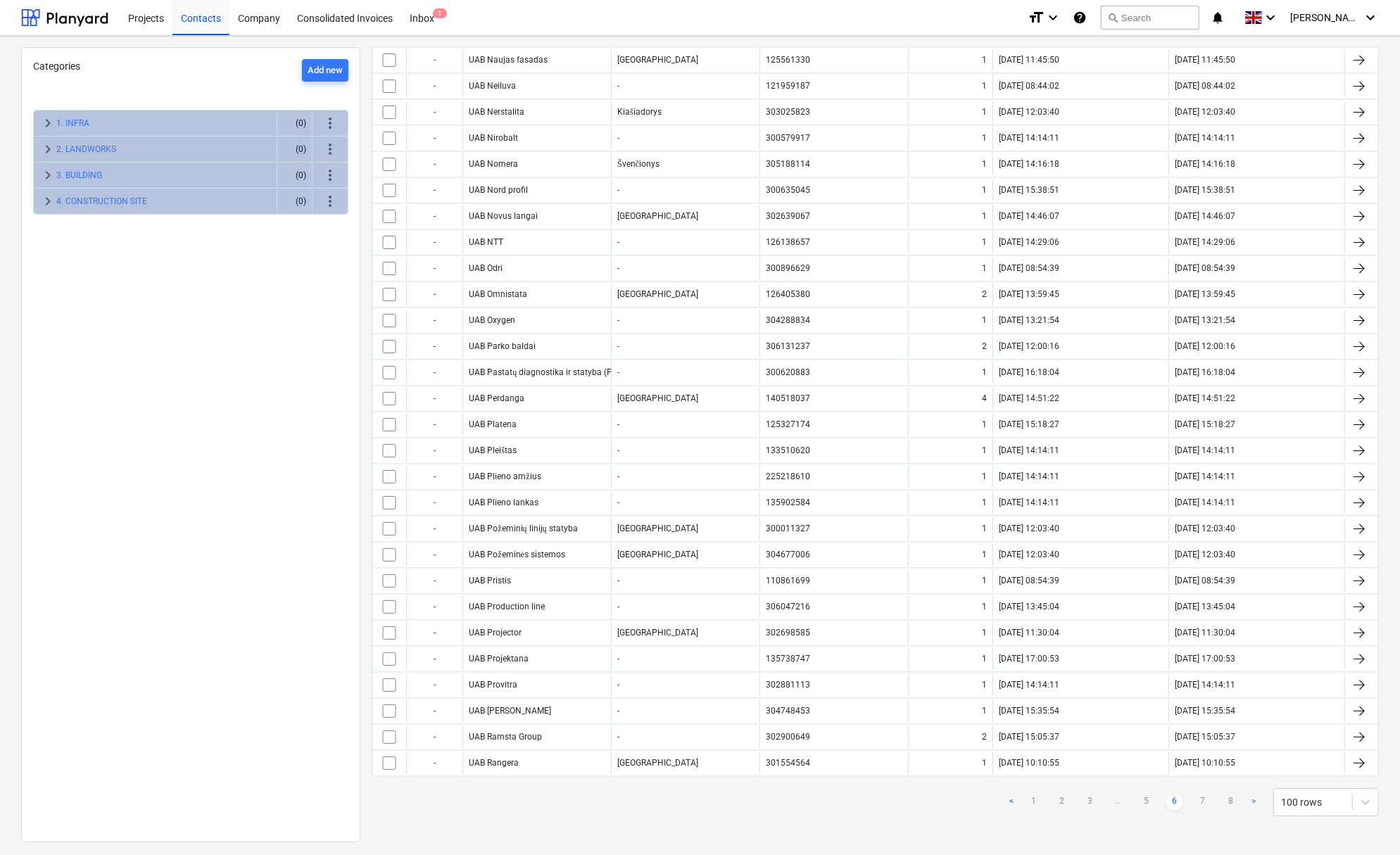
click at [1251, 800] on link ">" at bounding box center [1253, 802] width 17 height 17
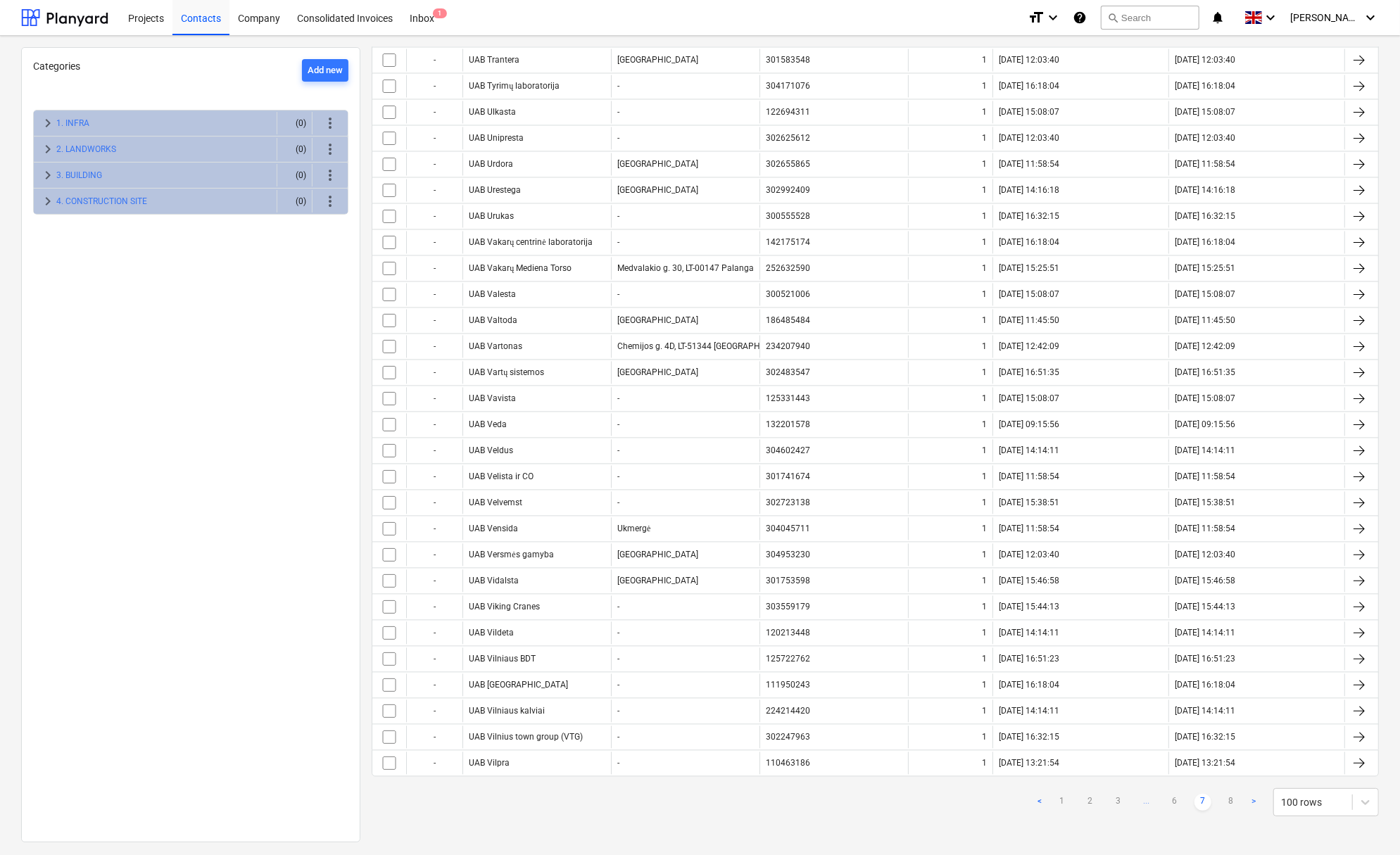
click at [1251, 800] on link ">" at bounding box center [1253, 802] width 17 height 17
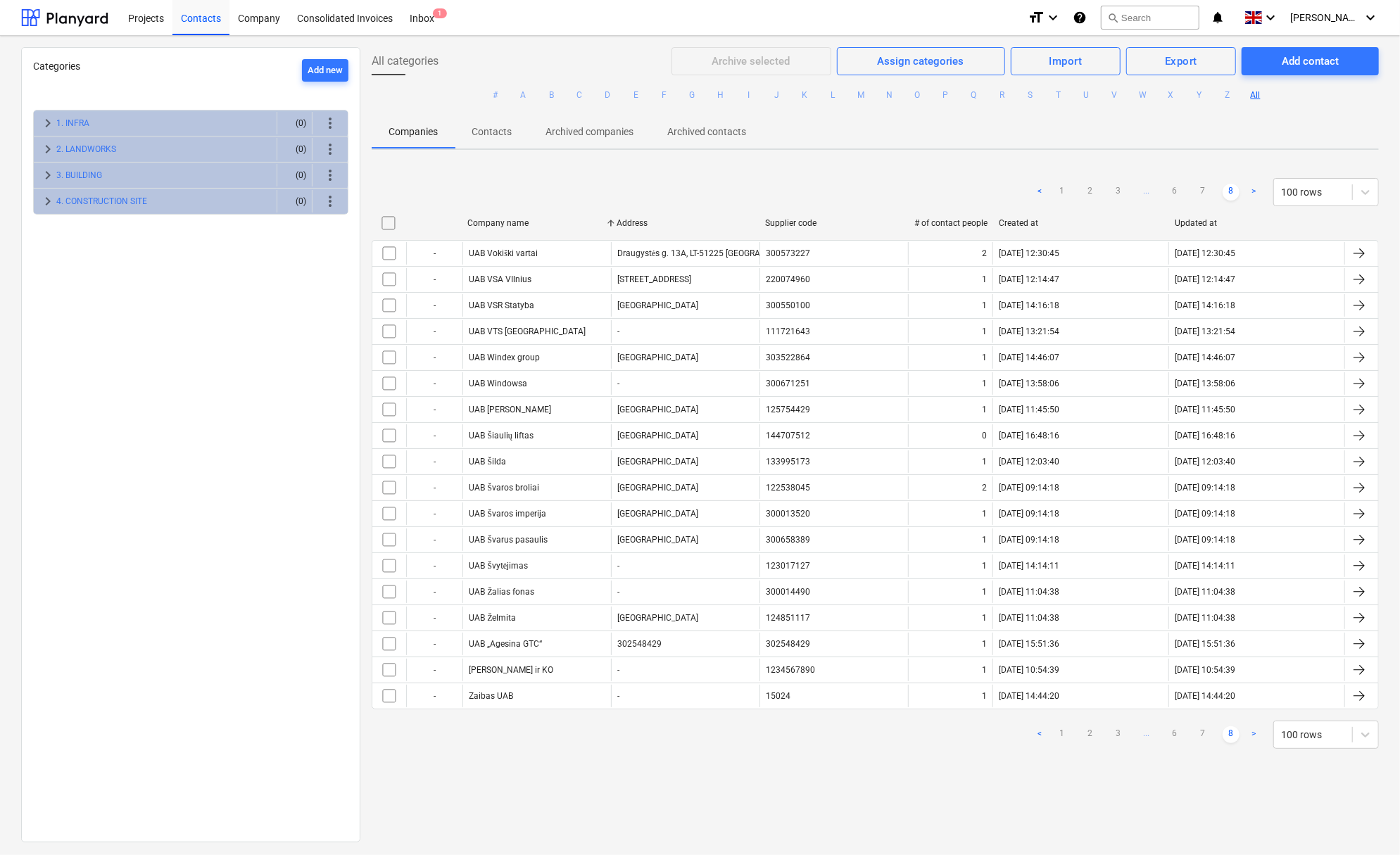
scroll to position [0, 0]
click at [1251, 800] on div "All categories Archive selected Assign categories Import Export Add contact # A…" at bounding box center [875, 444] width 1030 height 794
click at [1248, 735] on link ">" at bounding box center [1253, 734] width 17 height 17
click at [1195, 733] on link "7" at bounding box center [1203, 734] width 17 height 17
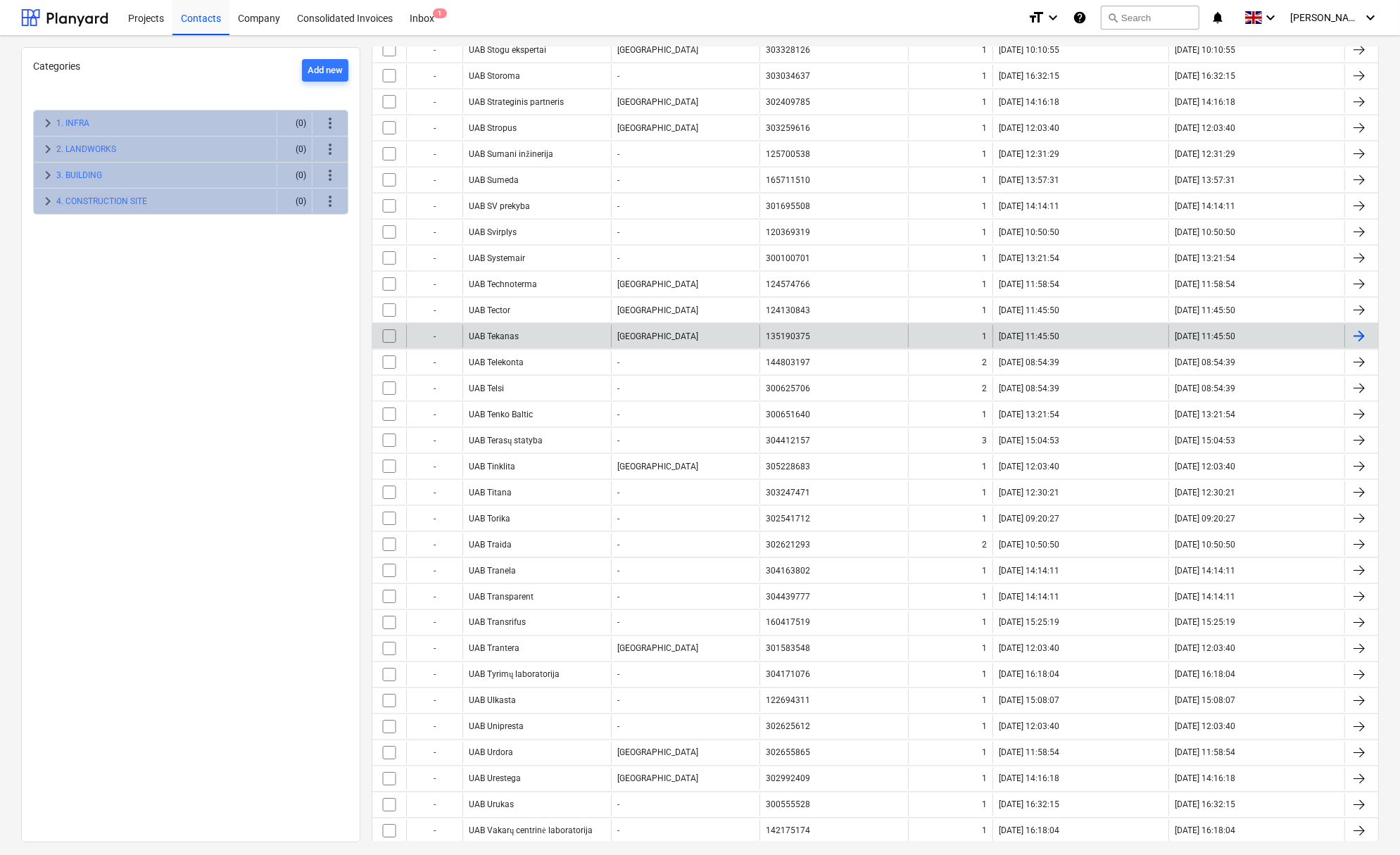
scroll to position [1584, 0]
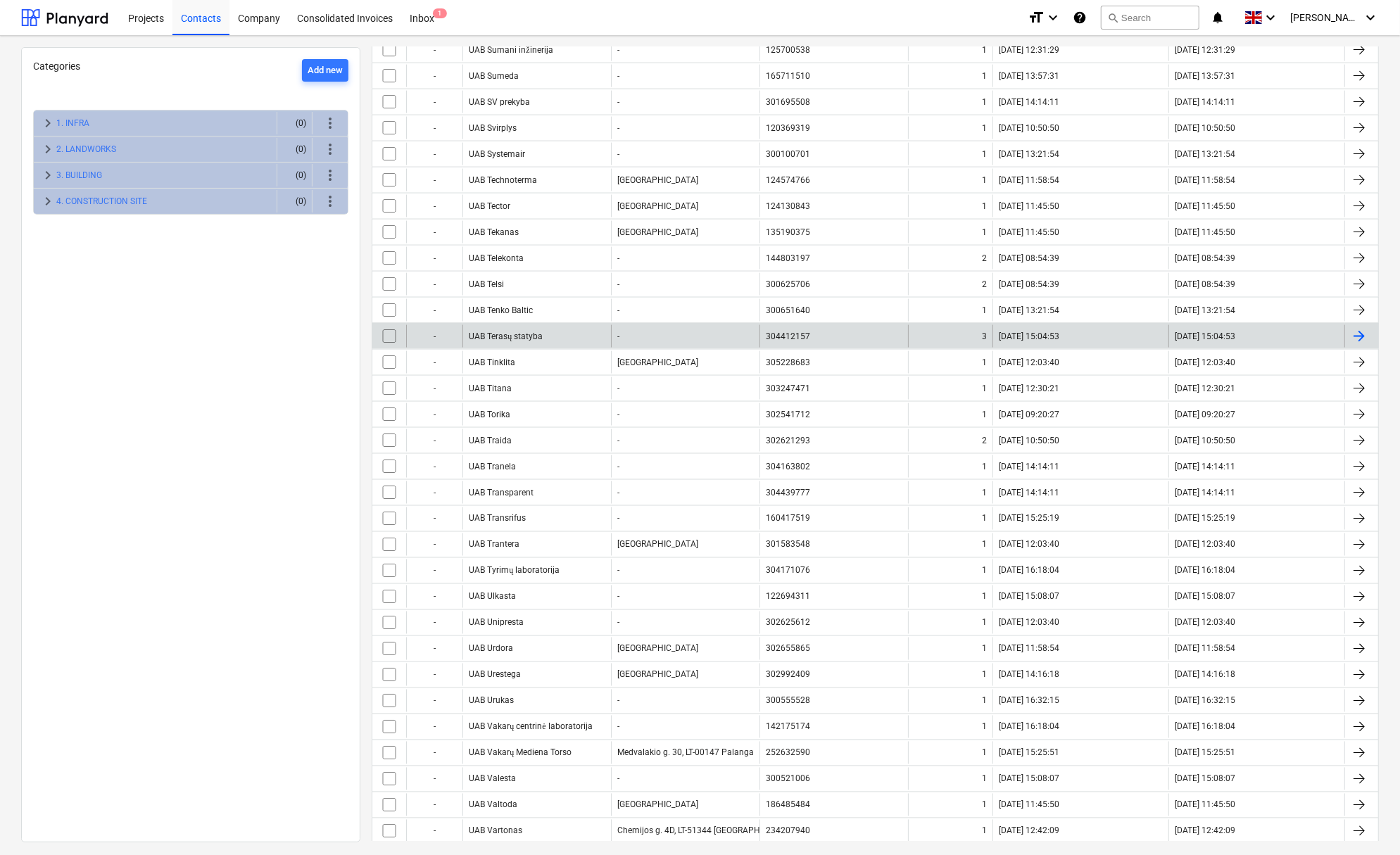
click at [526, 336] on div "UAB Terasų statyba" at bounding box center [505, 337] width 74 height 11
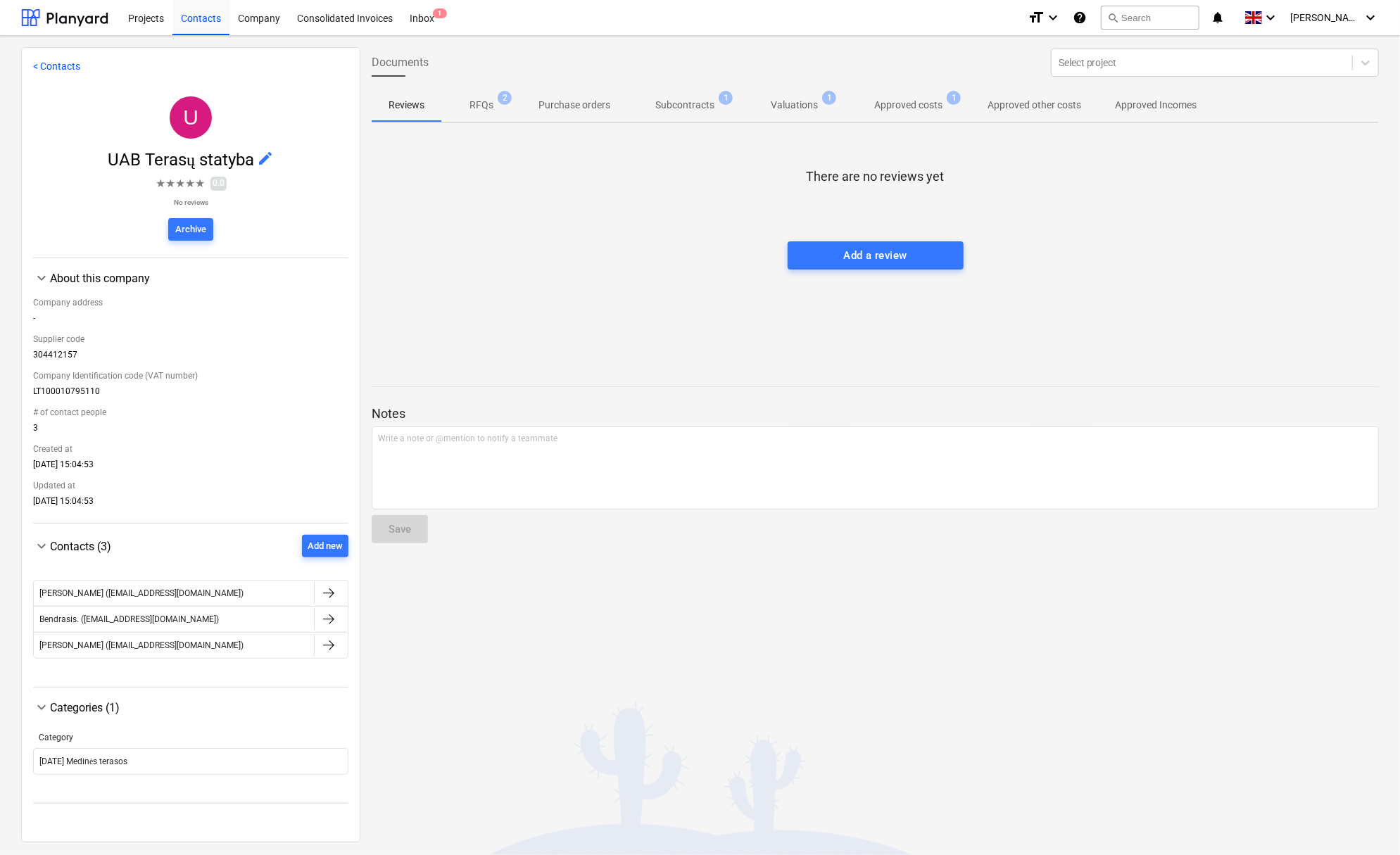
click at [260, 157] on span "edit" at bounding box center [265, 158] width 17 height 17
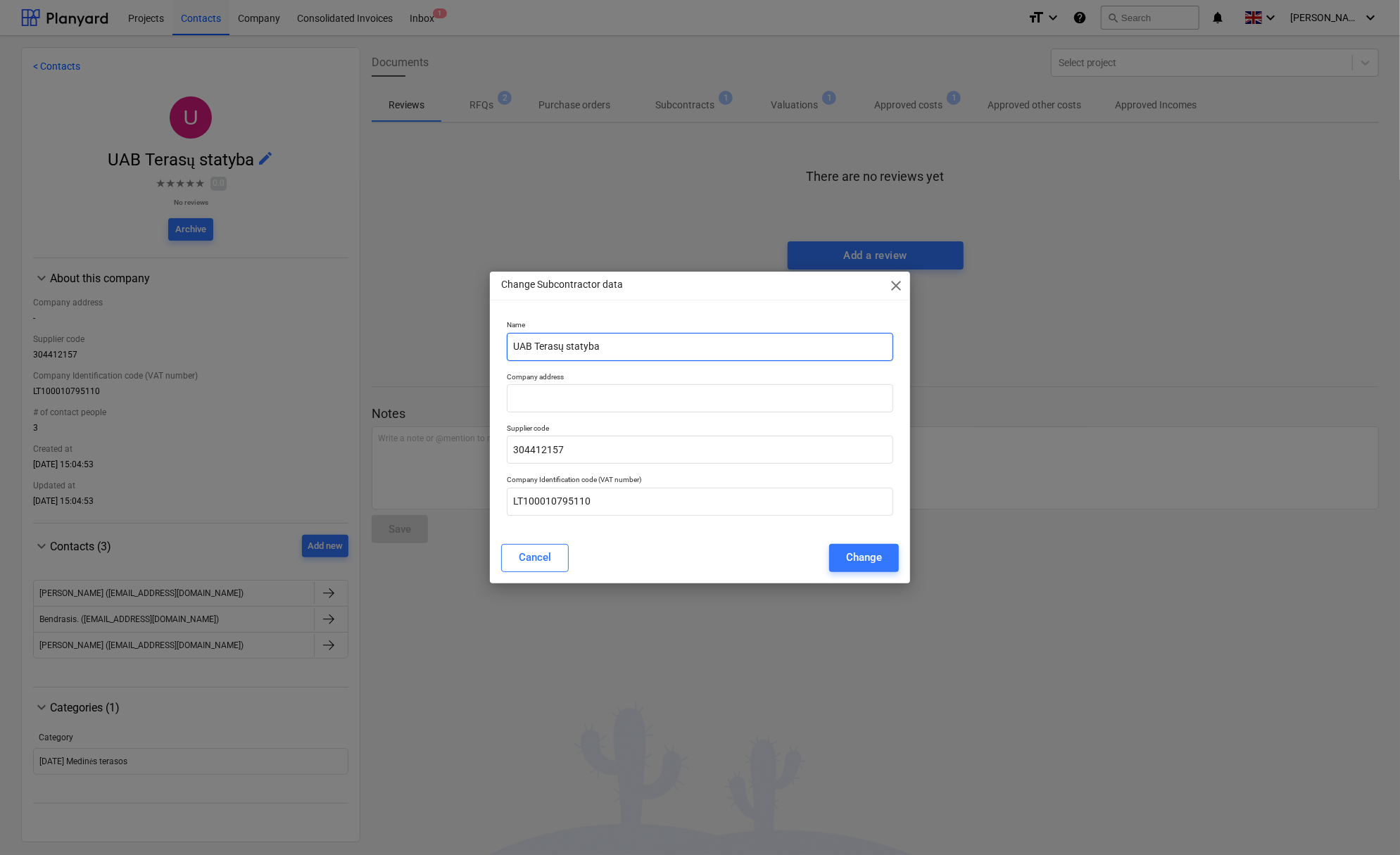
click at [511, 349] on input "UAB Terasų statyba" at bounding box center [700, 346] width 386 height 28
paste input "929000841"
click at [851, 555] on div "Change" at bounding box center [864, 557] width 36 height 18
